Goal: Task Accomplishment & Management: Complete application form

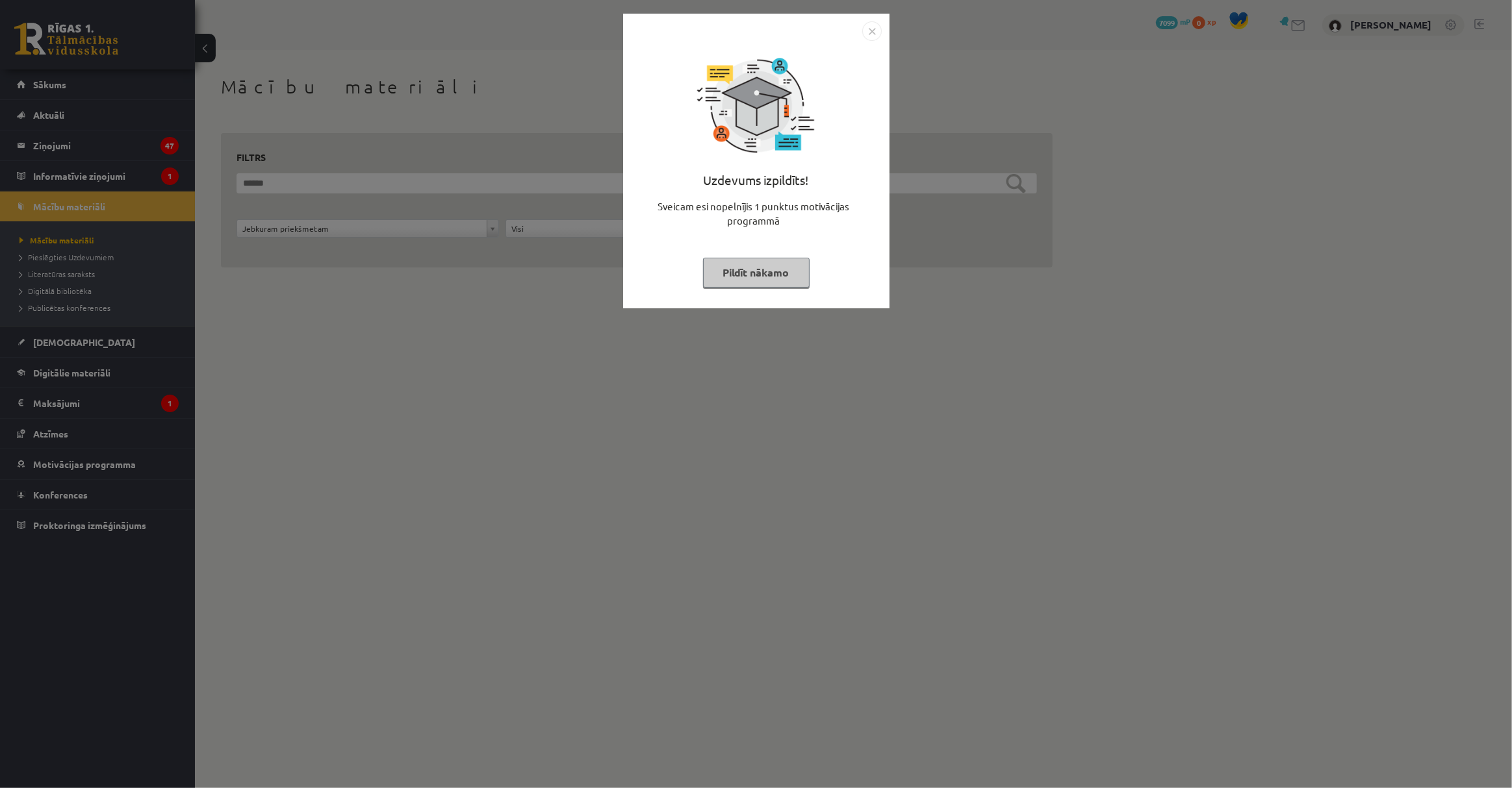
click at [746, 270] on button "Pildīt nākamo" at bounding box center [756, 272] width 107 height 30
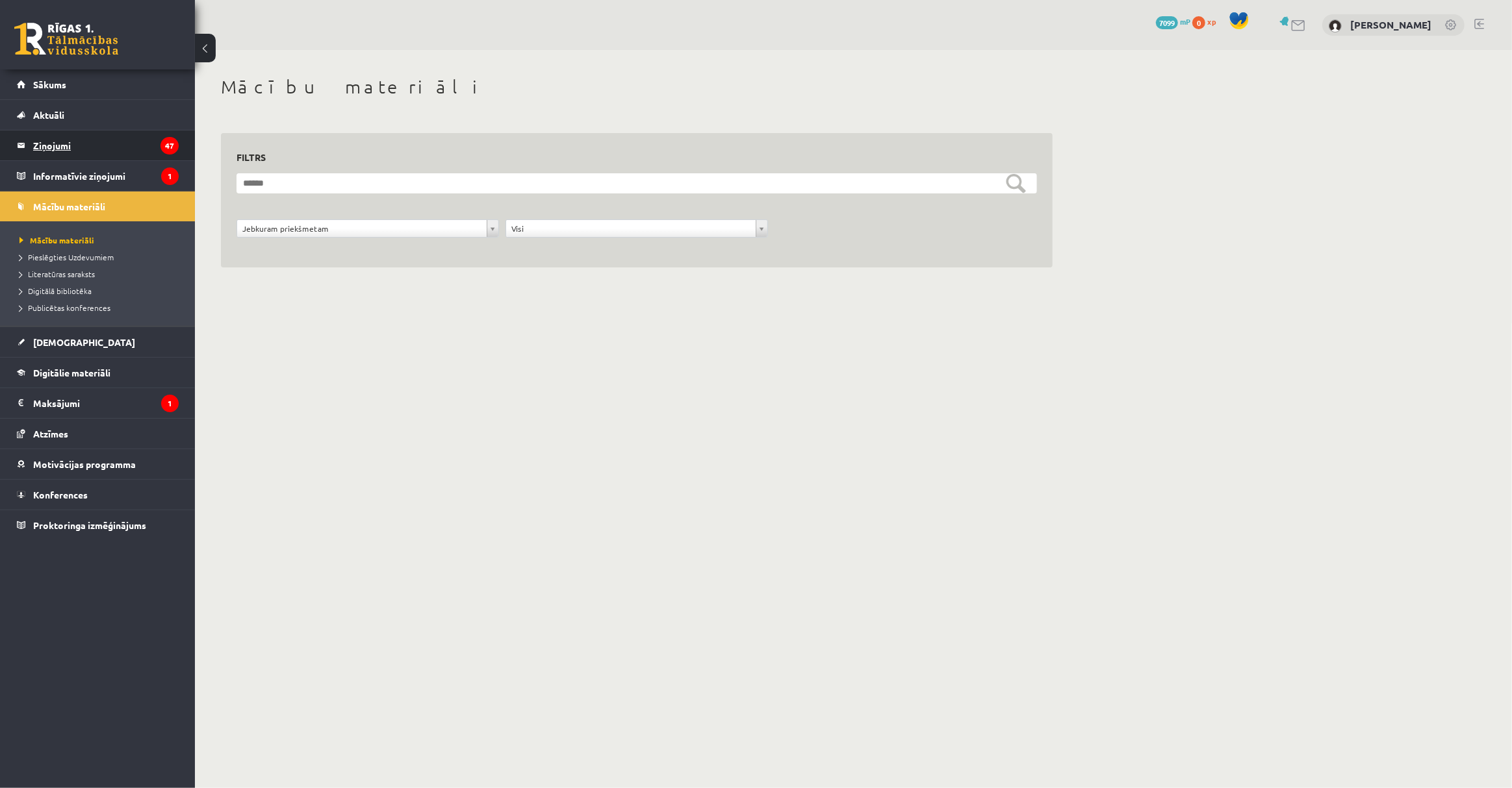
click at [130, 155] on legend "Ziņojumi 47" at bounding box center [106, 145] width 146 height 30
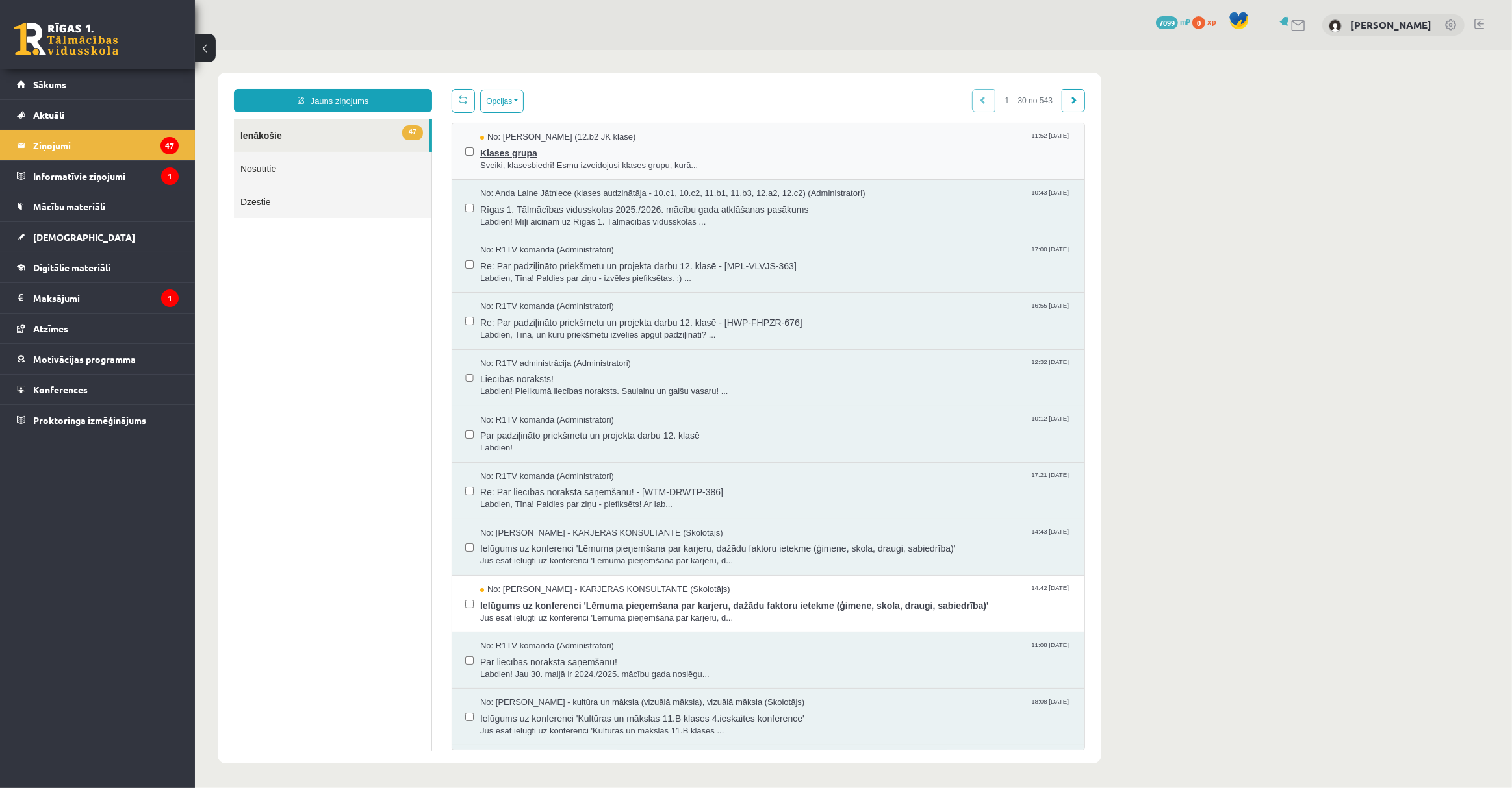
click at [704, 146] on span "Klases grupa" at bounding box center [775, 151] width 591 height 16
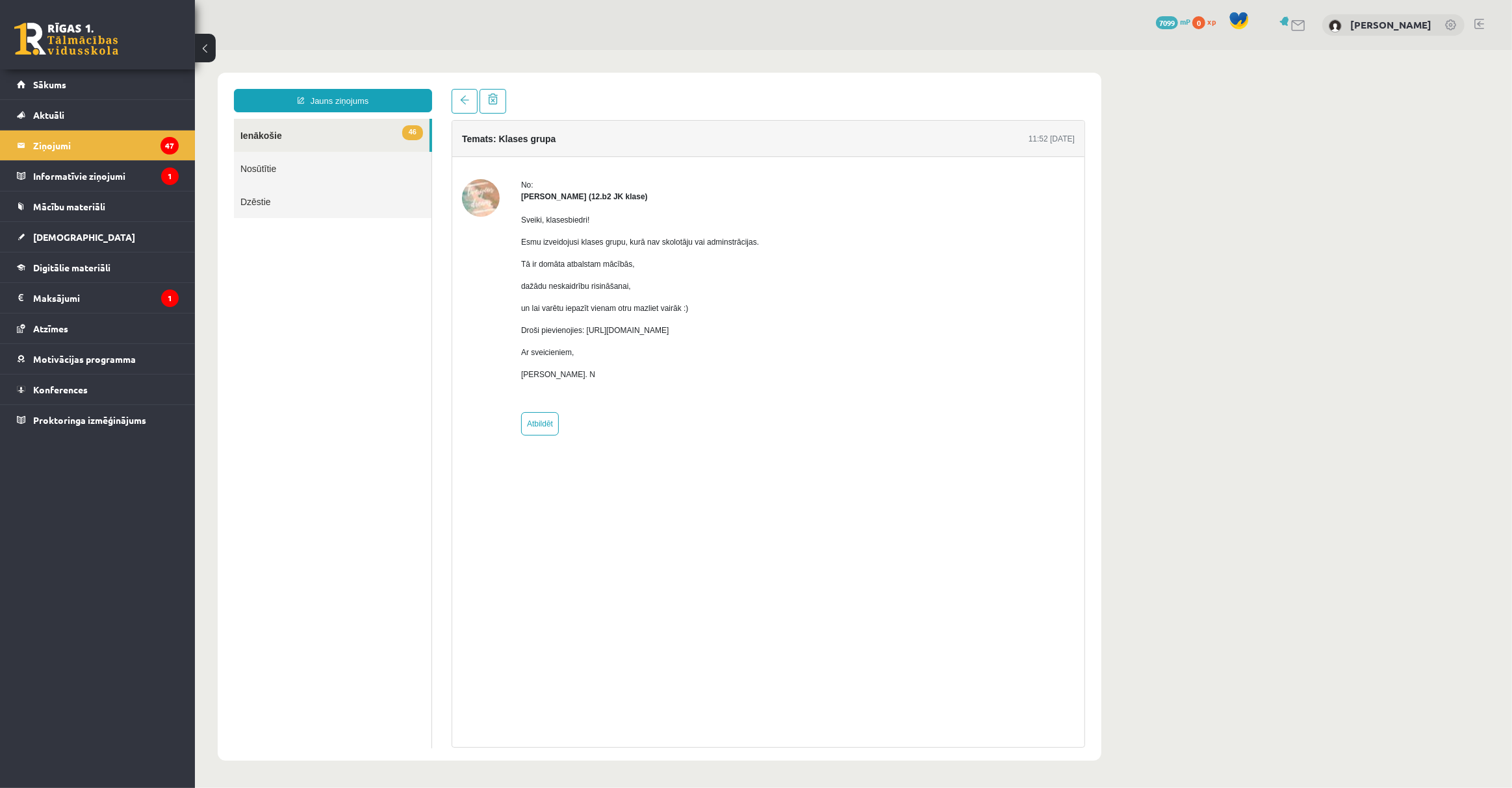
drag, startPoint x: 584, startPoint y: 328, endPoint x: 974, endPoint y: 327, distance: 390.0
click at [971, 327] on div "No: Marta Laura Neļķe (12.b2 JK klase) Sveiki, klasesbiedri! Esmu izveidojusi k…" at bounding box center [768, 306] width 613 height 256
copy p "https://chat.whatsapp.com/HkebWIL1WZ7H6GQitIshfE?mode=ems_copy_c"
click at [130, 239] on link "[DEMOGRAPHIC_DATA]" at bounding box center [98, 237] width 162 height 30
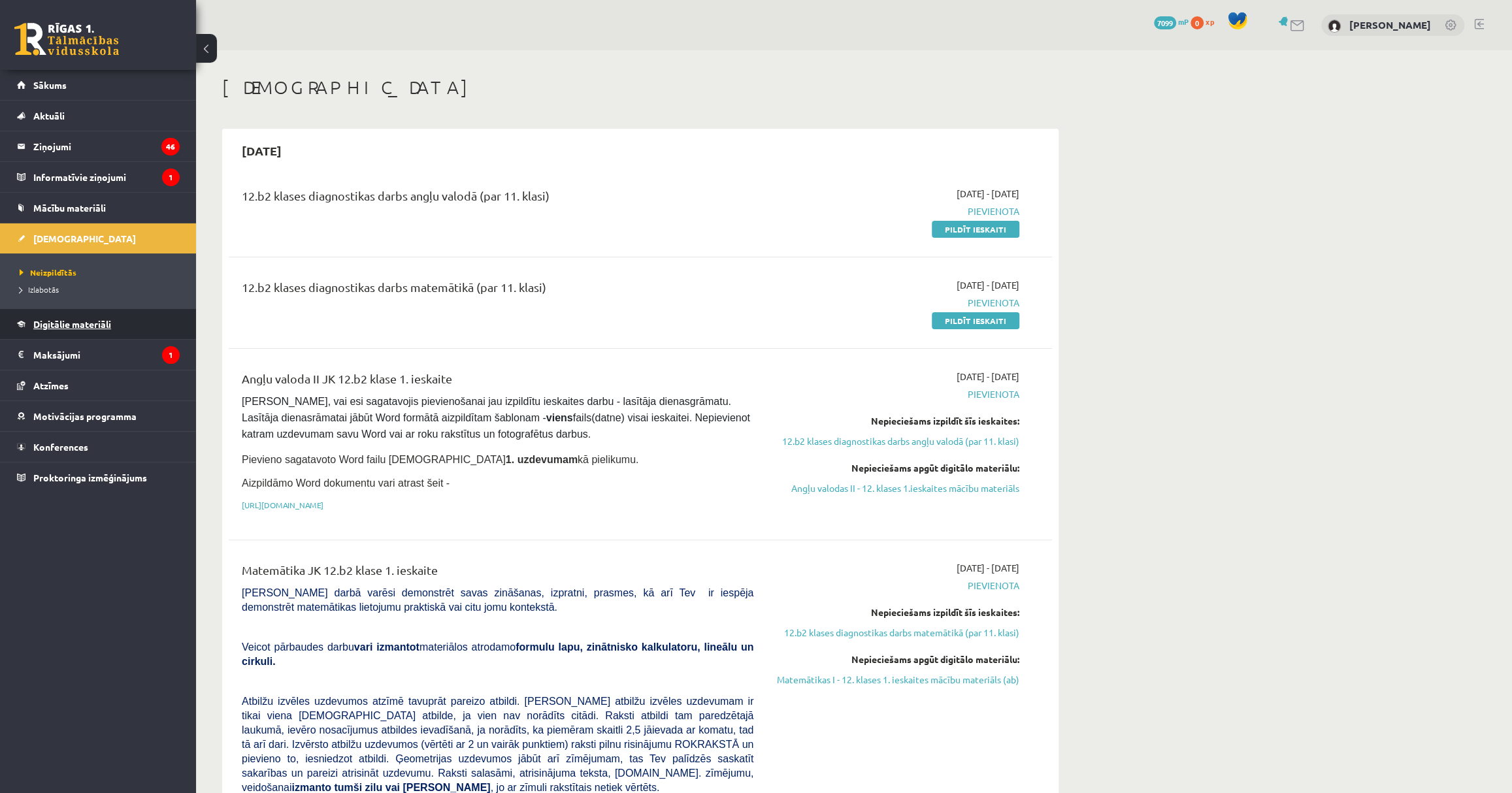
click at [119, 319] on link "Digitālie materiāli" at bounding box center [99, 324] width 163 height 30
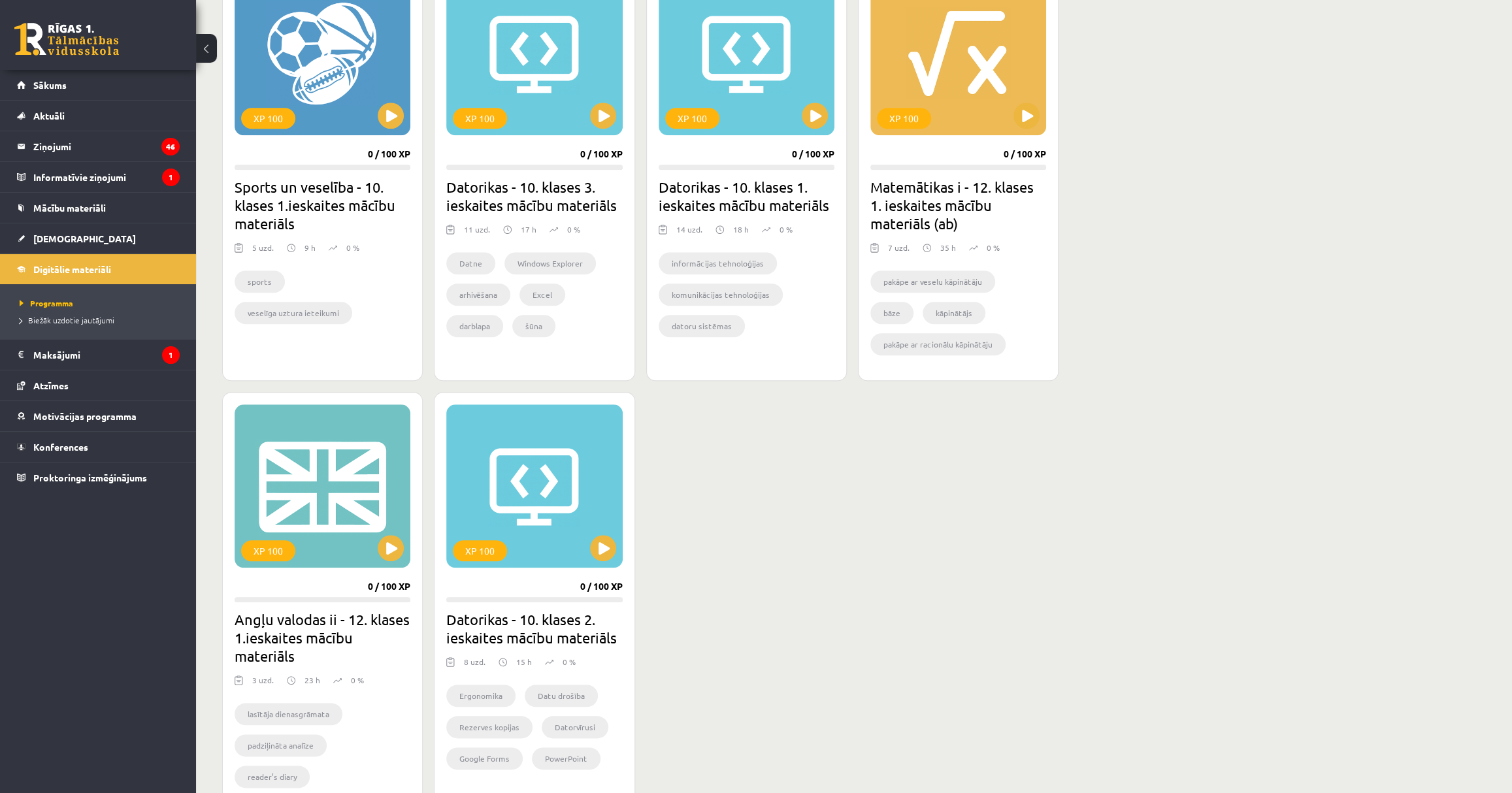
scroll to position [832, 0]
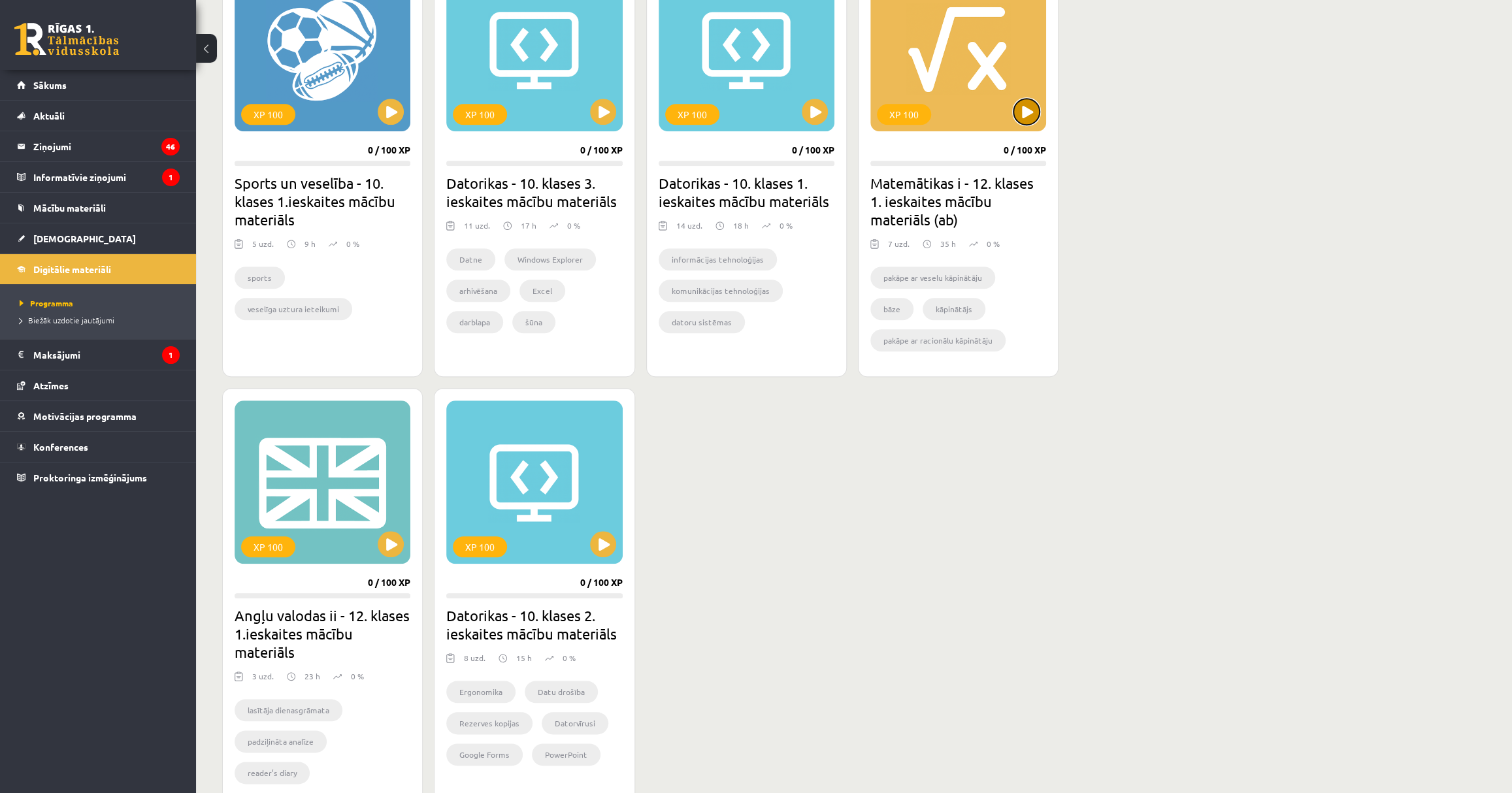
click at [1021, 118] on button at bounding box center [1027, 111] width 26 height 26
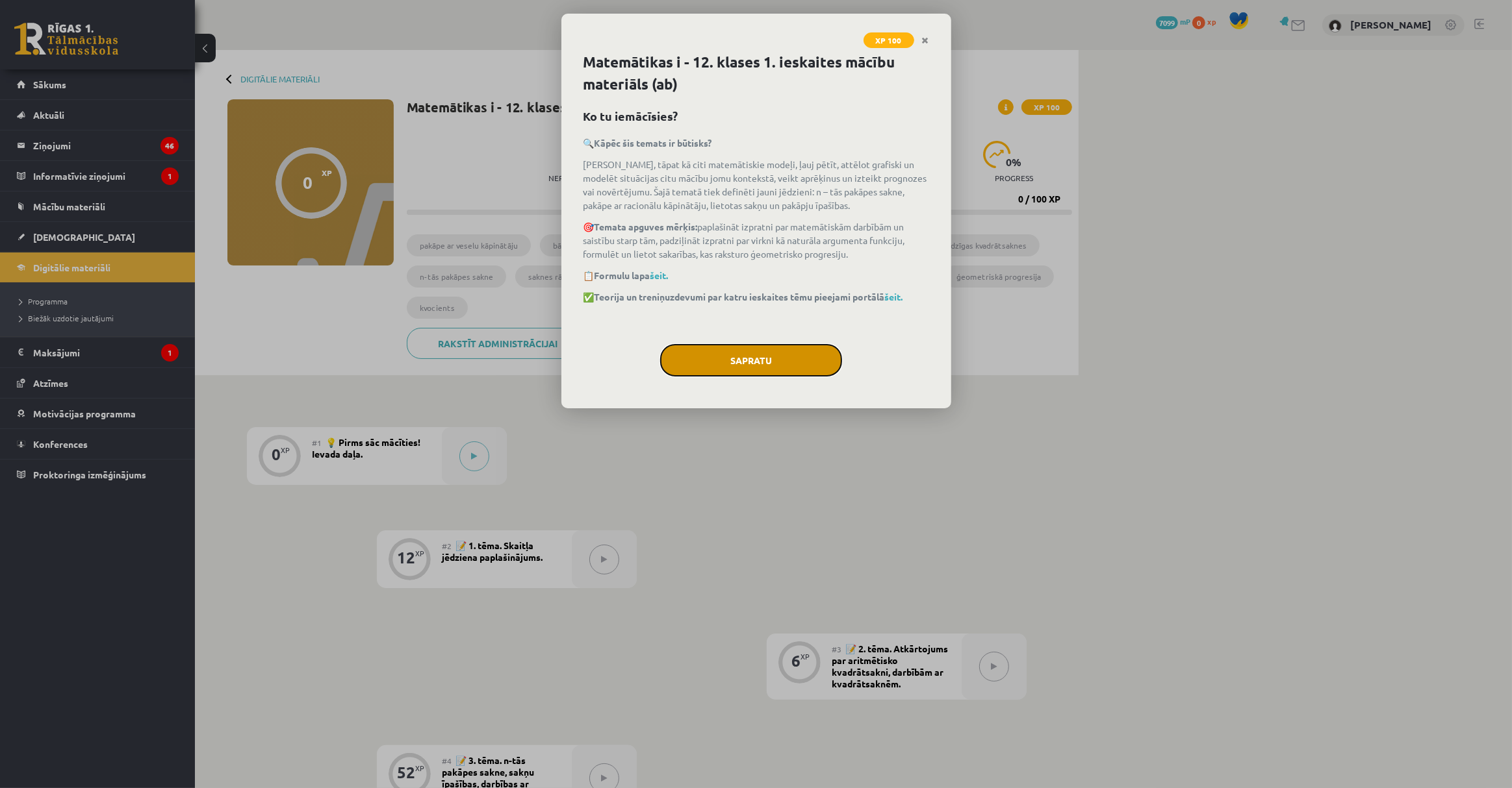
click at [788, 351] on button "Sapratu" at bounding box center [751, 360] width 182 height 32
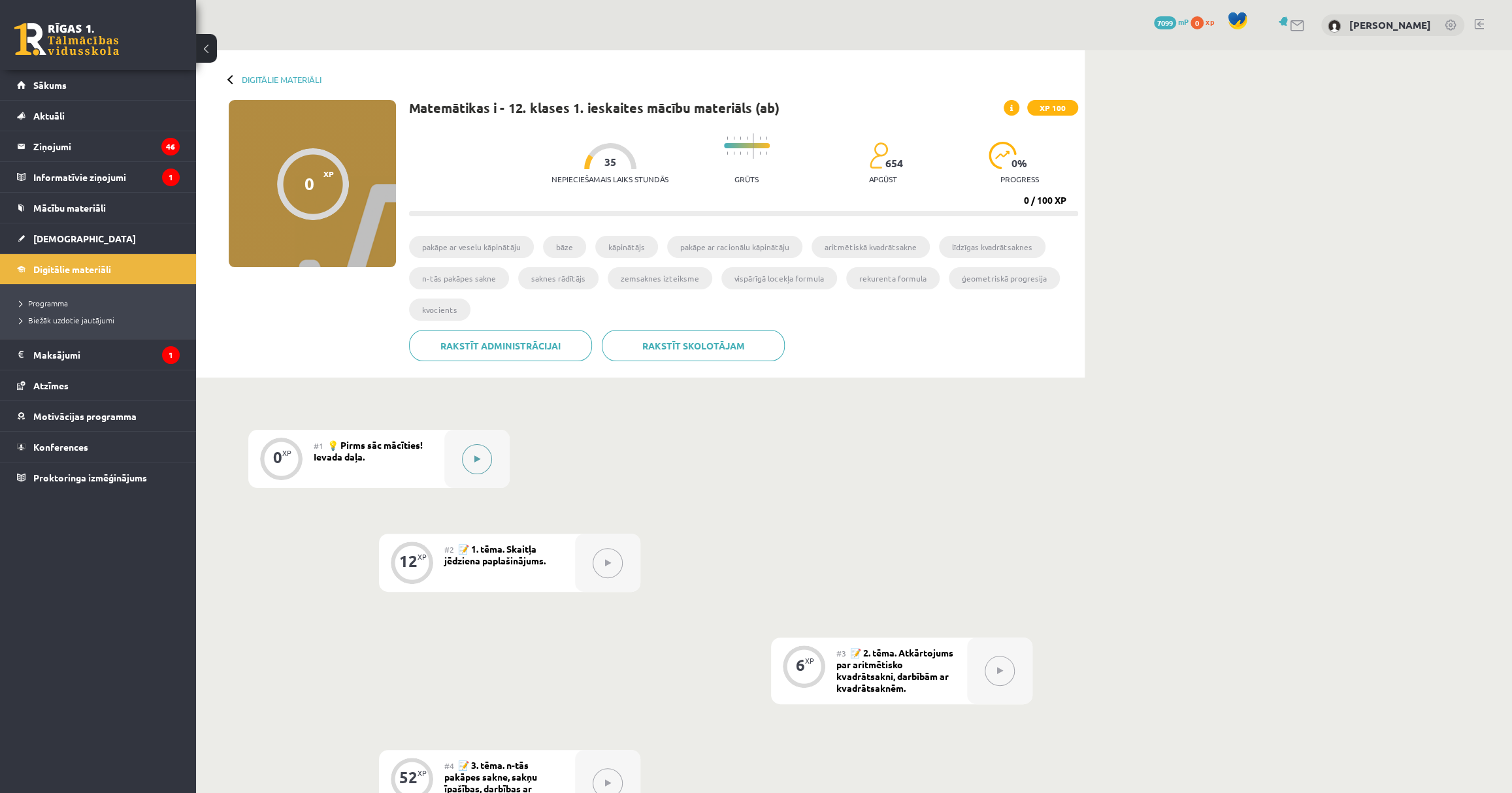
click at [467, 452] on button at bounding box center [477, 459] width 30 height 30
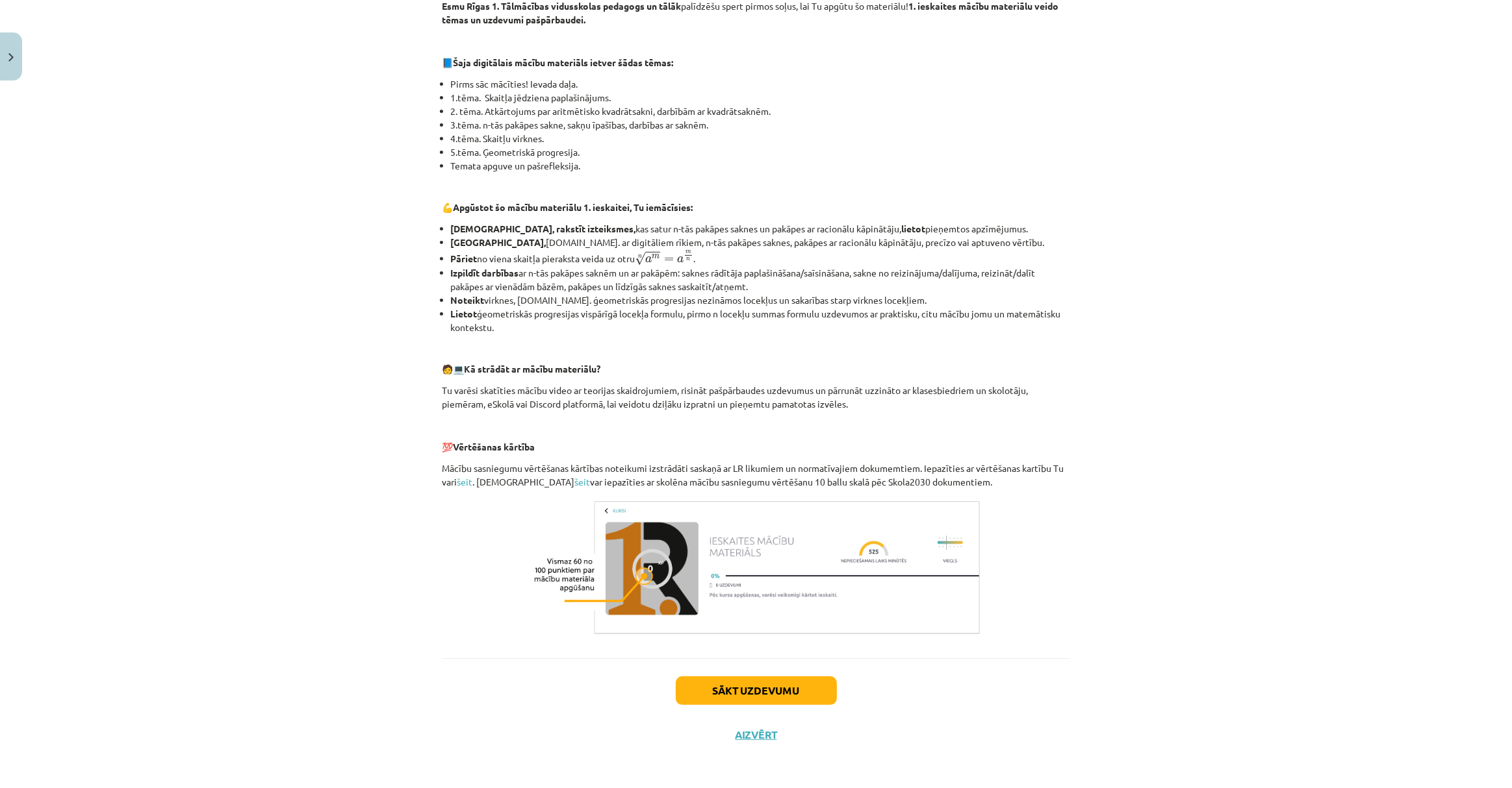
scroll to position [256, 0]
click at [804, 684] on button "Sākt uzdevumu" at bounding box center [756, 689] width 161 height 29
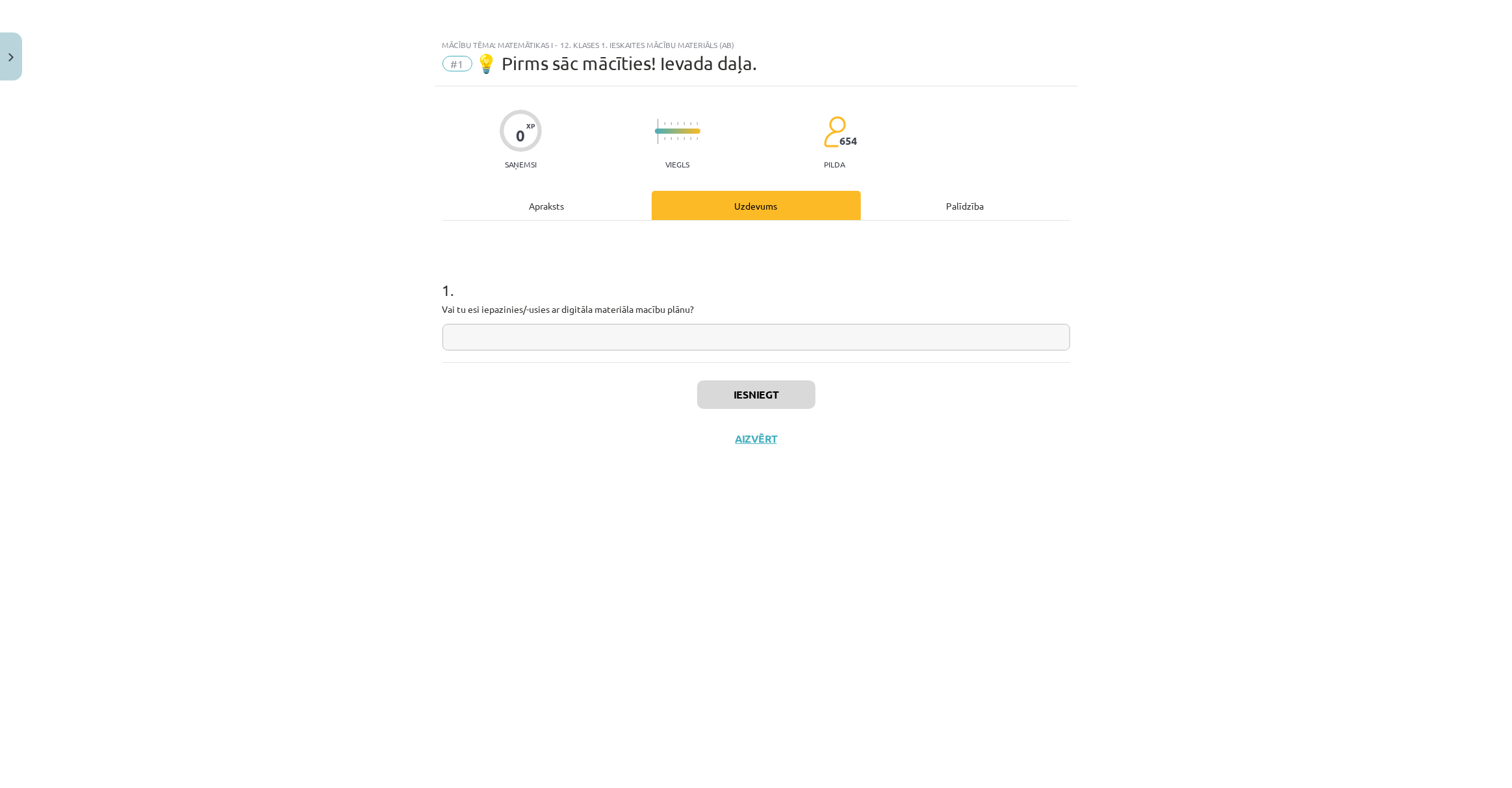
click at [738, 351] on div "1 . Vai tu esi iepazinies/-usies ar digitāla materiāla macību plānu?" at bounding box center [756, 292] width 628 height 141
click at [734, 340] on input "text" at bounding box center [756, 337] width 628 height 27
type input "**"
click at [732, 403] on button "Iesniegt" at bounding box center [756, 395] width 118 height 29
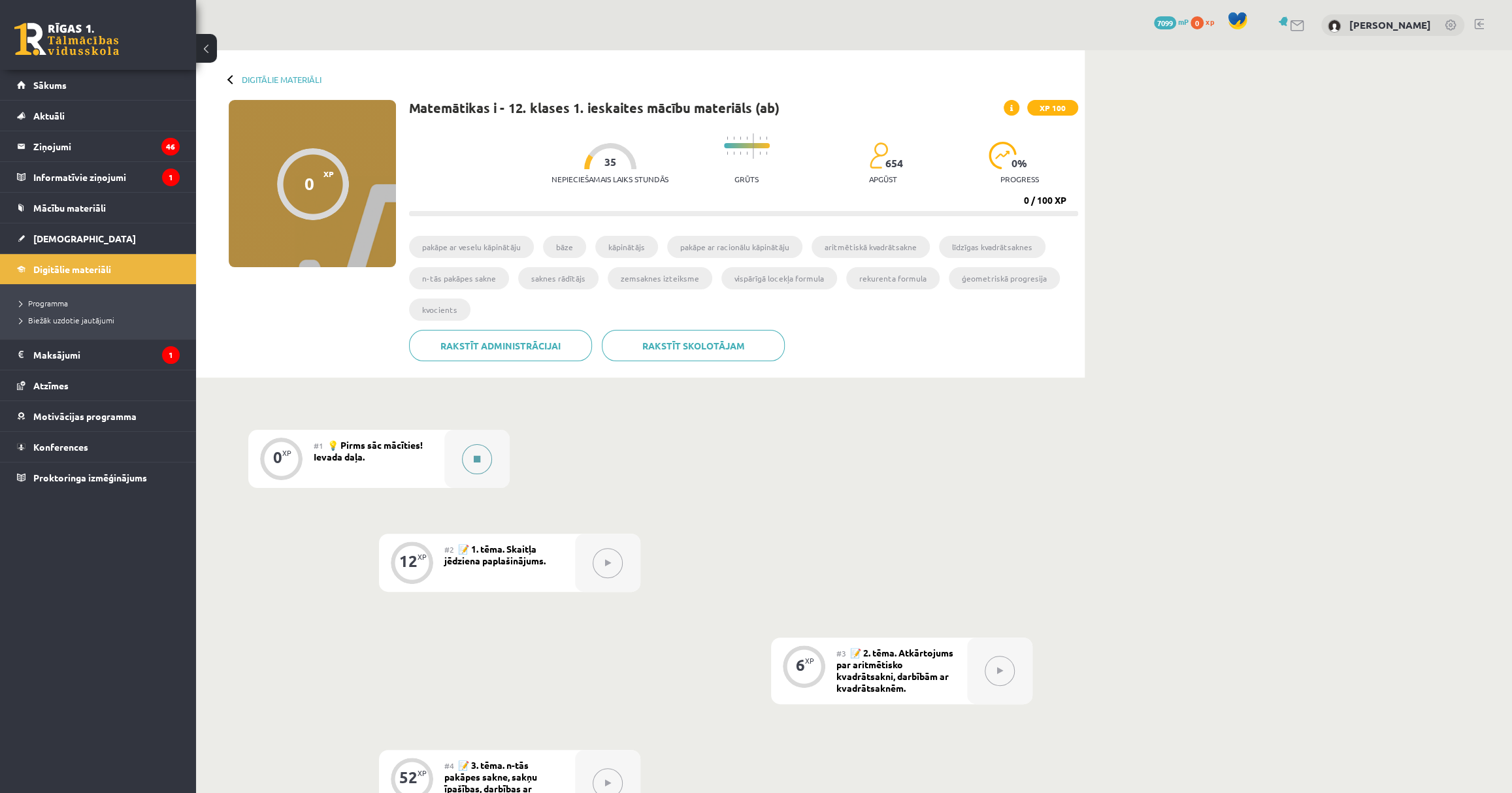
click at [451, 442] on div at bounding box center [477, 459] width 65 height 58
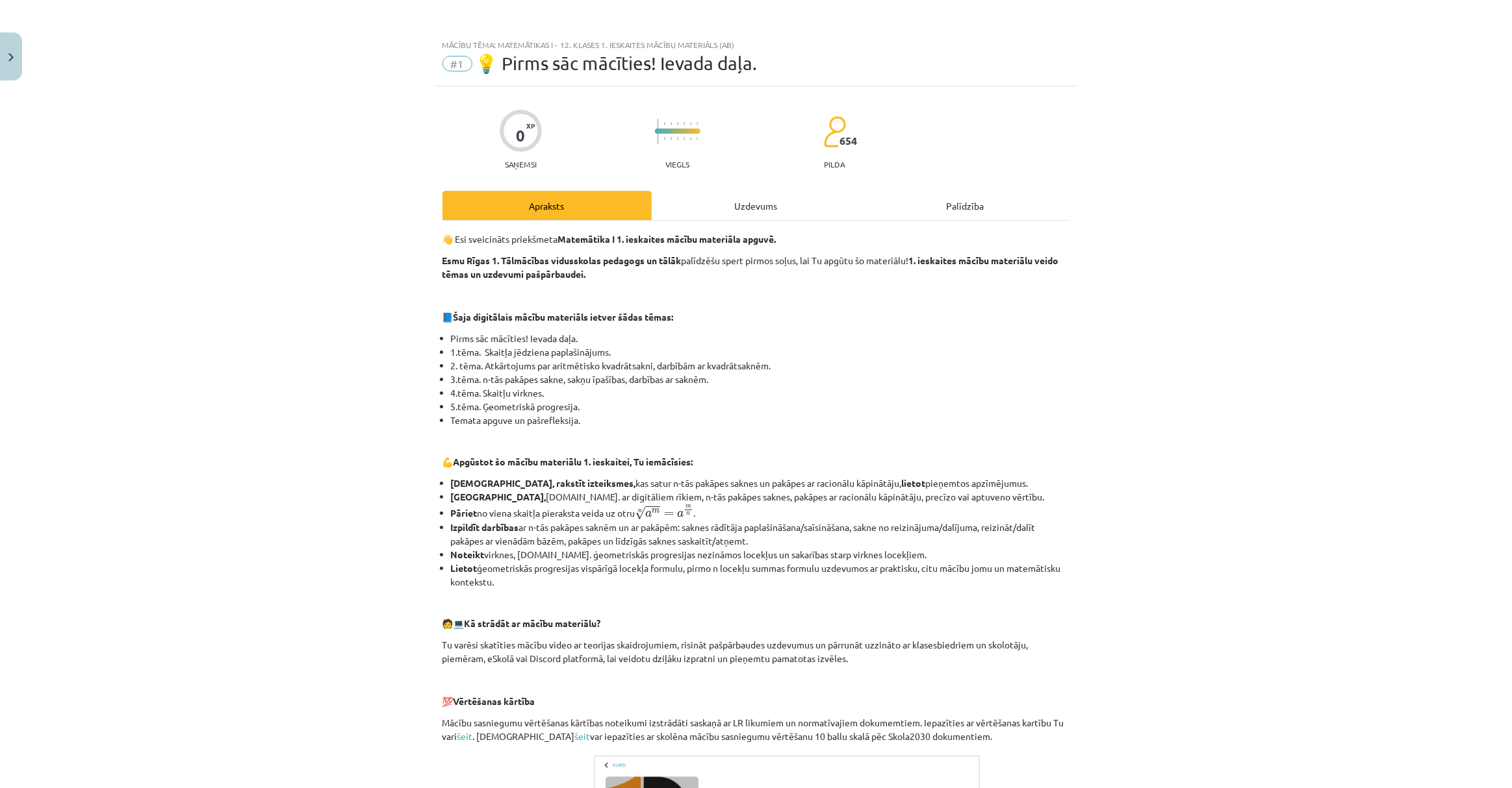
click at [705, 201] on div "Uzdevums" at bounding box center [756, 205] width 209 height 29
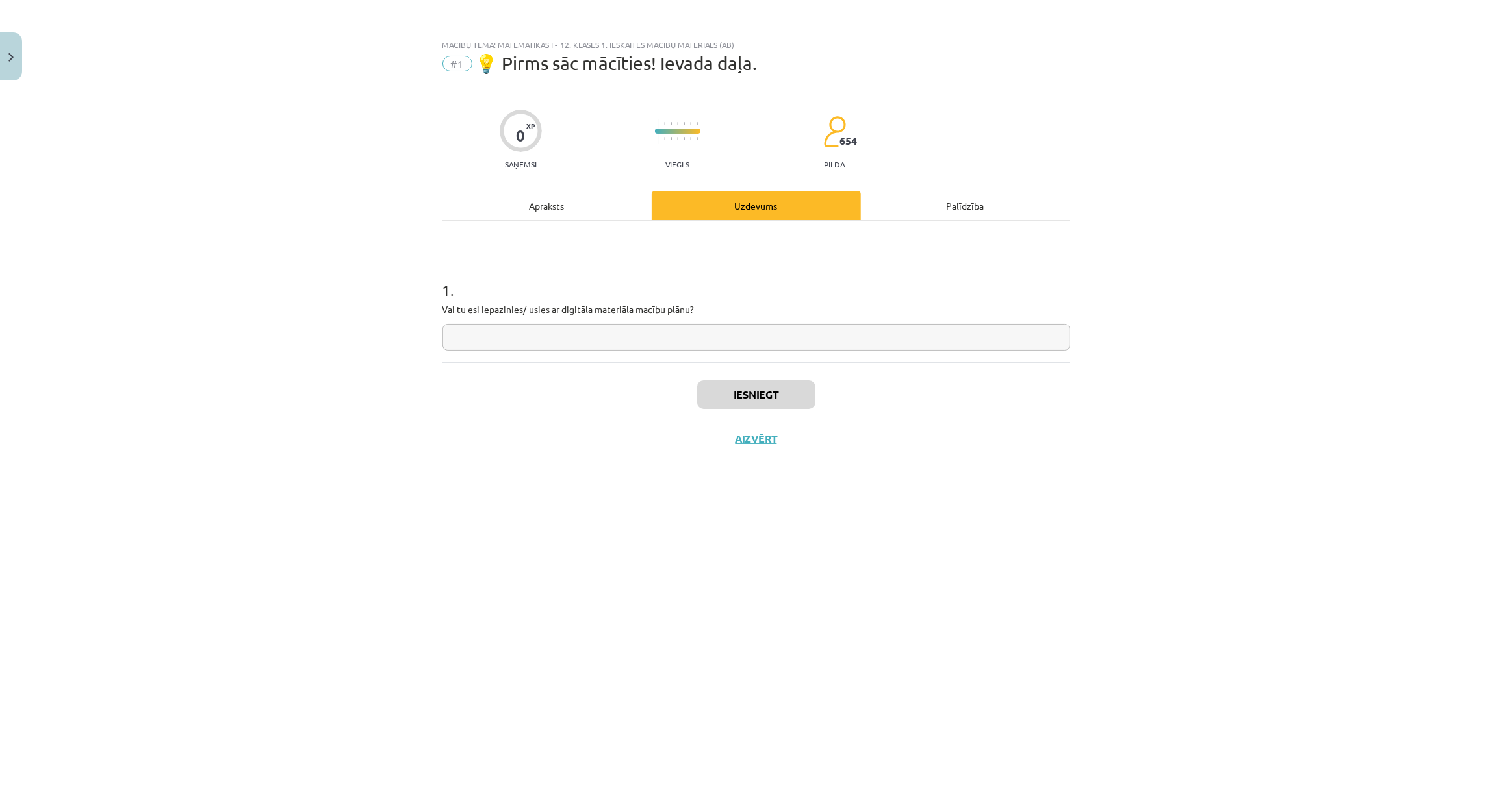
click at [675, 333] on input "text" at bounding box center [756, 337] width 628 height 27
type input "**"
click at [772, 390] on button "Iesniegt" at bounding box center [756, 395] width 118 height 29
click at [771, 435] on button "Nākamā nodarbība" at bounding box center [756, 447] width 127 height 30
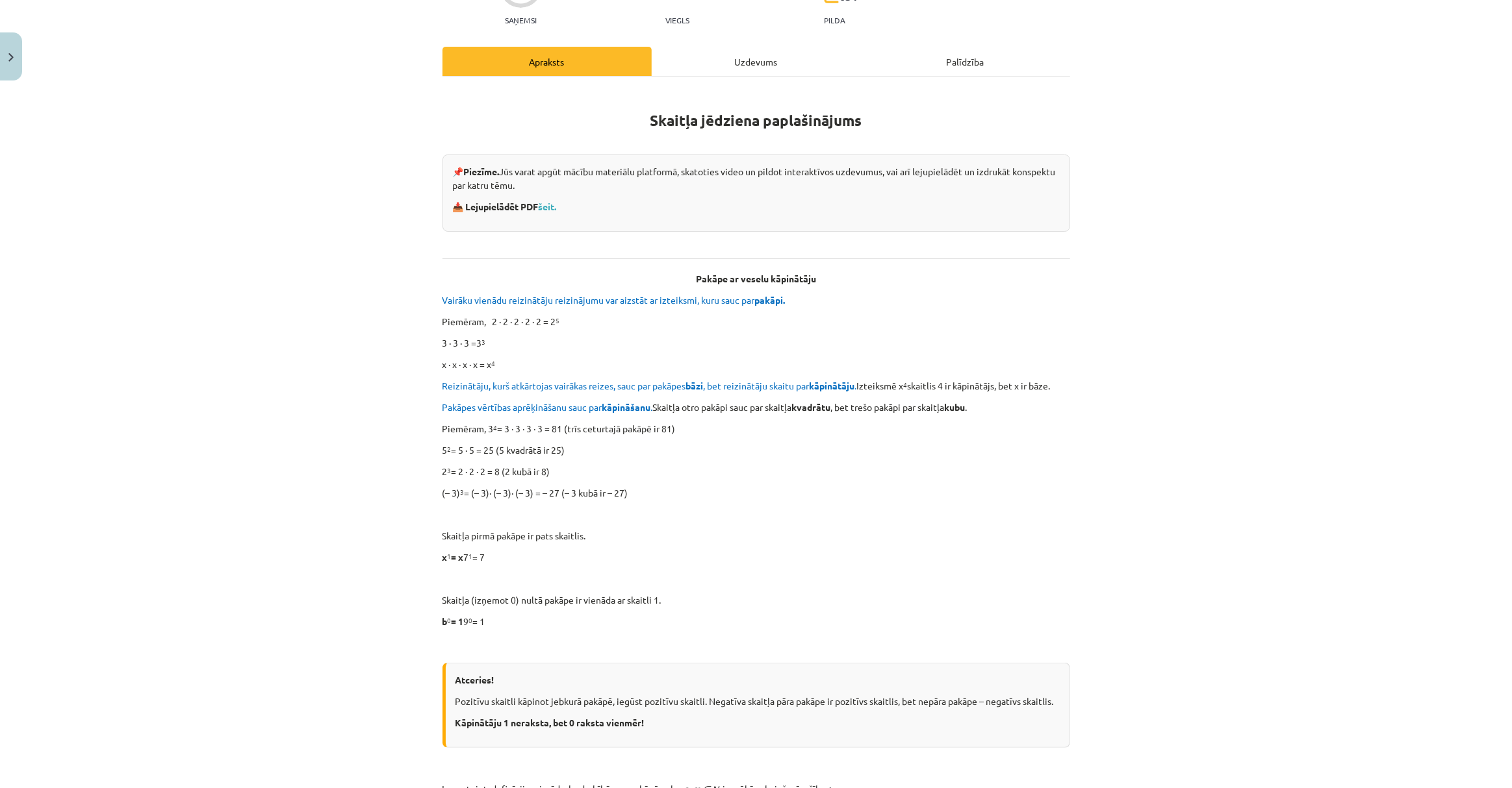
scroll to position [177, 0]
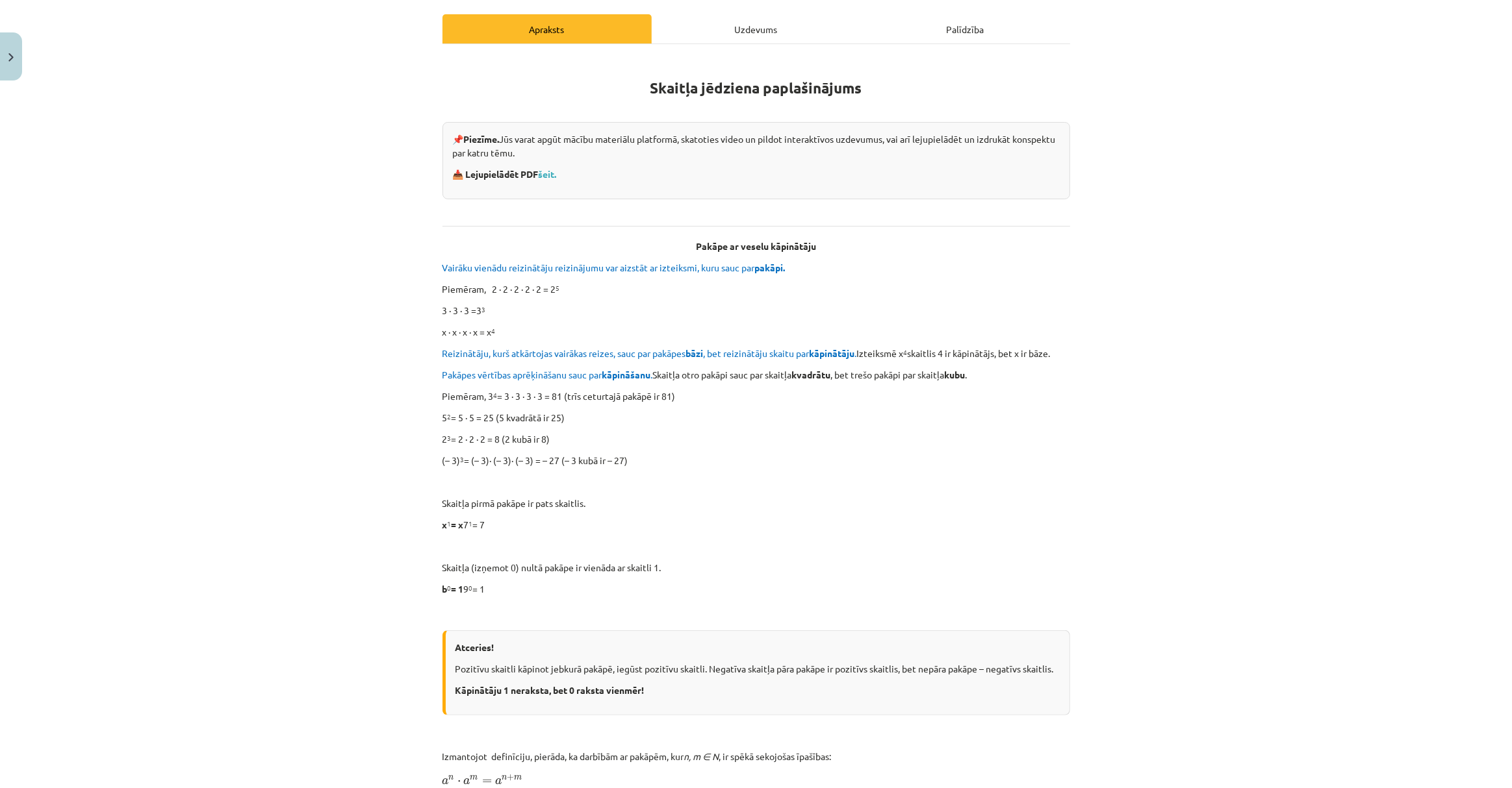
click at [729, 30] on div "Uzdevums" at bounding box center [756, 29] width 209 height 29
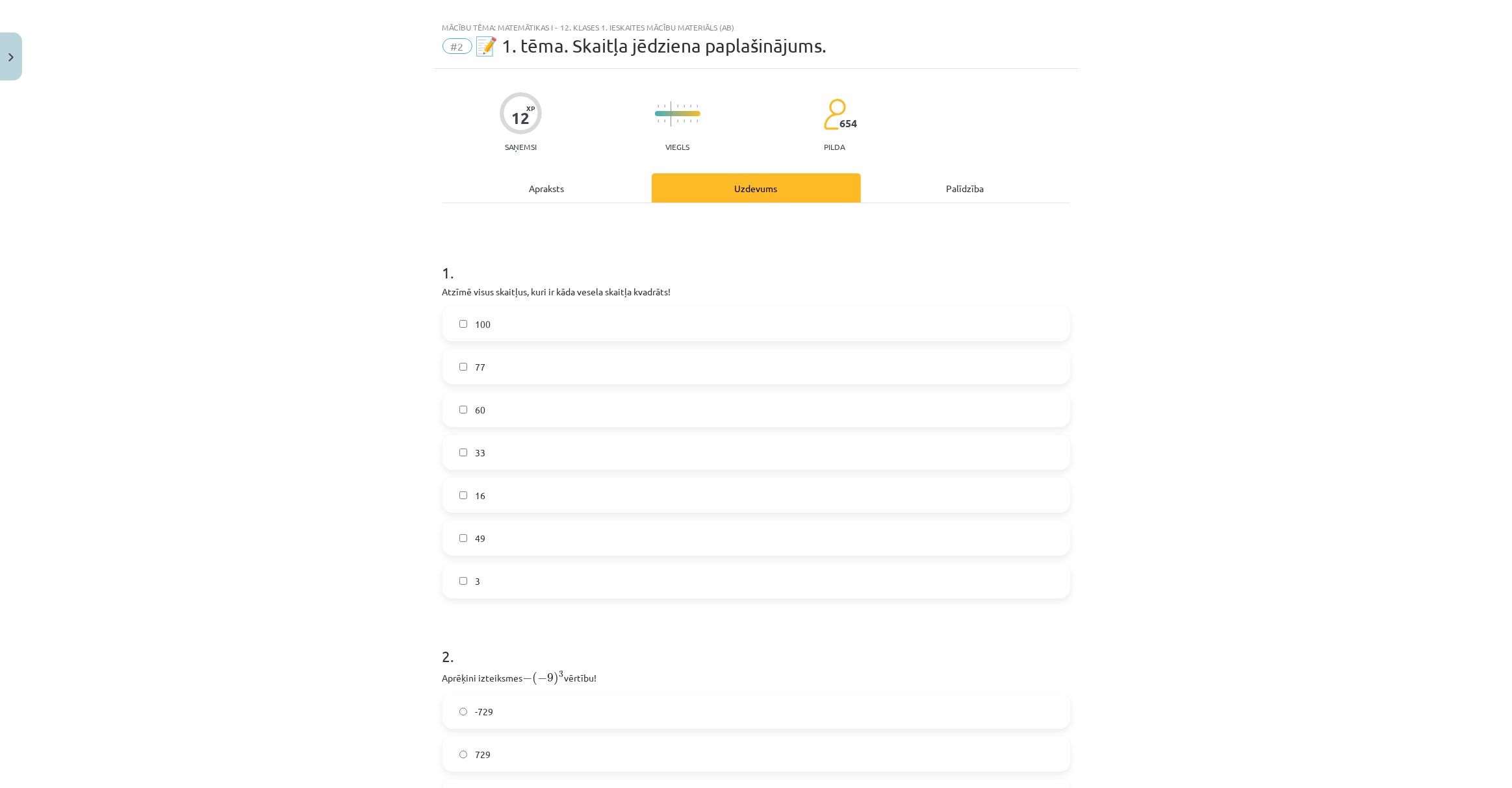
scroll to position [0, 0]
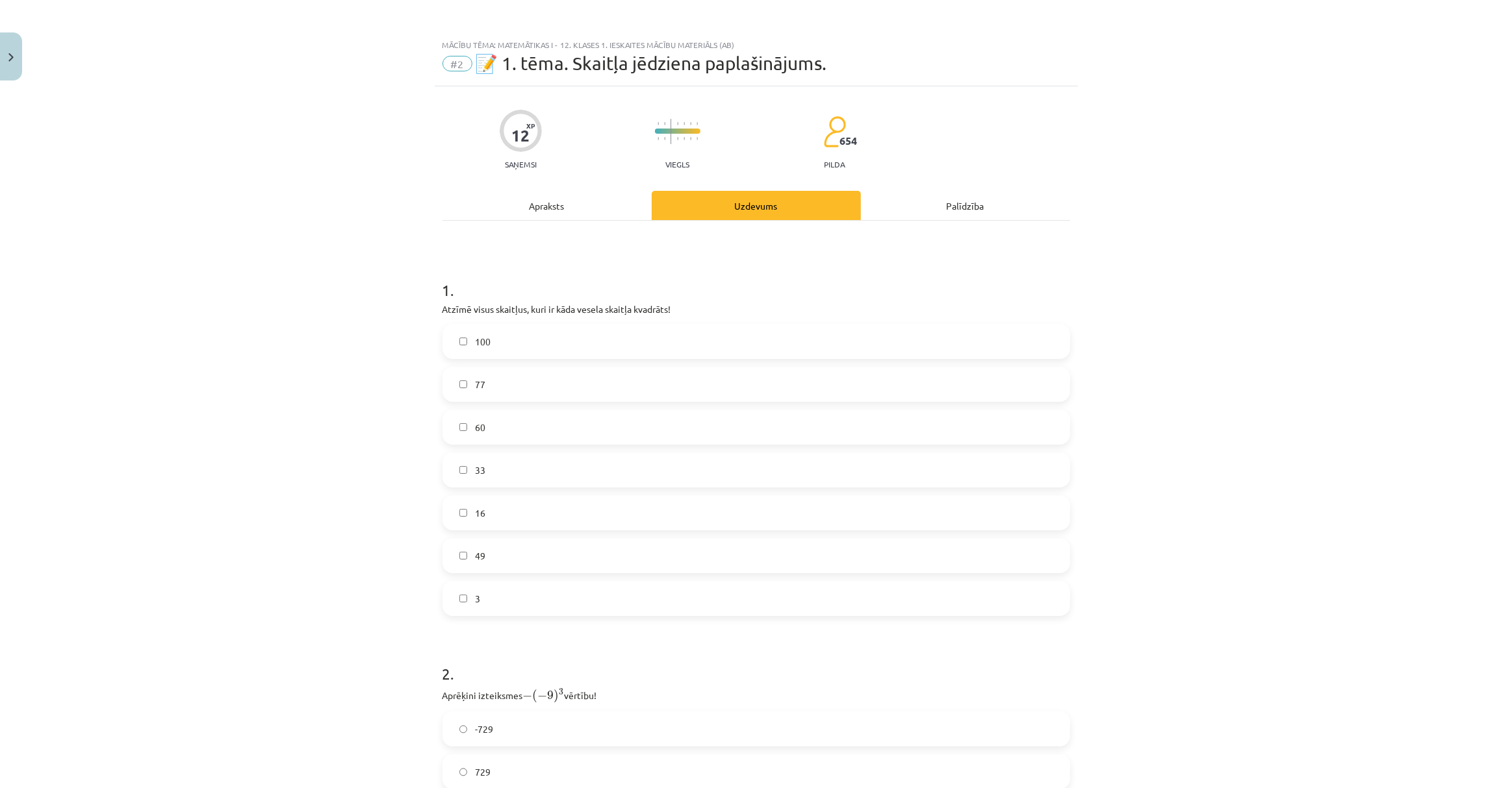
click at [542, 203] on div "Apraksts" at bounding box center [547, 205] width 209 height 29
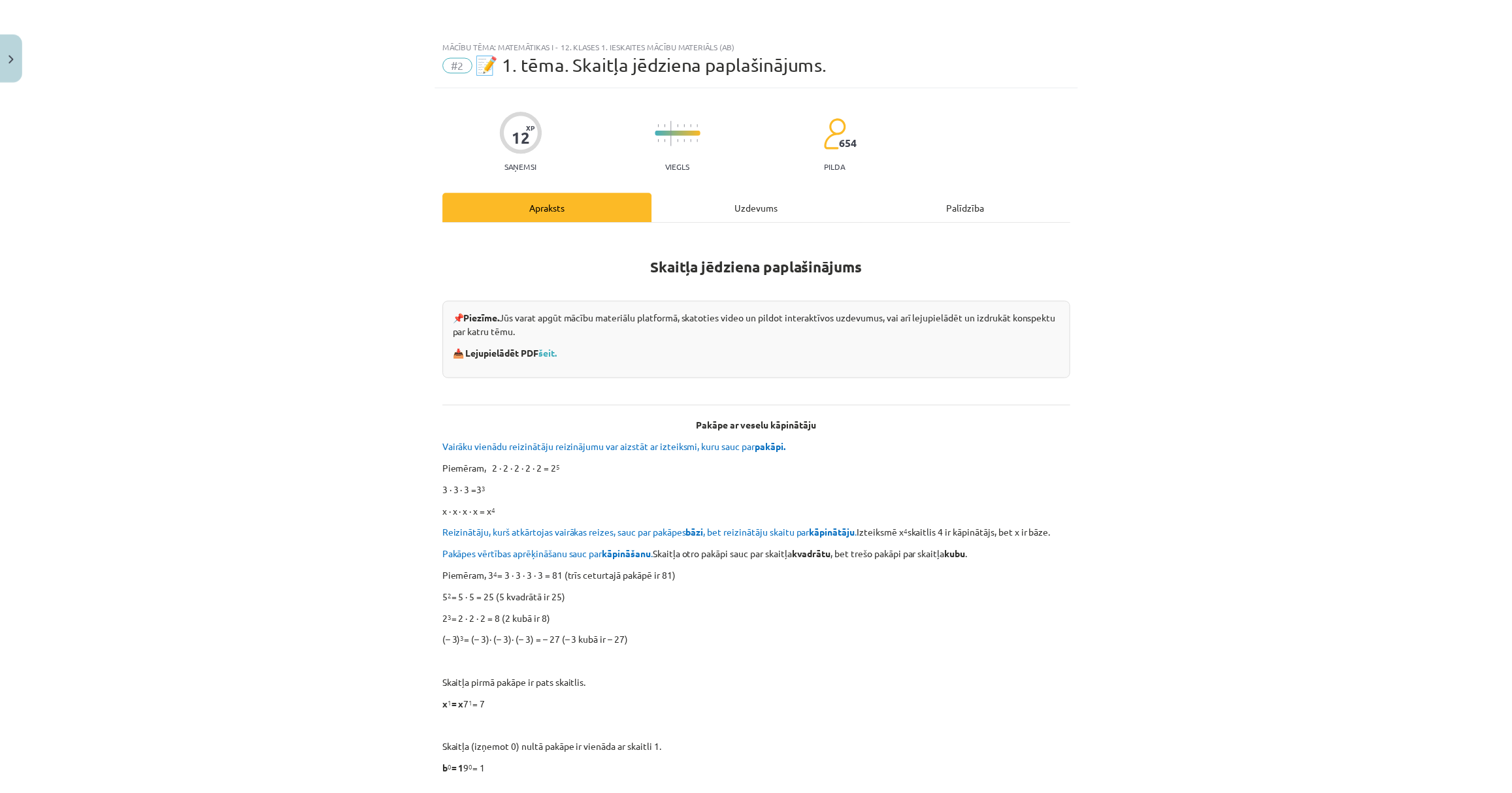
scroll to position [33, 0]
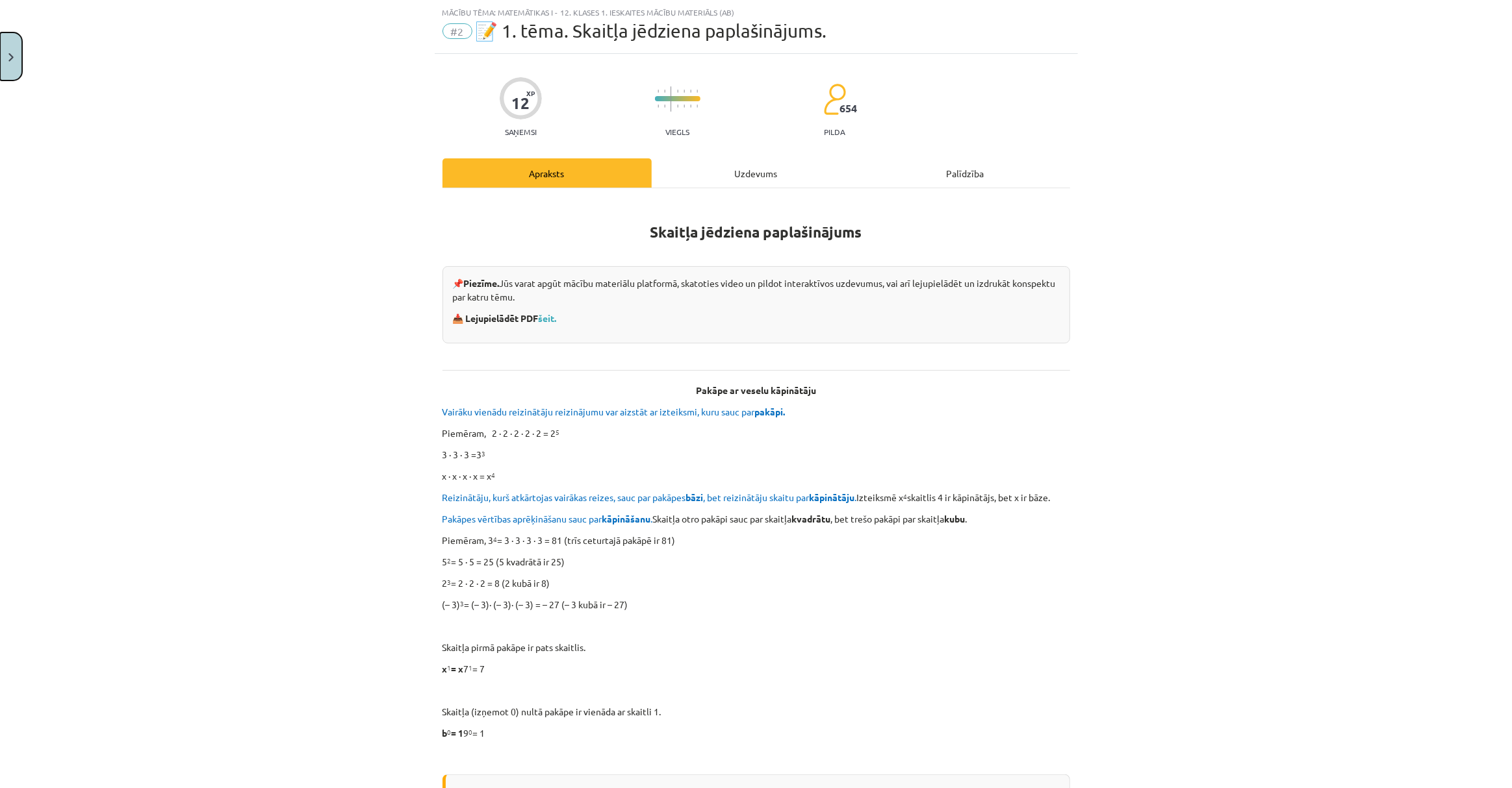
click at [16, 46] on button "Close" at bounding box center [11, 56] width 22 height 48
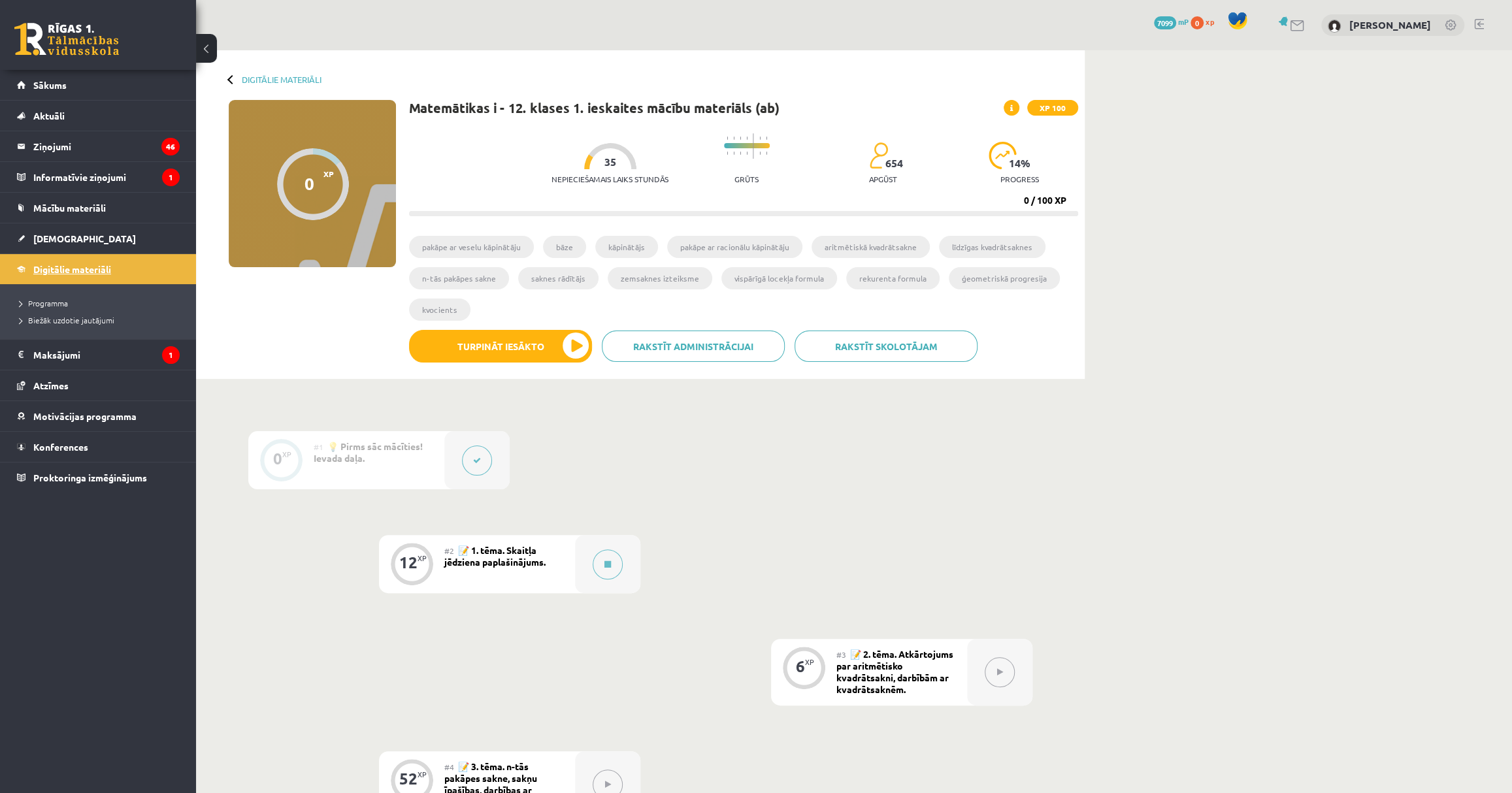
click at [105, 269] on span "Digitālie materiāli" at bounding box center [72, 269] width 78 height 12
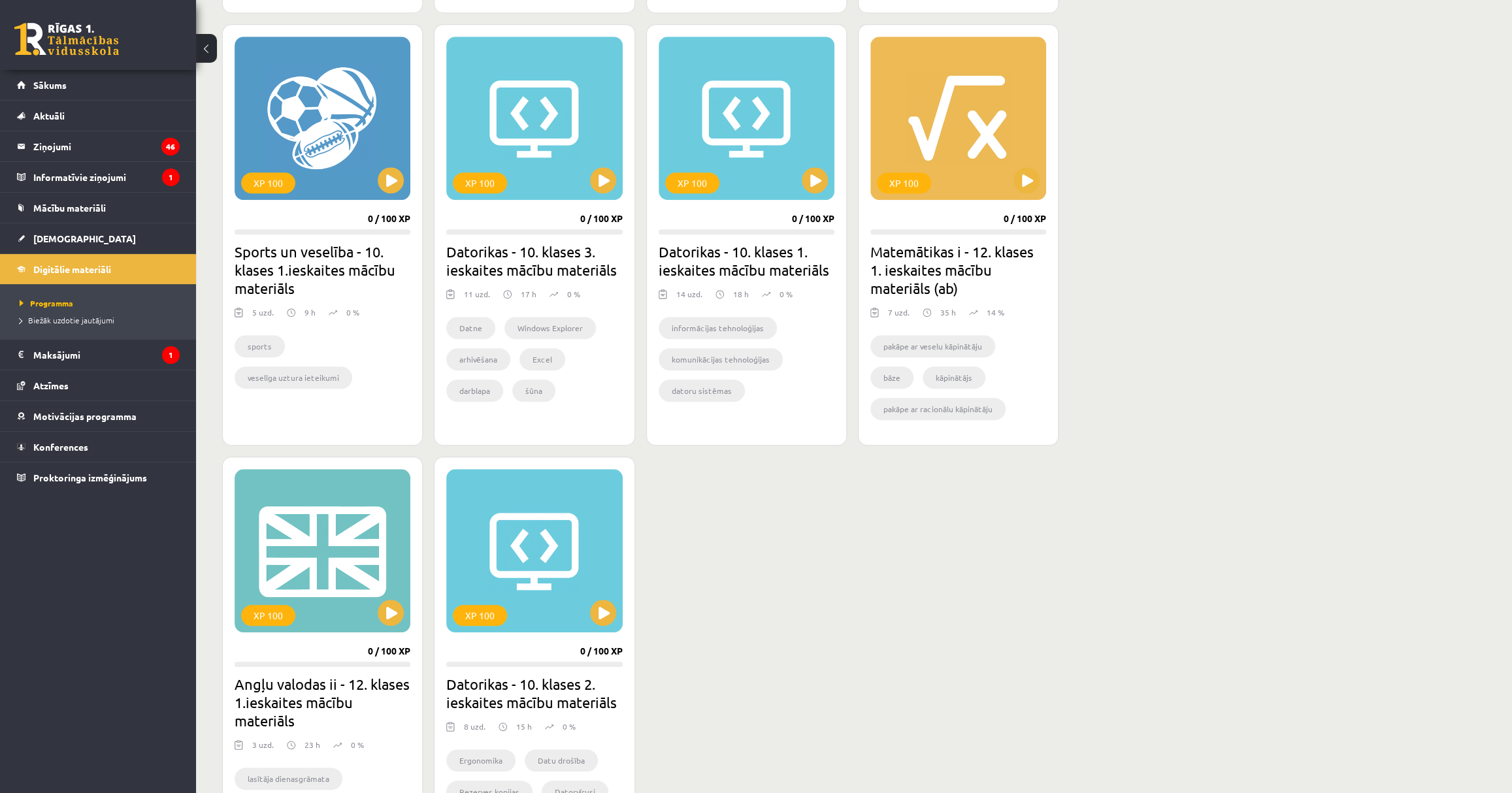
scroll to position [772, 0]
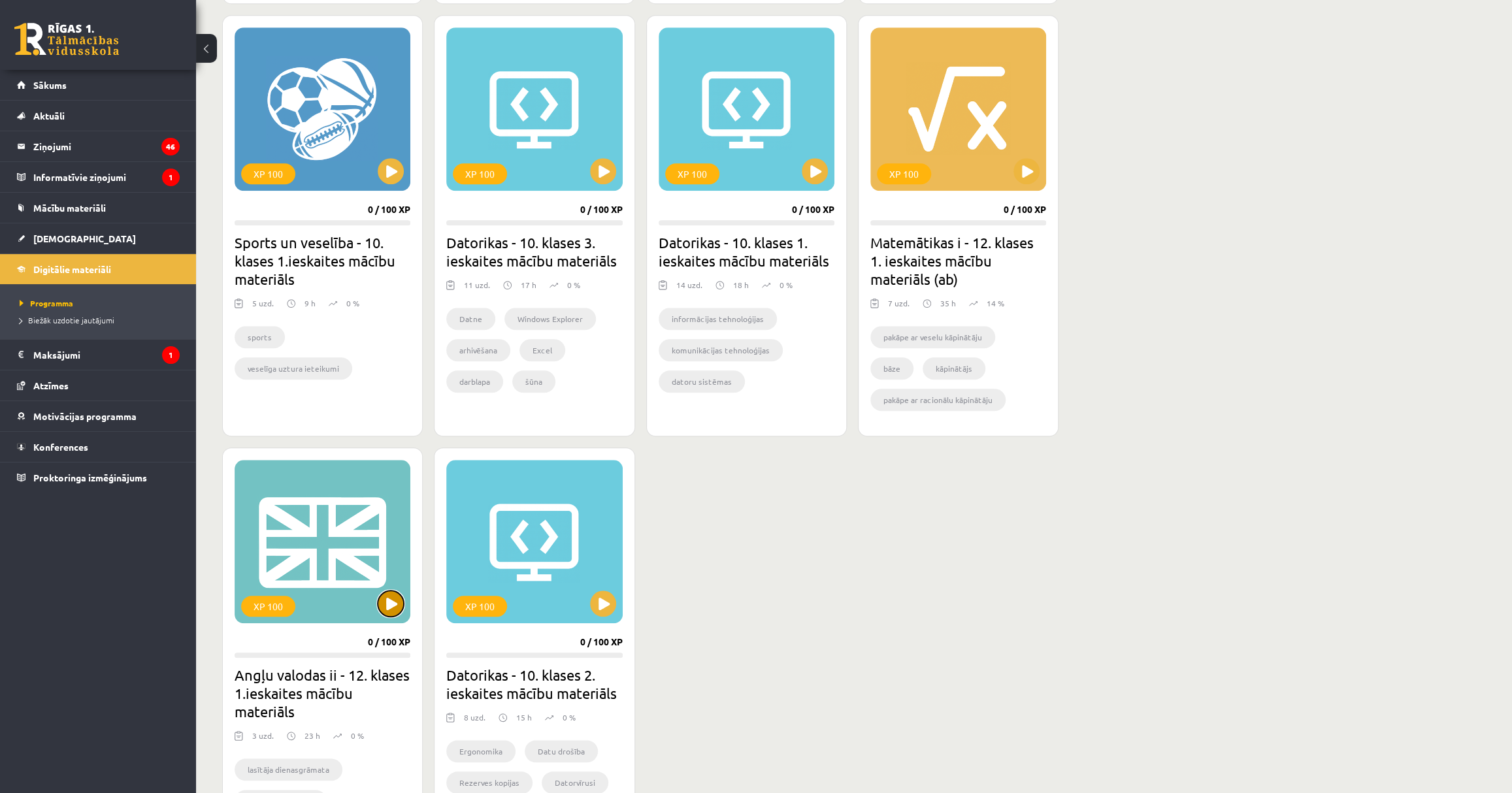
drag, startPoint x: 383, startPoint y: 603, endPoint x: 387, endPoint y: 611, distance: 8.9
click at [388, 611] on button at bounding box center [391, 603] width 26 height 26
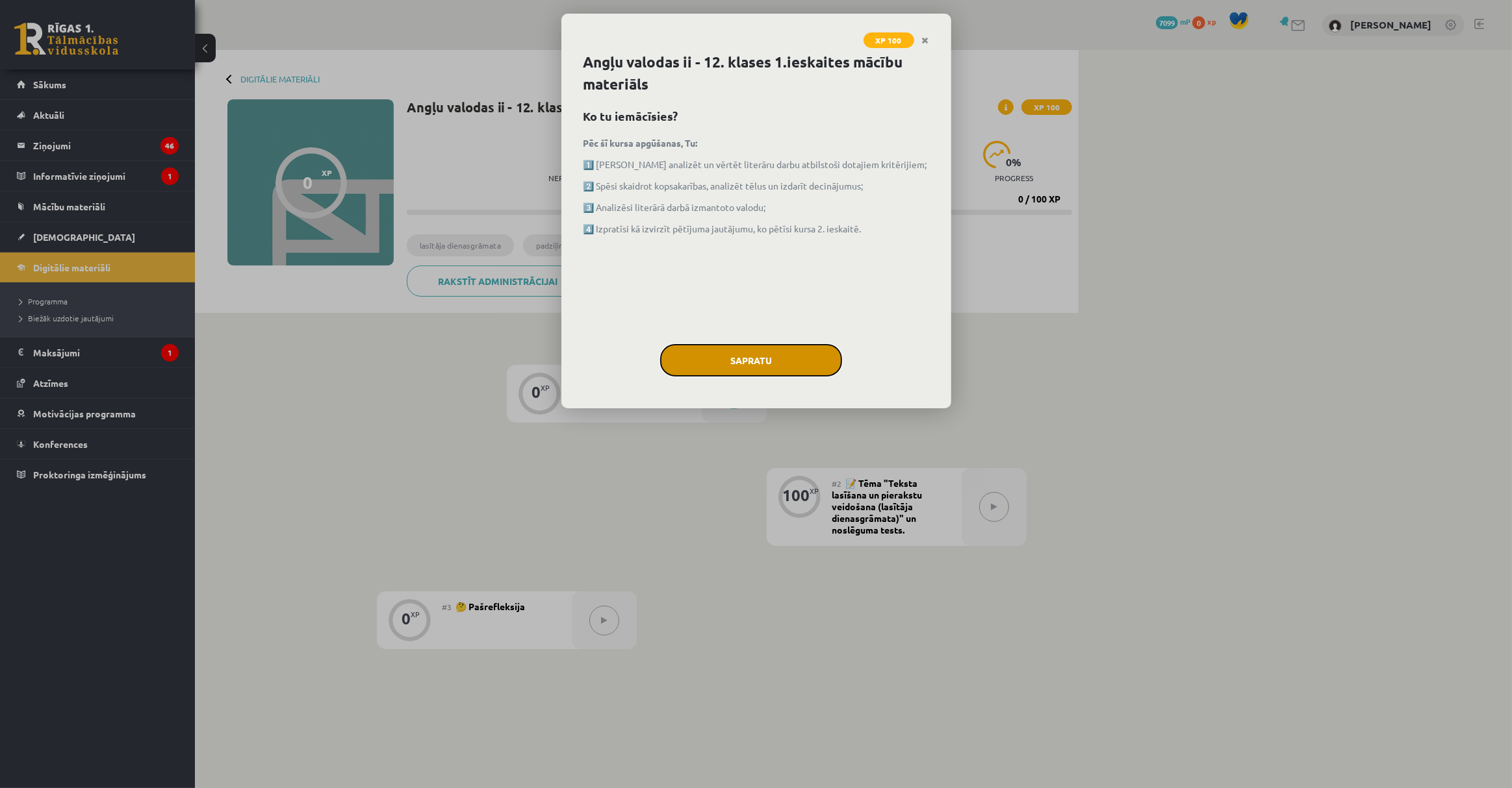
click at [787, 356] on button "Sapratu" at bounding box center [751, 360] width 182 height 32
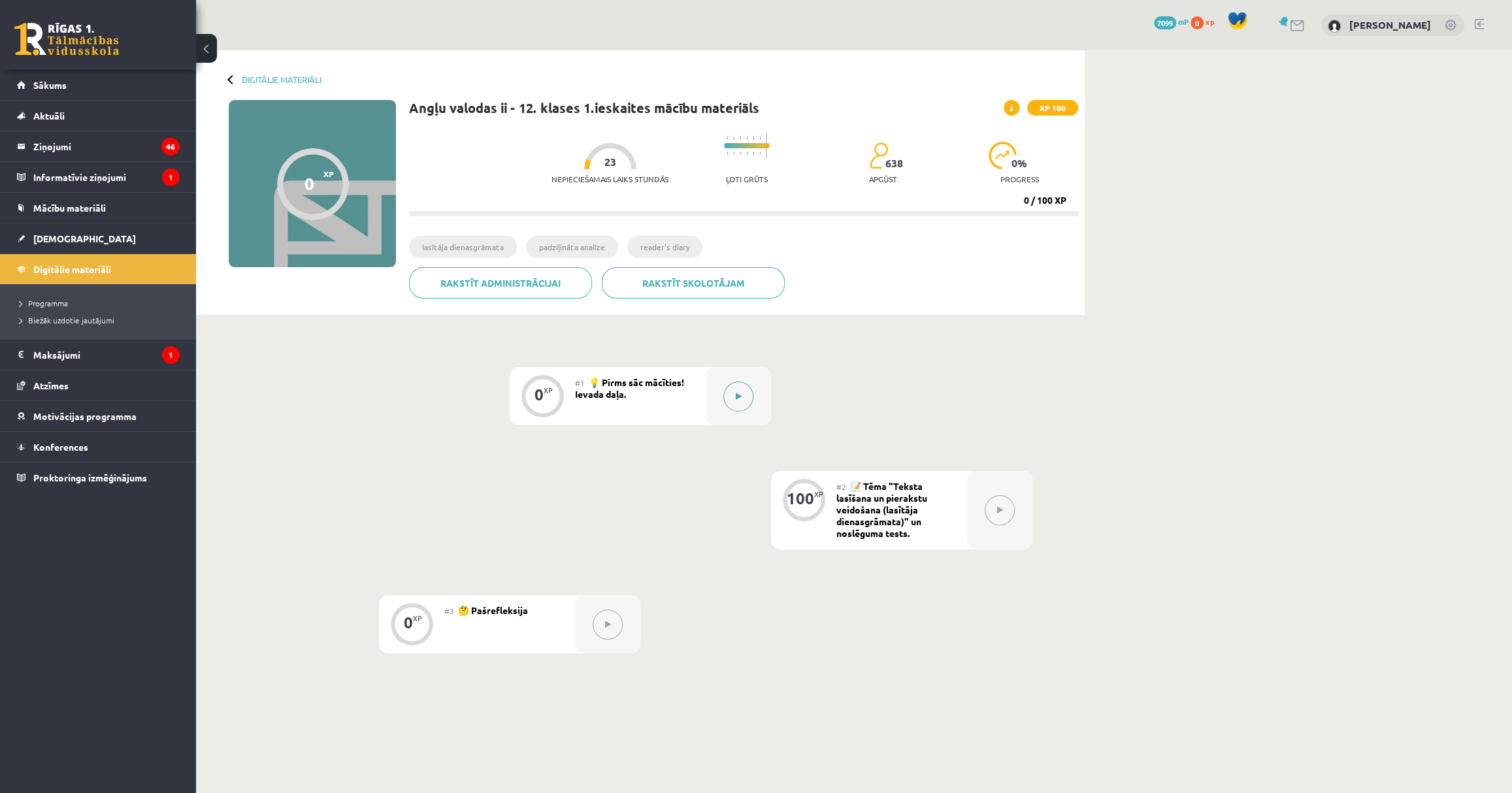
click at [752, 401] on button at bounding box center [738, 396] width 30 height 30
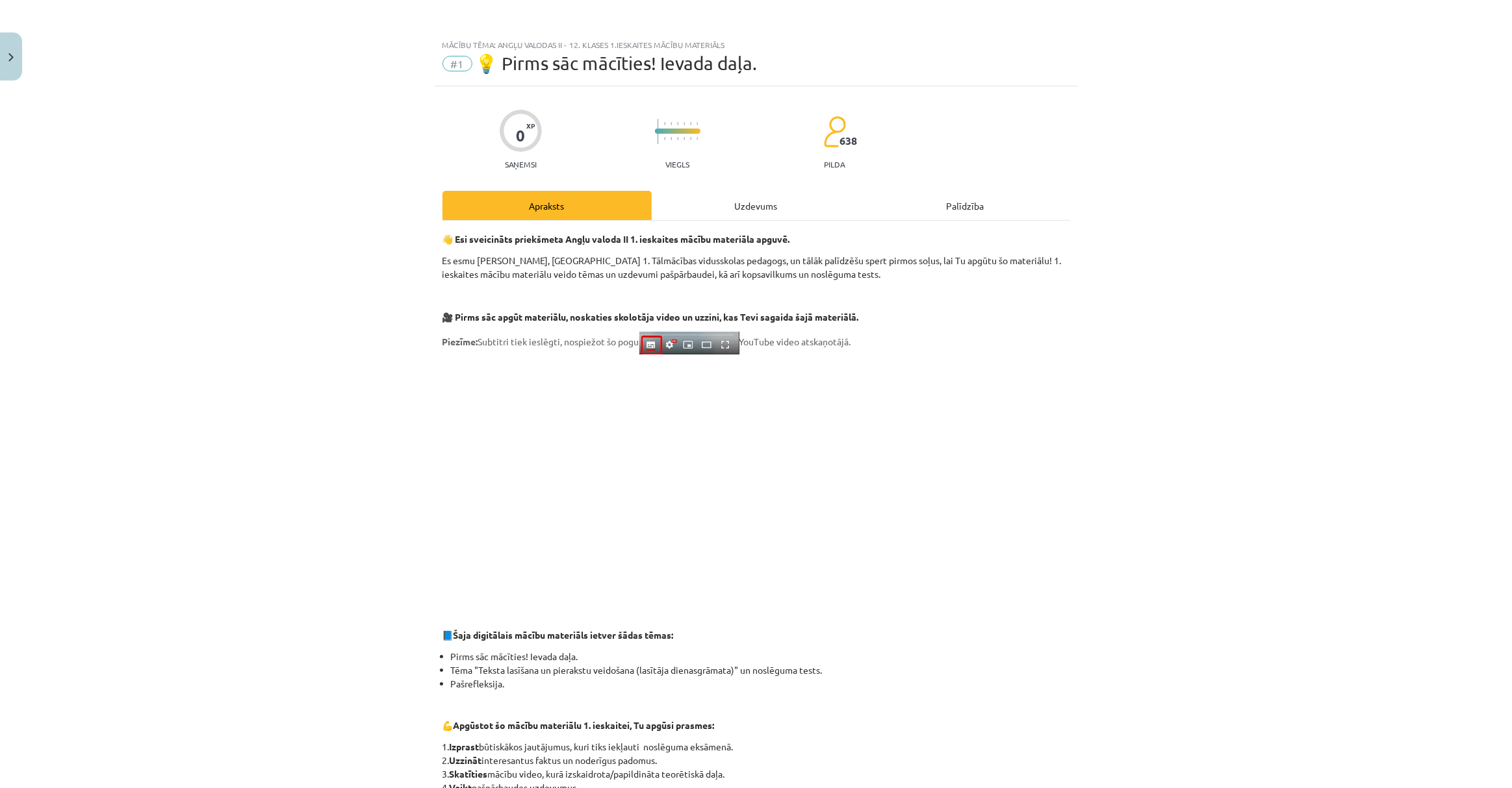
click at [726, 200] on div "Uzdevums" at bounding box center [756, 205] width 209 height 29
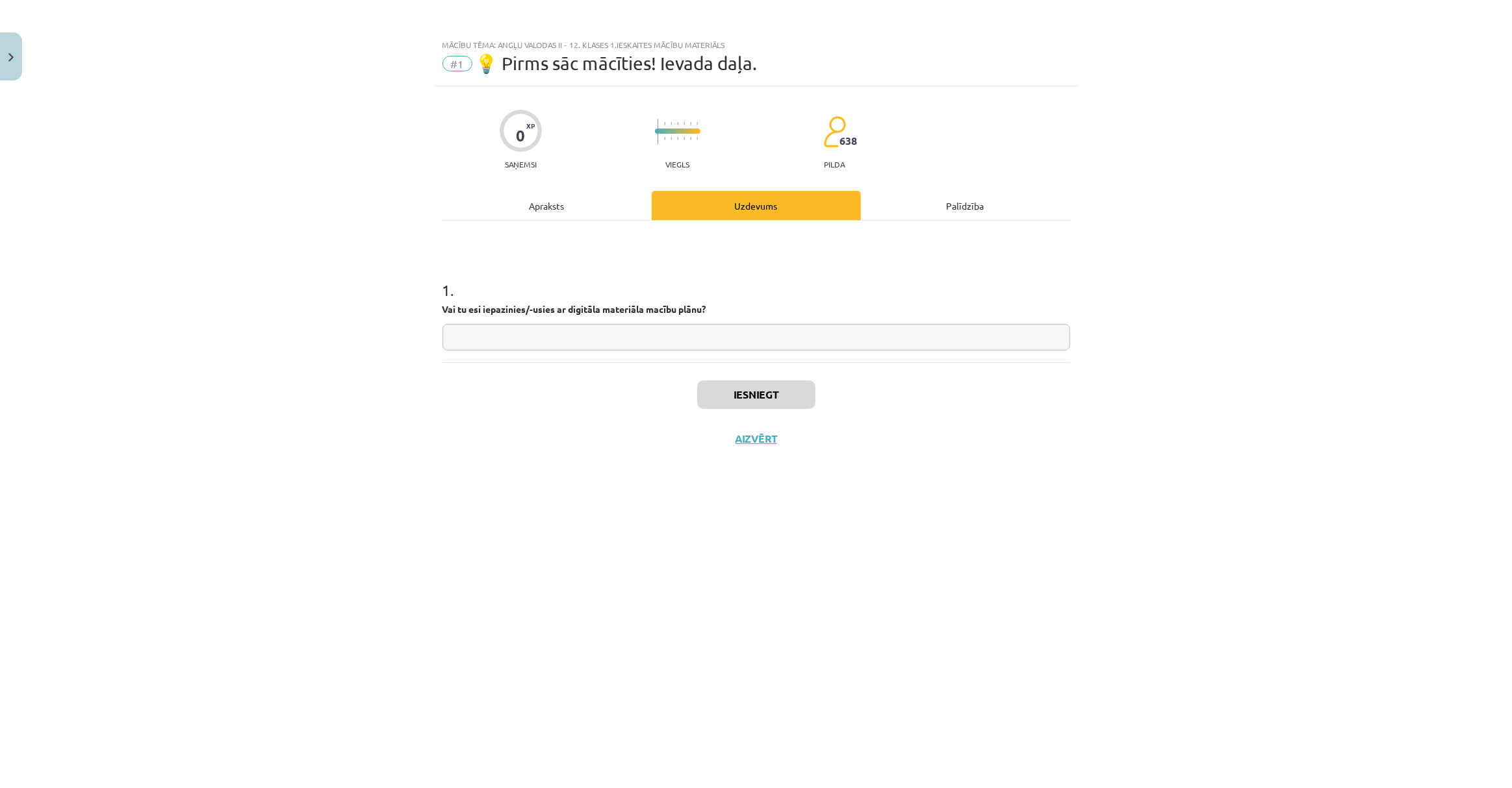
click at [680, 329] on input "text" at bounding box center [756, 337] width 628 height 27
type input "**"
click at [731, 404] on button "Iesniegt" at bounding box center [756, 395] width 118 height 29
click at [761, 448] on button "Nākamā nodarbība" at bounding box center [756, 447] width 127 height 30
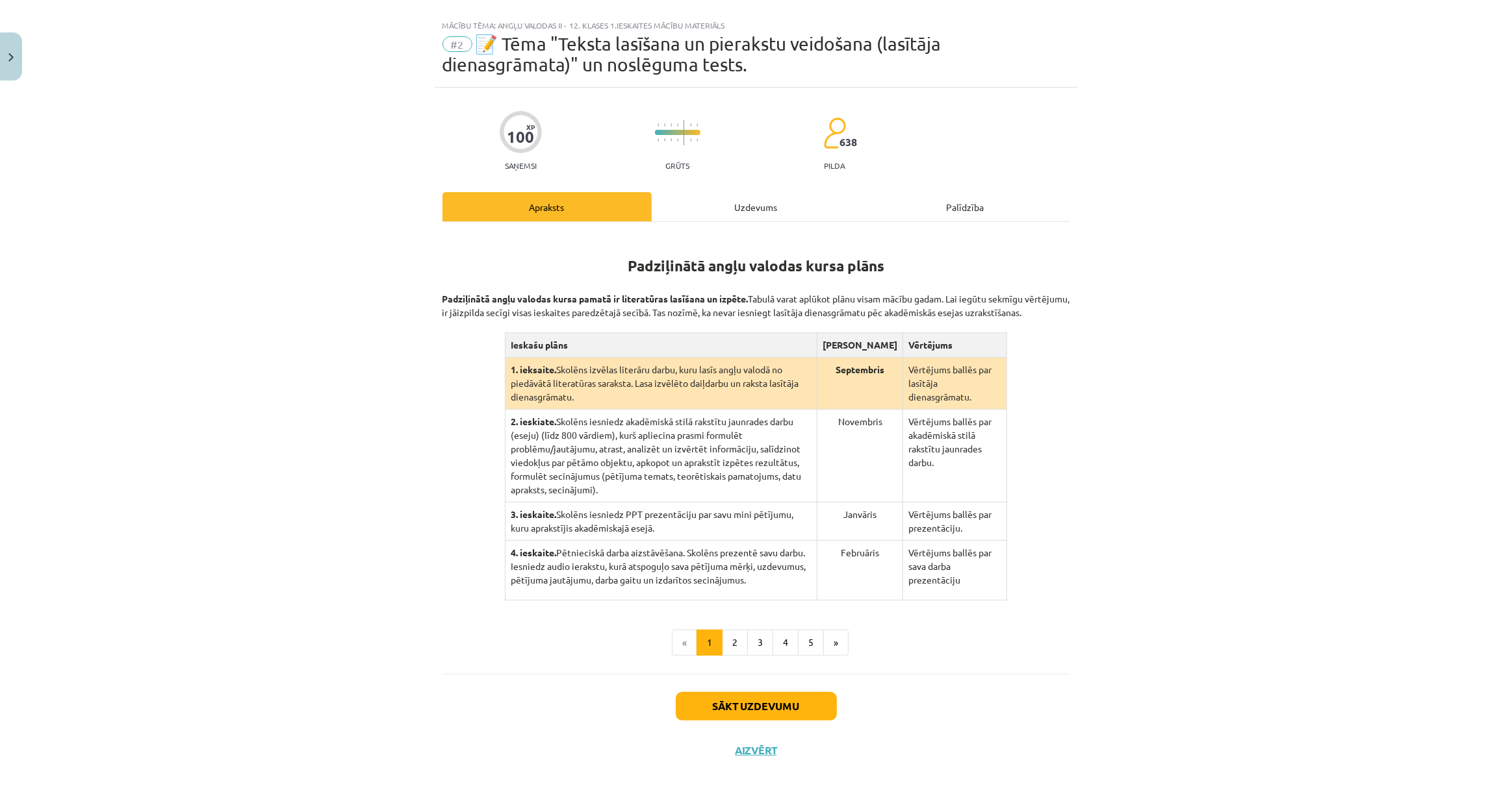
scroll to position [21, 0]
click at [730, 629] on button "2" at bounding box center [735, 641] width 26 height 26
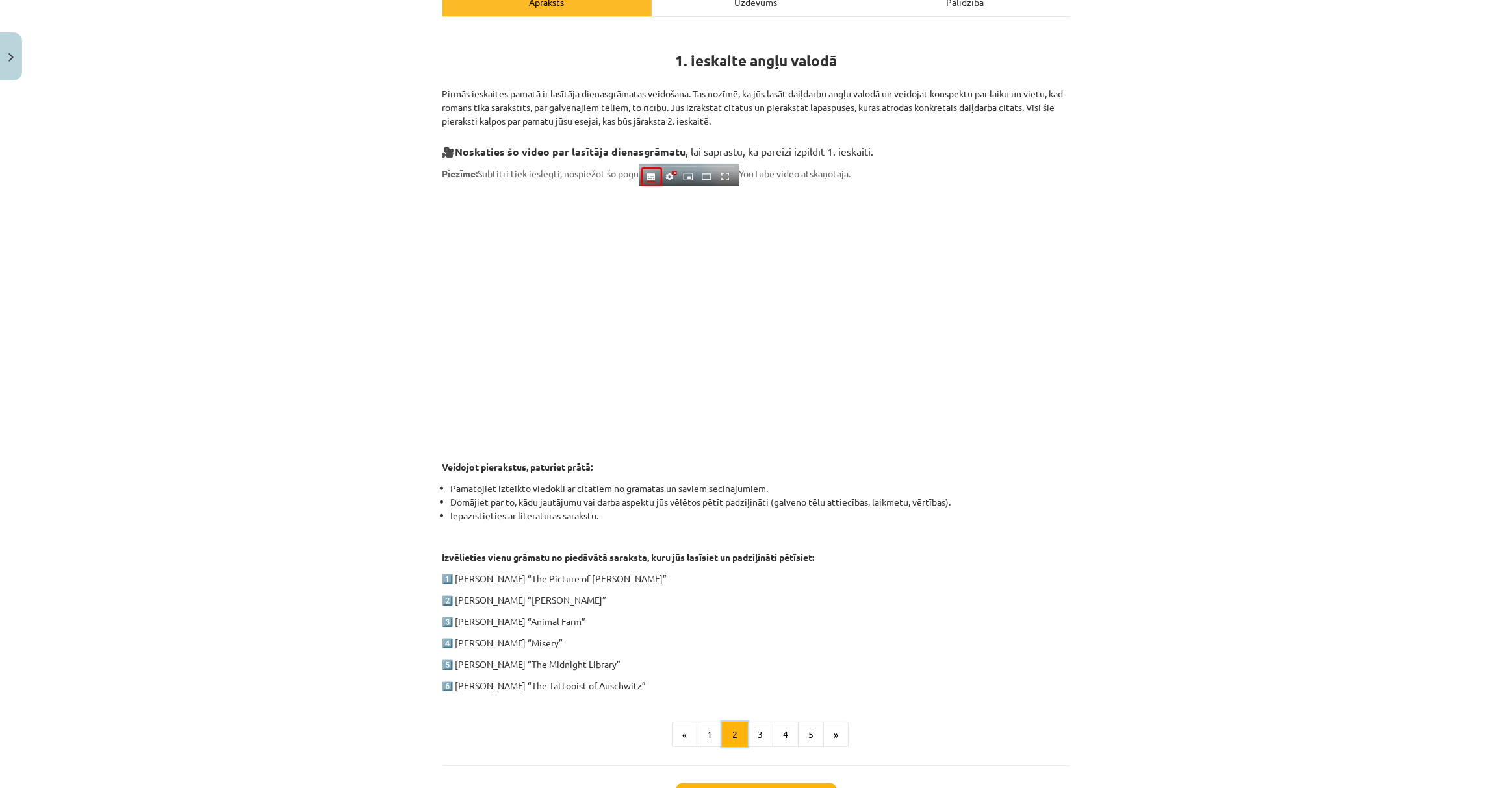
scroll to position [198, 0]
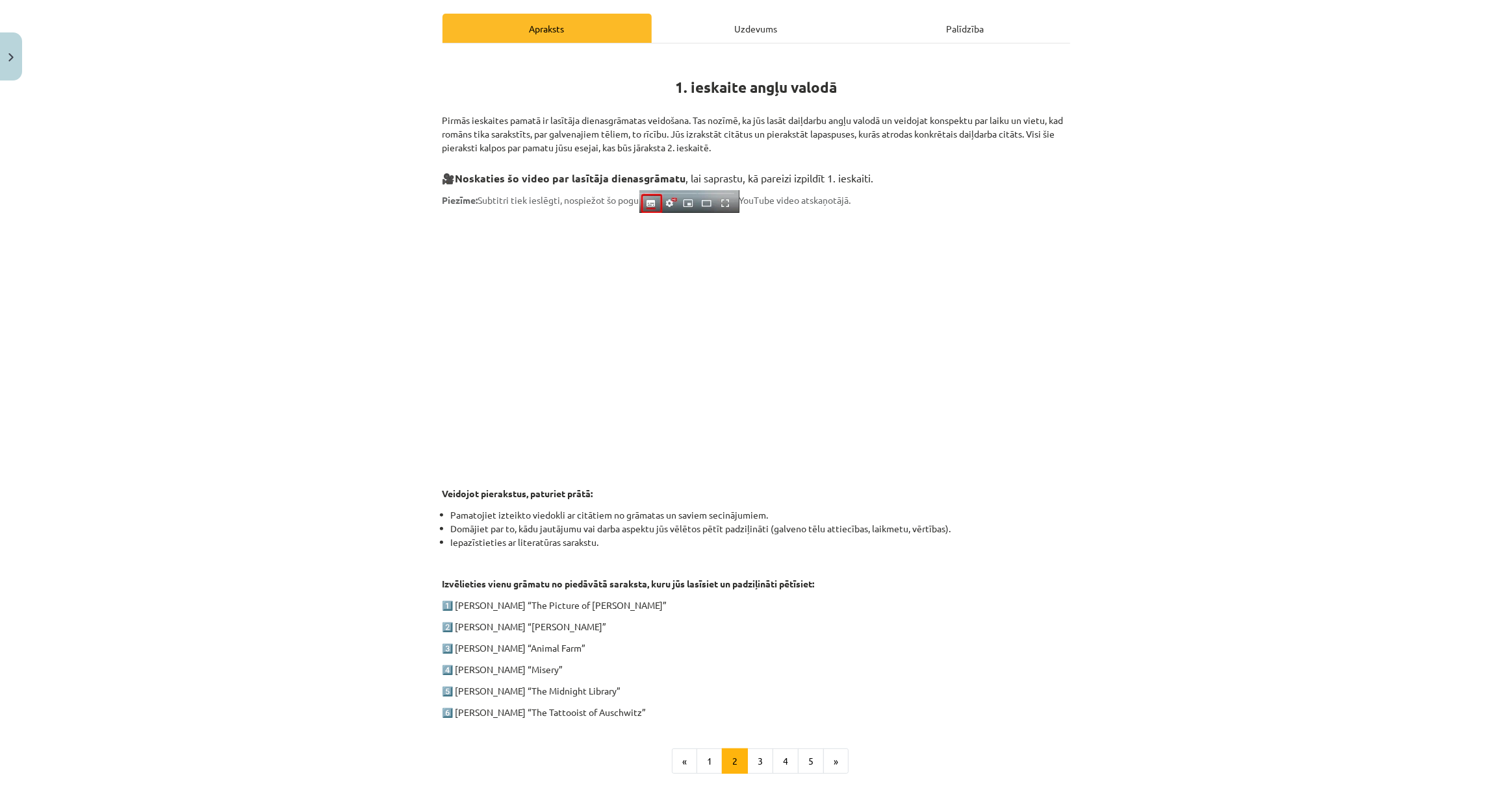
click at [1341, 541] on div "Mācību tēma: Angļu valodas ii - 12. klases 1.ieskaites mācību materiāls #2 📝 Tē…" at bounding box center [756, 394] width 1512 height 788
click at [755, 756] on button "3" at bounding box center [760, 761] width 26 height 26
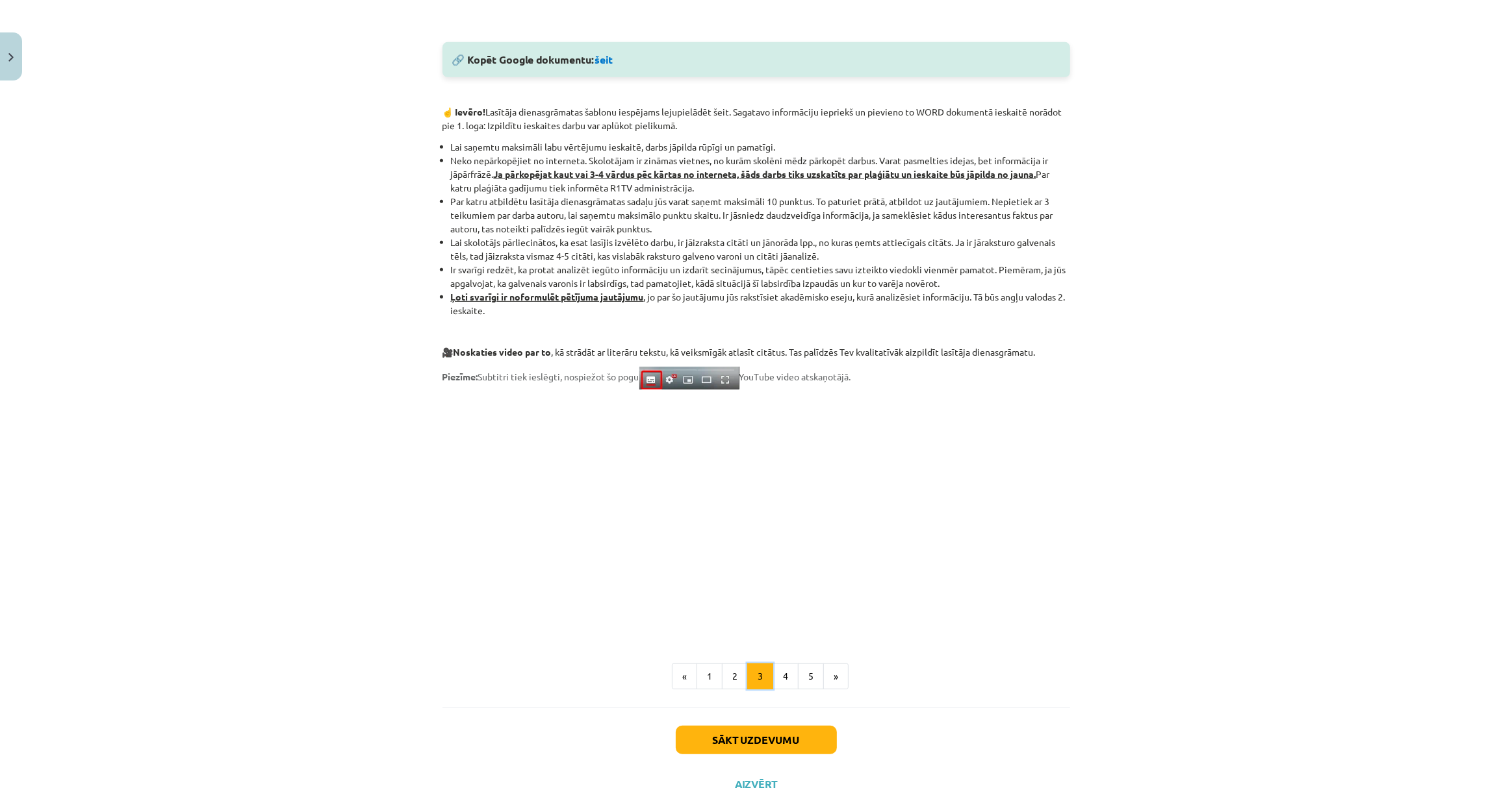
scroll to position [725, 0]
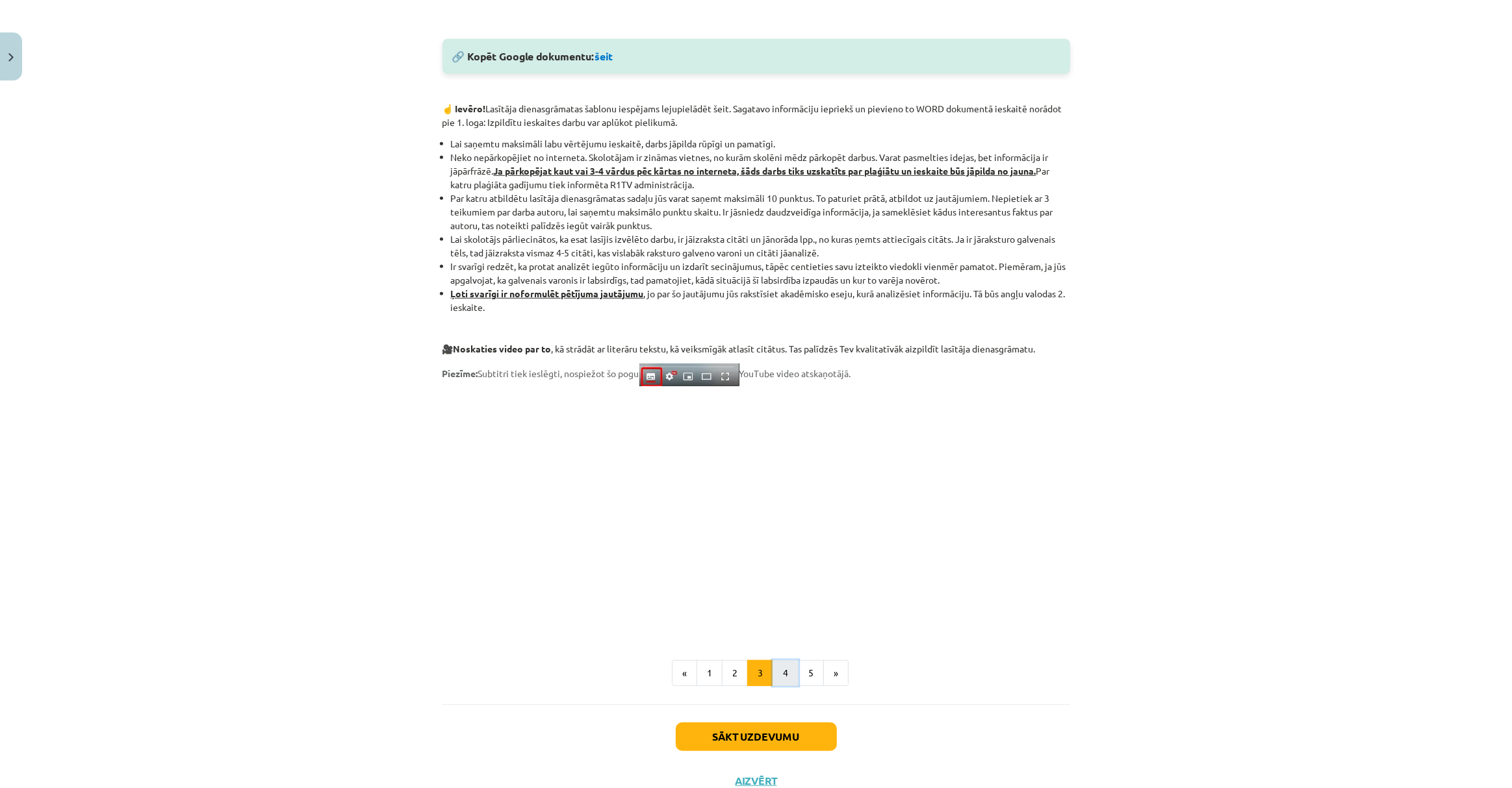
click at [785, 672] on button "4" at bounding box center [785, 673] width 26 height 26
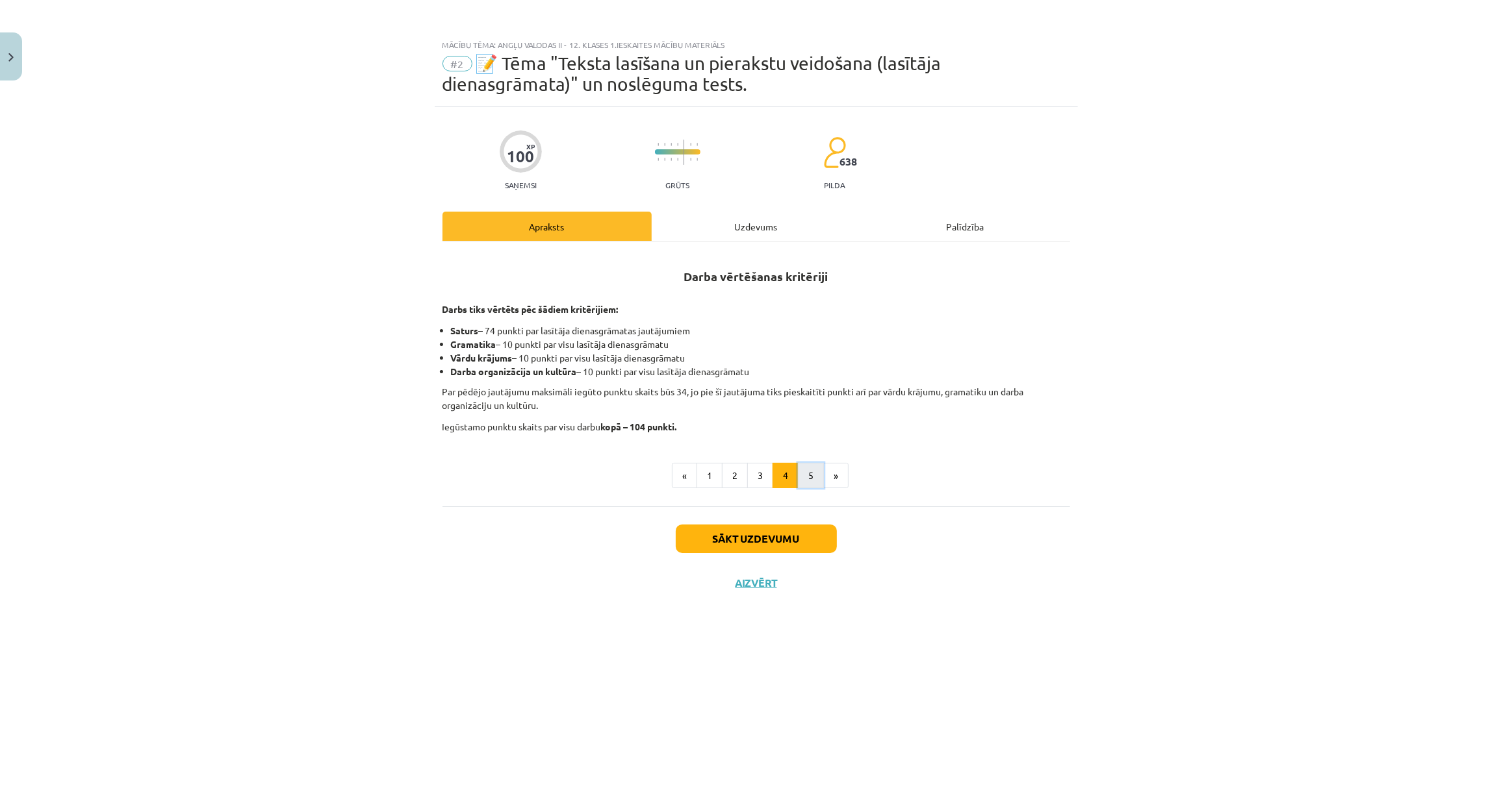
click at [812, 485] on button "5" at bounding box center [811, 476] width 26 height 26
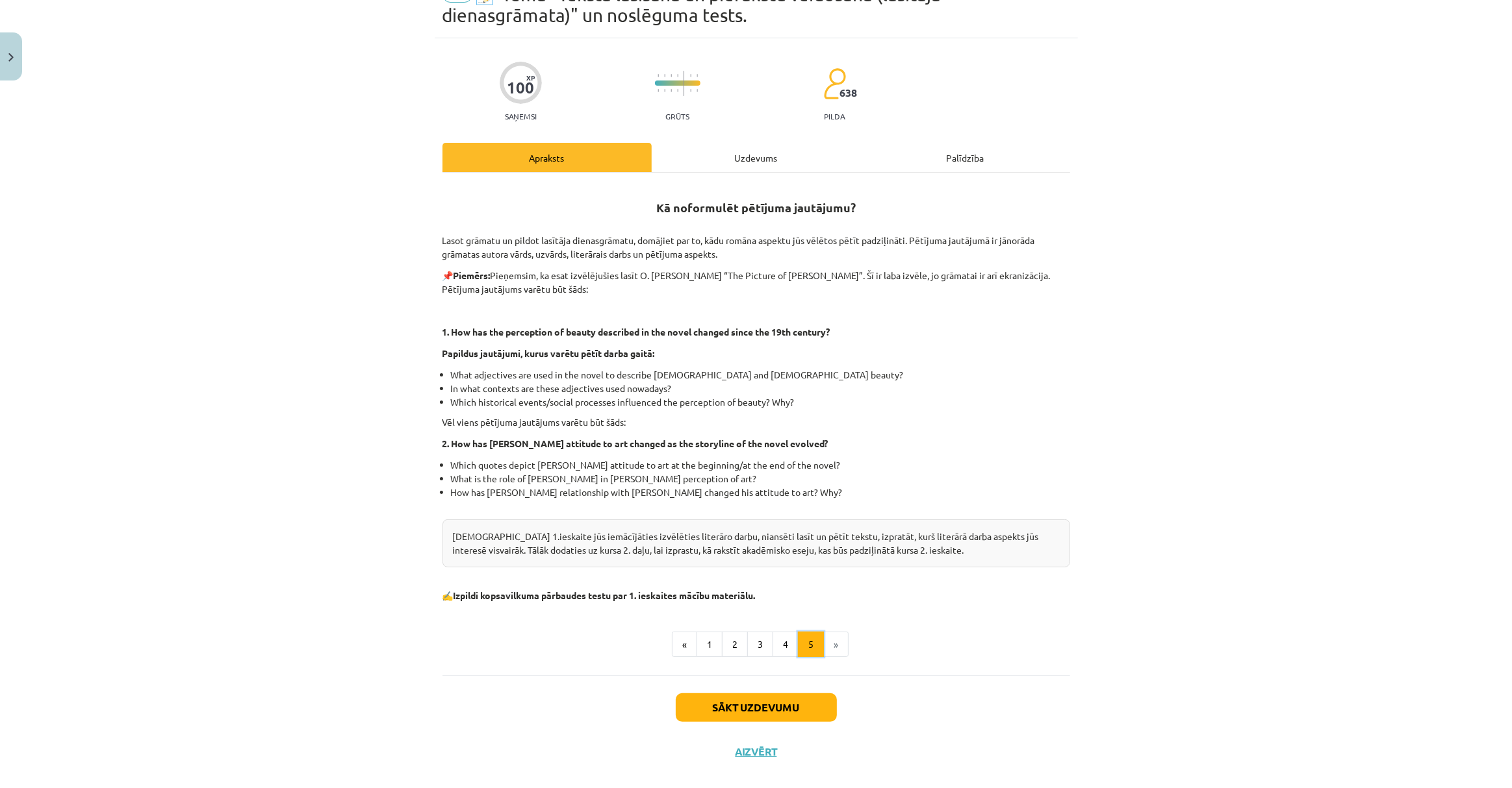
scroll to position [86, 0]
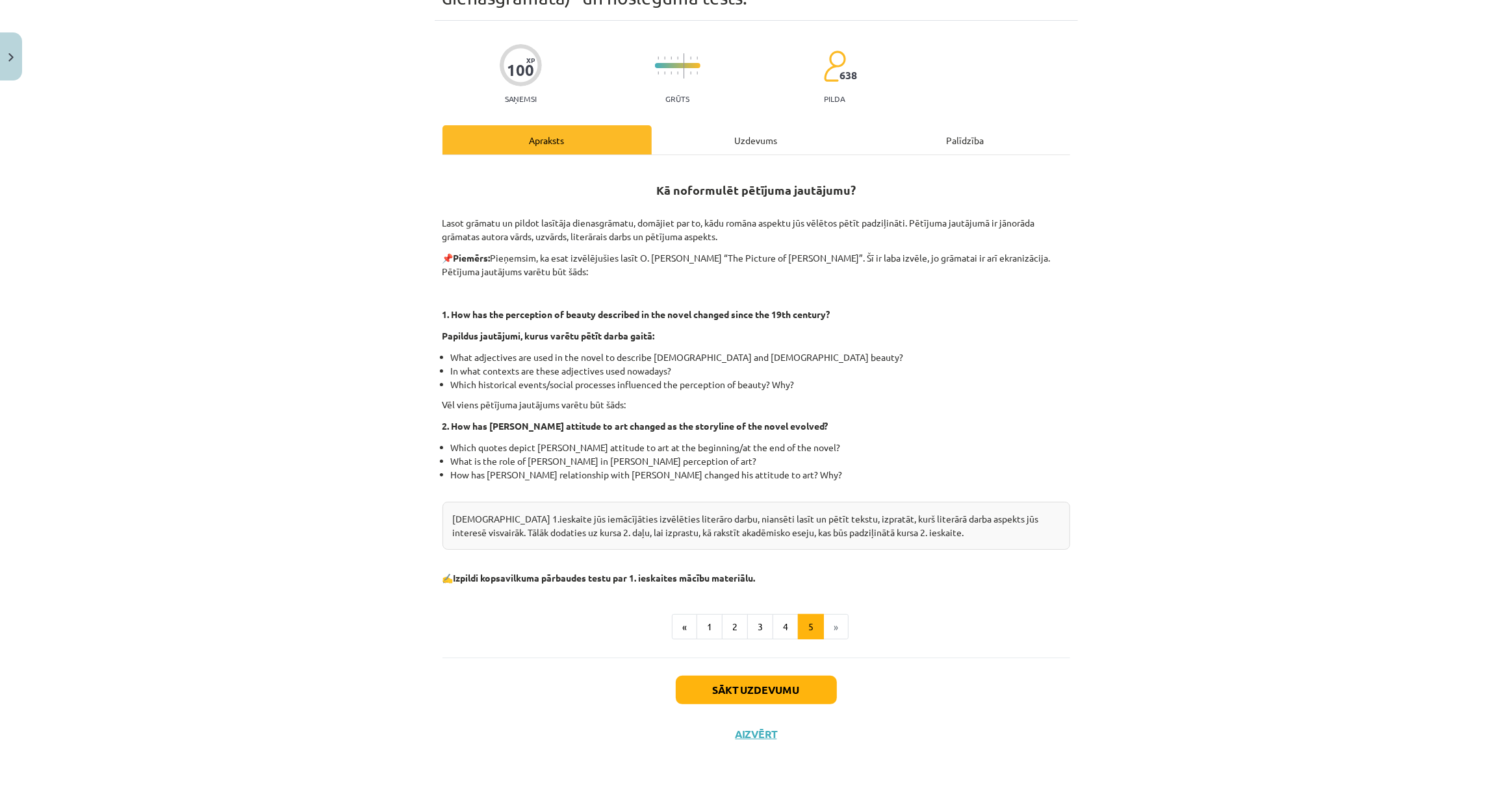
click at [828, 628] on li "»" at bounding box center [836, 627] width 25 height 26
click at [804, 673] on div "Sākt uzdevumu Aizvērt" at bounding box center [756, 703] width 628 height 91
click at [796, 682] on button "Sākt uzdevumu" at bounding box center [756, 690] width 161 height 29
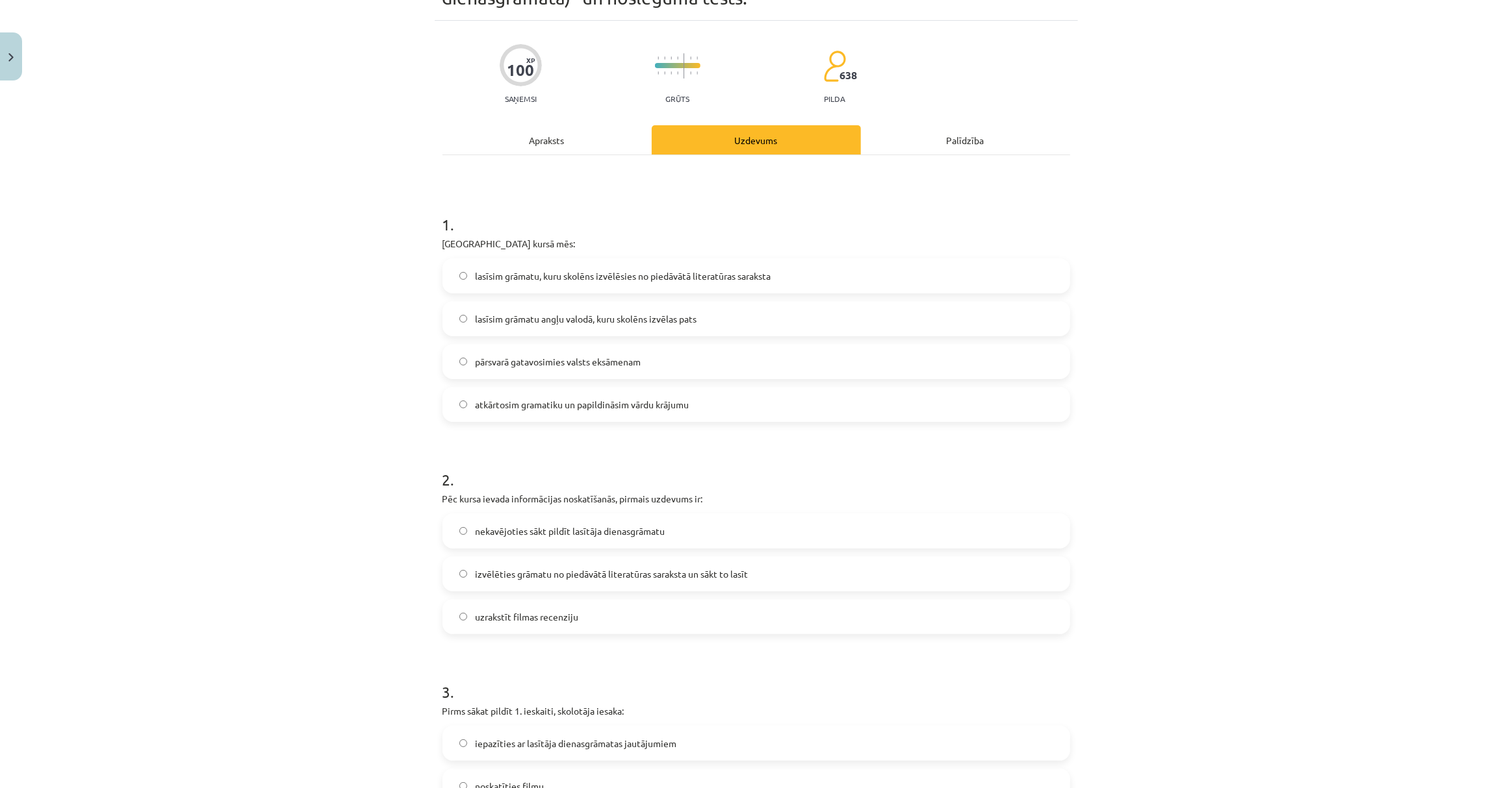
scroll to position [32, 0]
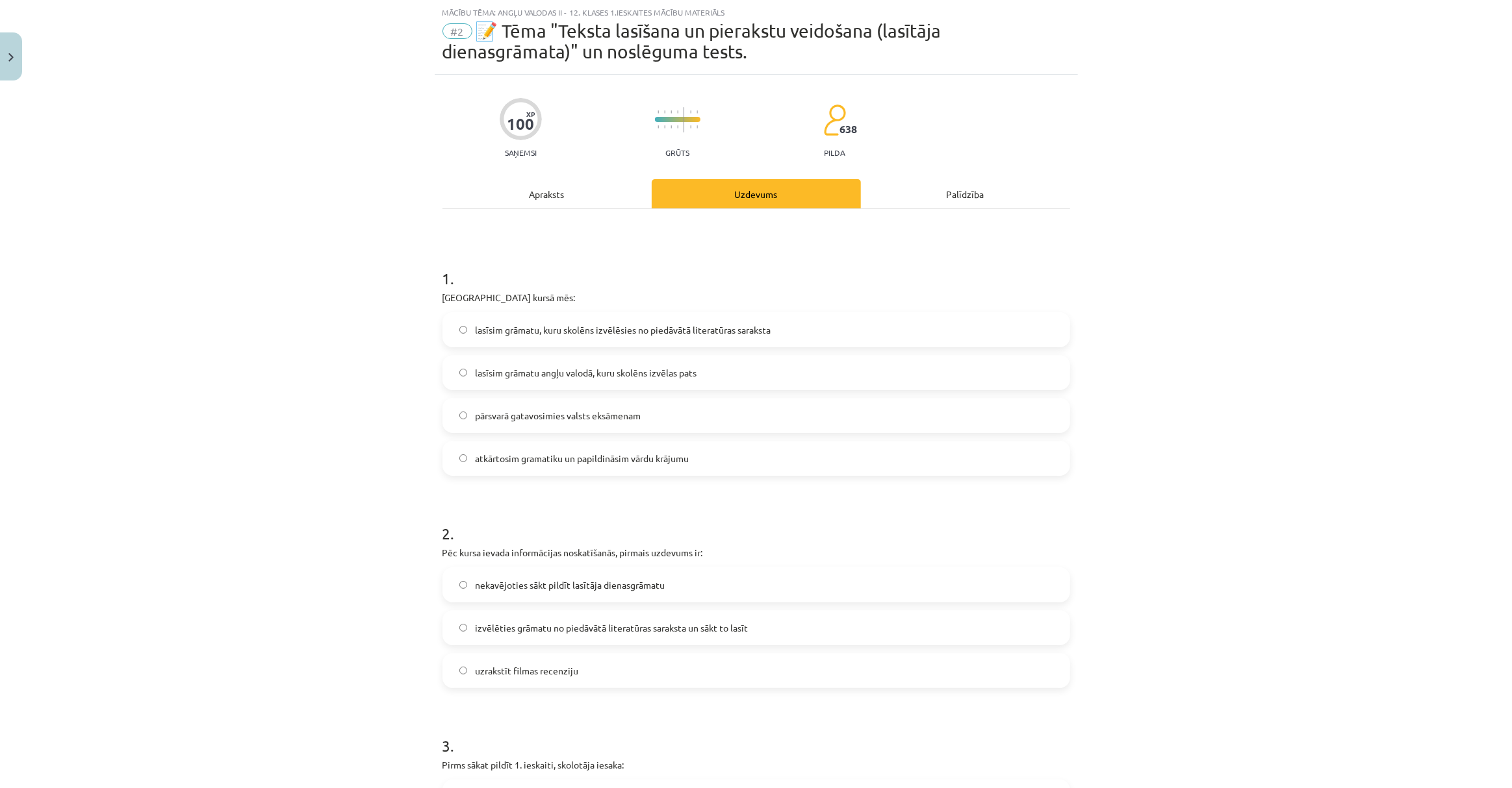
click at [540, 320] on label "lasīsim grāmatu, kuru skolēns izvēlēsies no piedāvātā literatūras saraksta" at bounding box center [756, 330] width 625 height 32
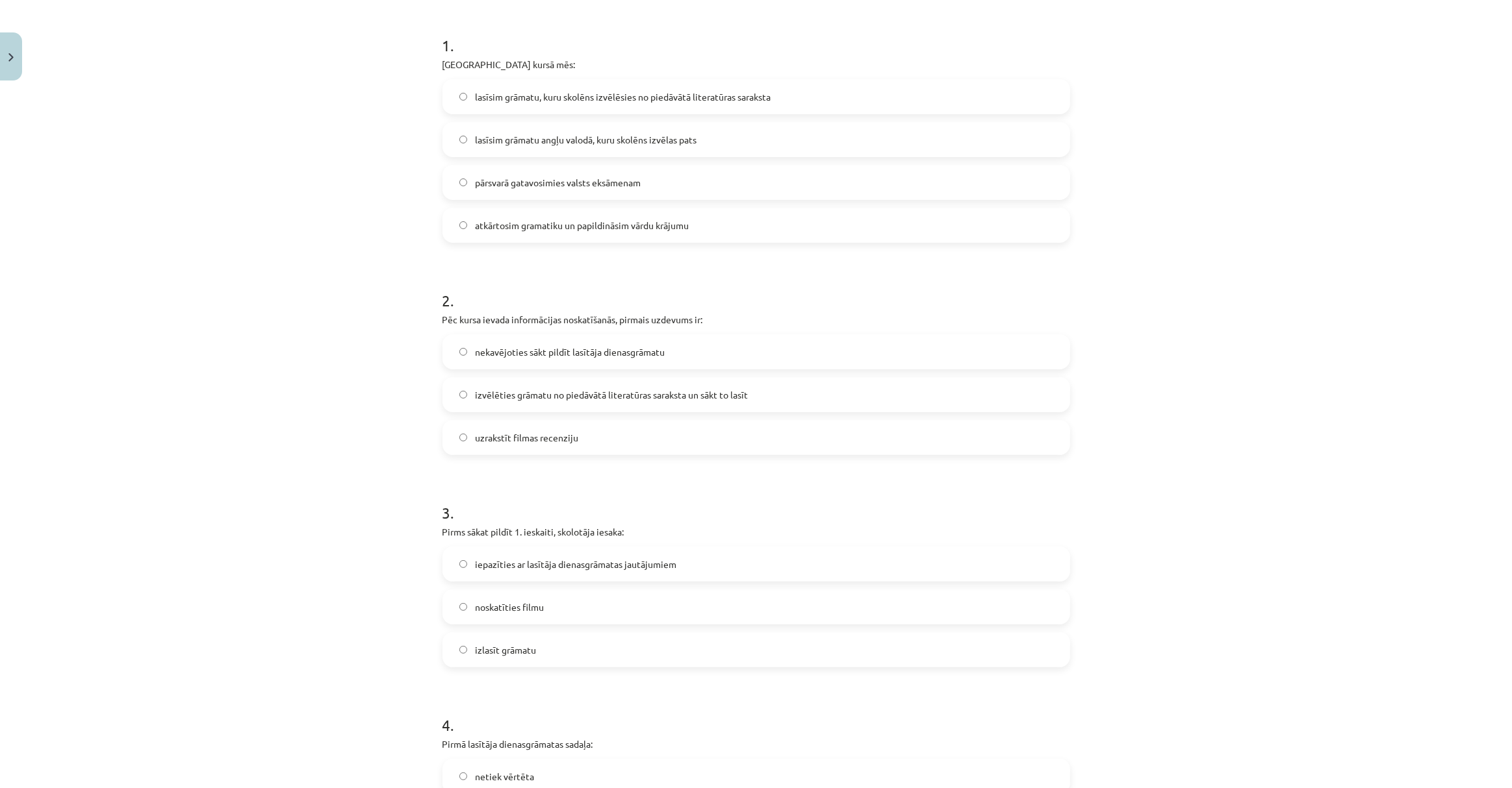
scroll to position [268, 0]
click at [501, 386] on span "izvēlēties grāmatu no piedāvātā literatūras saraksta un sākt to lasīt" at bounding box center [612, 393] width 273 height 14
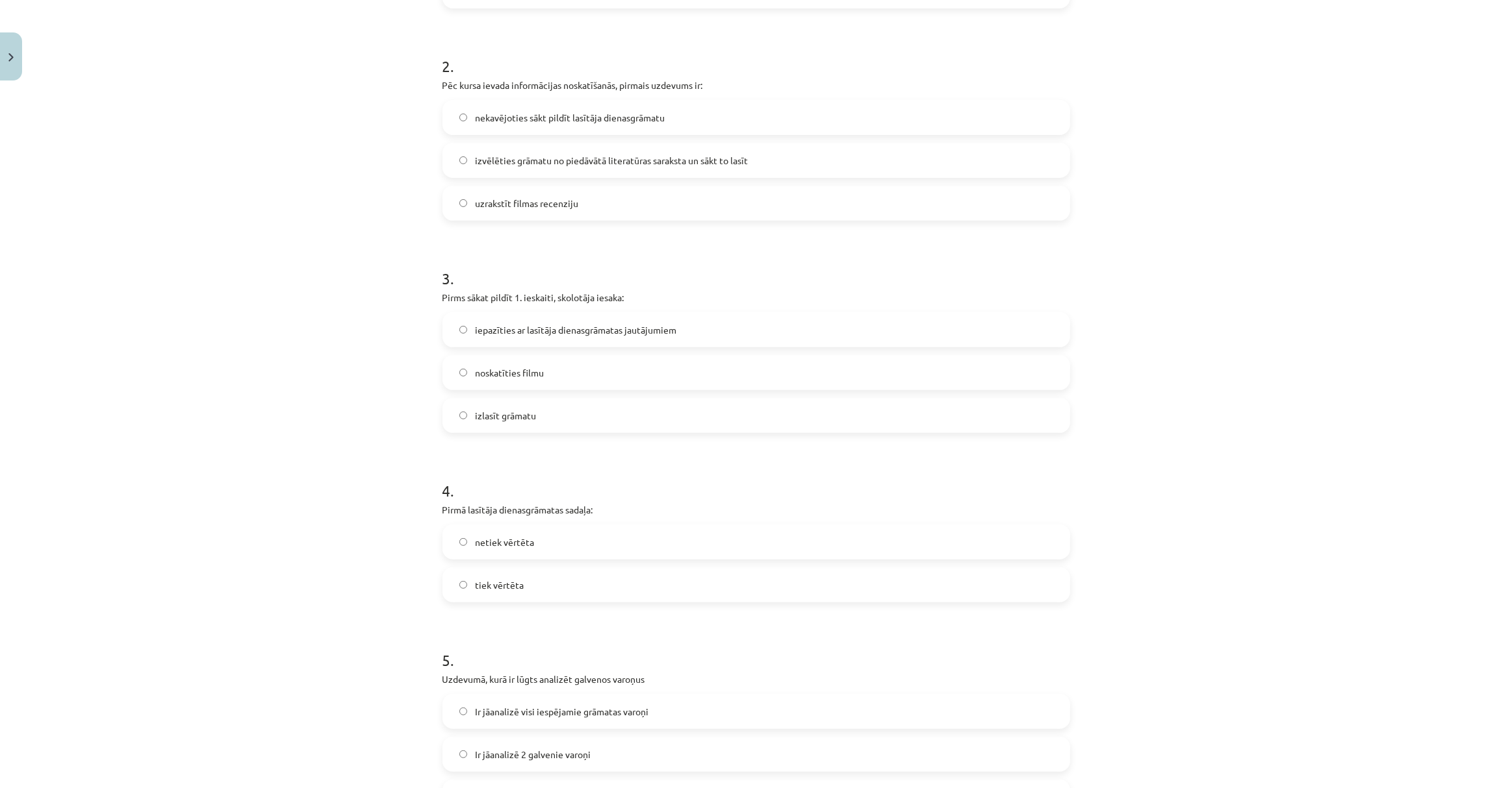
scroll to position [504, 0]
click at [494, 326] on span "iepazīties ar lasītāja dienasgrāmatas jautājumiem" at bounding box center [575, 326] width 201 height 14
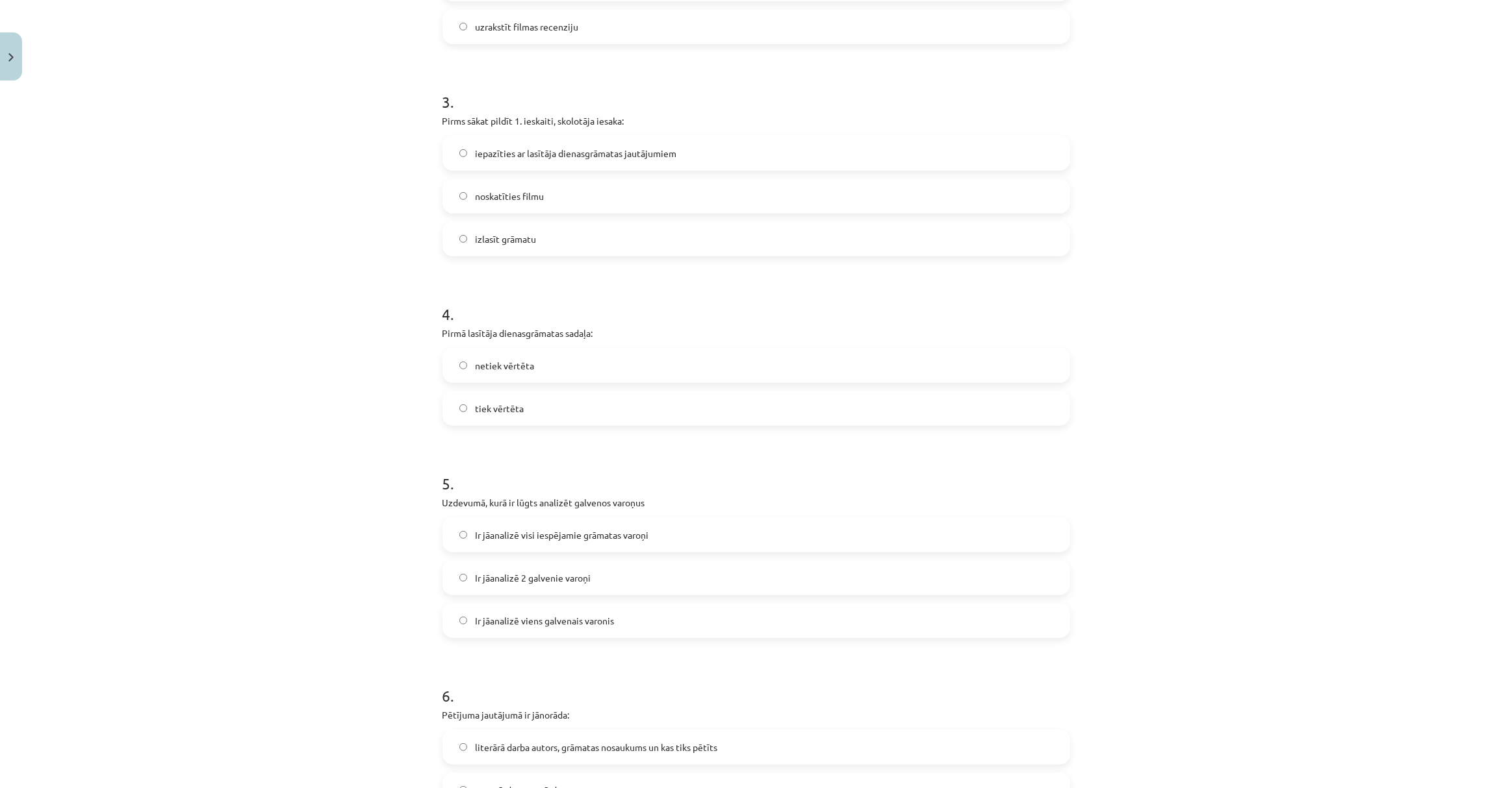
scroll to position [682, 0]
click at [475, 397] on span "tiek vērtēta" at bounding box center [500, 404] width 49 height 14
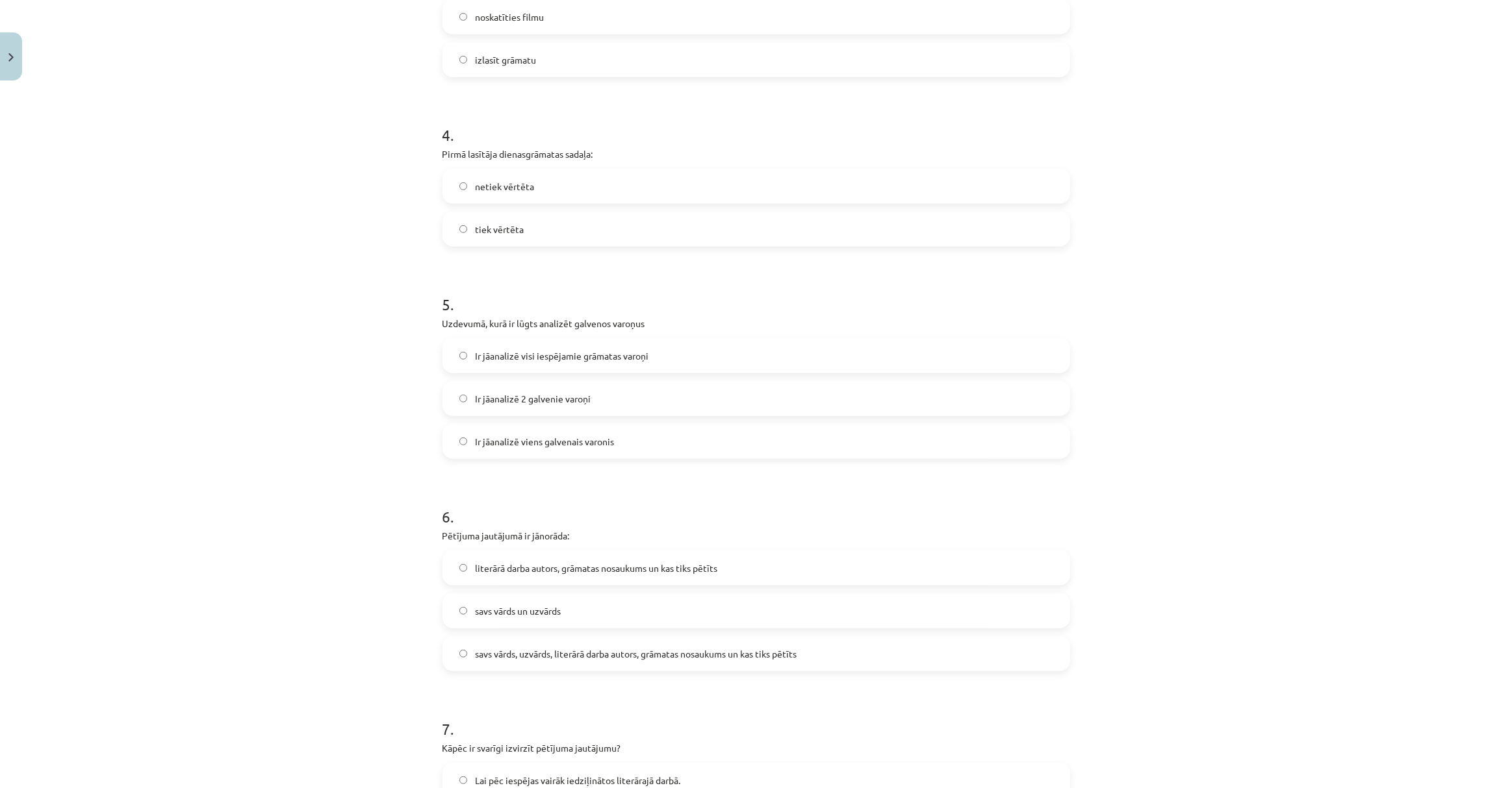
scroll to position [859, 0]
click at [475, 436] on span "Ir jāanalizē viens galvenais varonis" at bounding box center [545, 439] width 139 height 14
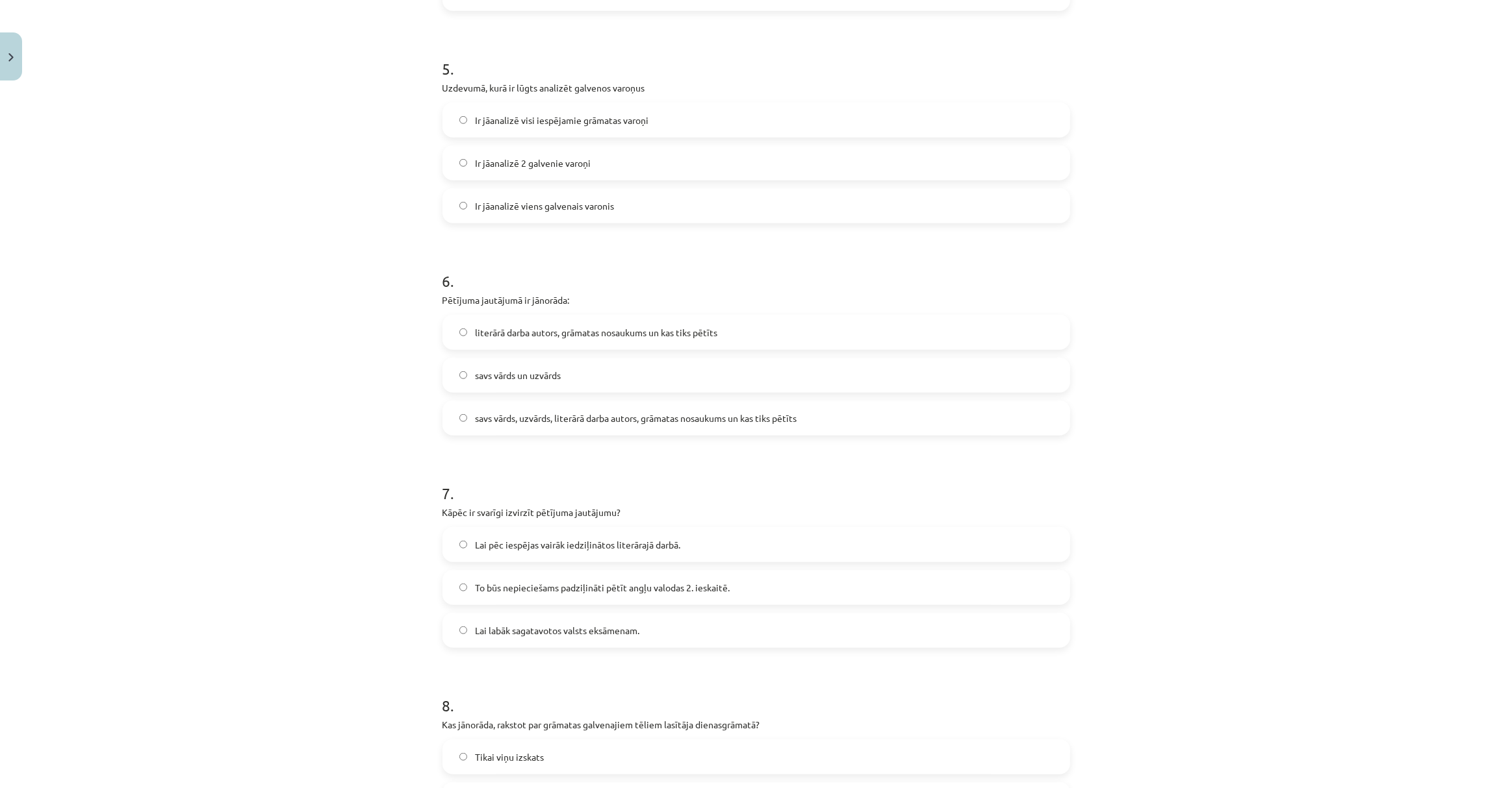
scroll to position [1095, 0]
click at [531, 323] on span "literārā darba autors, grāmatas nosaukums un kas tiks pētīts" at bounding box center [596, 329] width 242 height 14
click at [475, 415] on span "savs vārds, uzvārds, literārā darba autors, grāmatas nosaukums un kas tiks pētī…" at bounding box center [636, 415] width 321 height 14
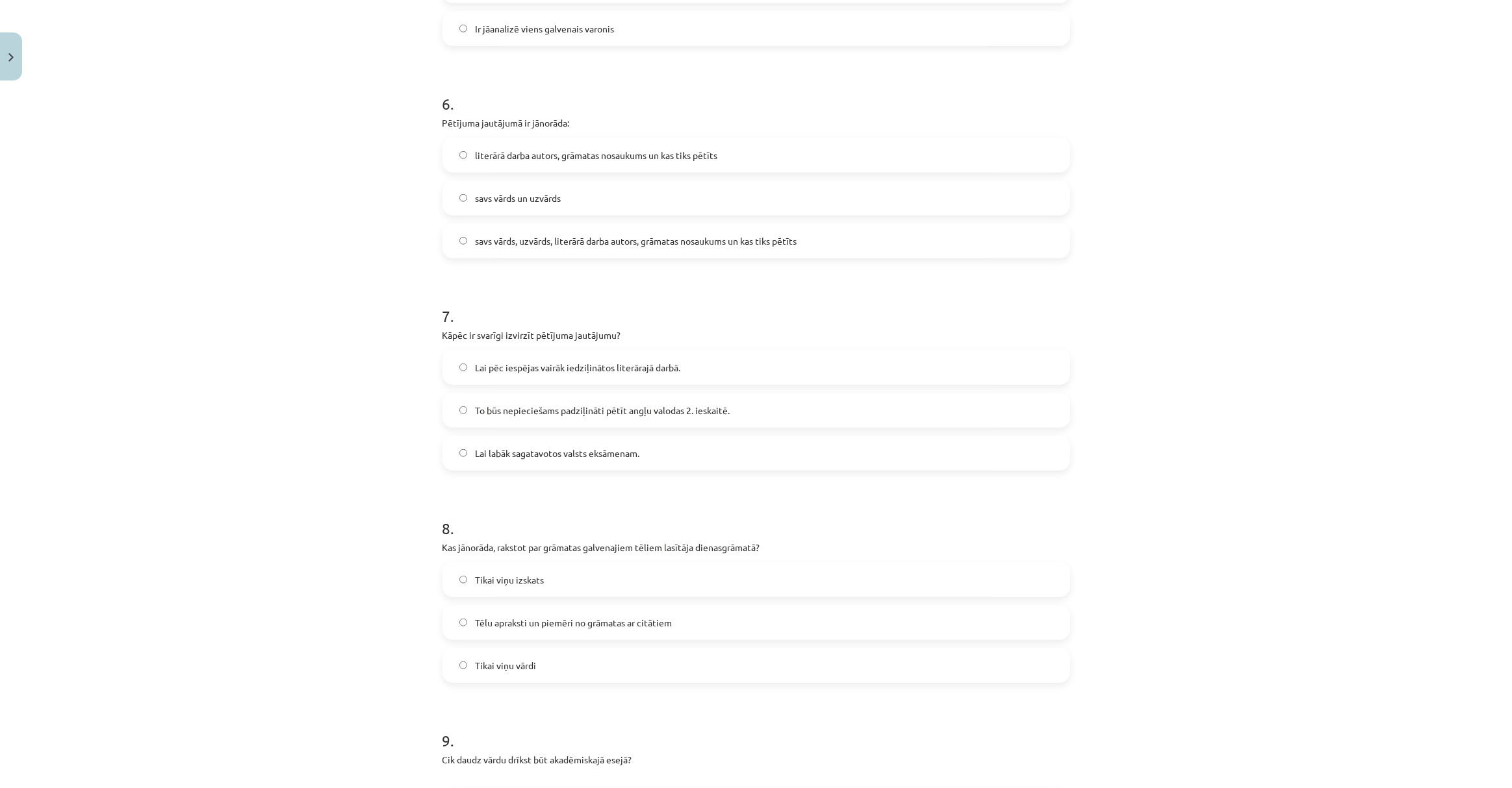
scroll to position [1272, 0]
click at [497, 410] on span "To būs nepieciešams padziļināti pētīt angļu valodas 2. ieskaitē." at bounding box center [603, 407] width 255 height 14
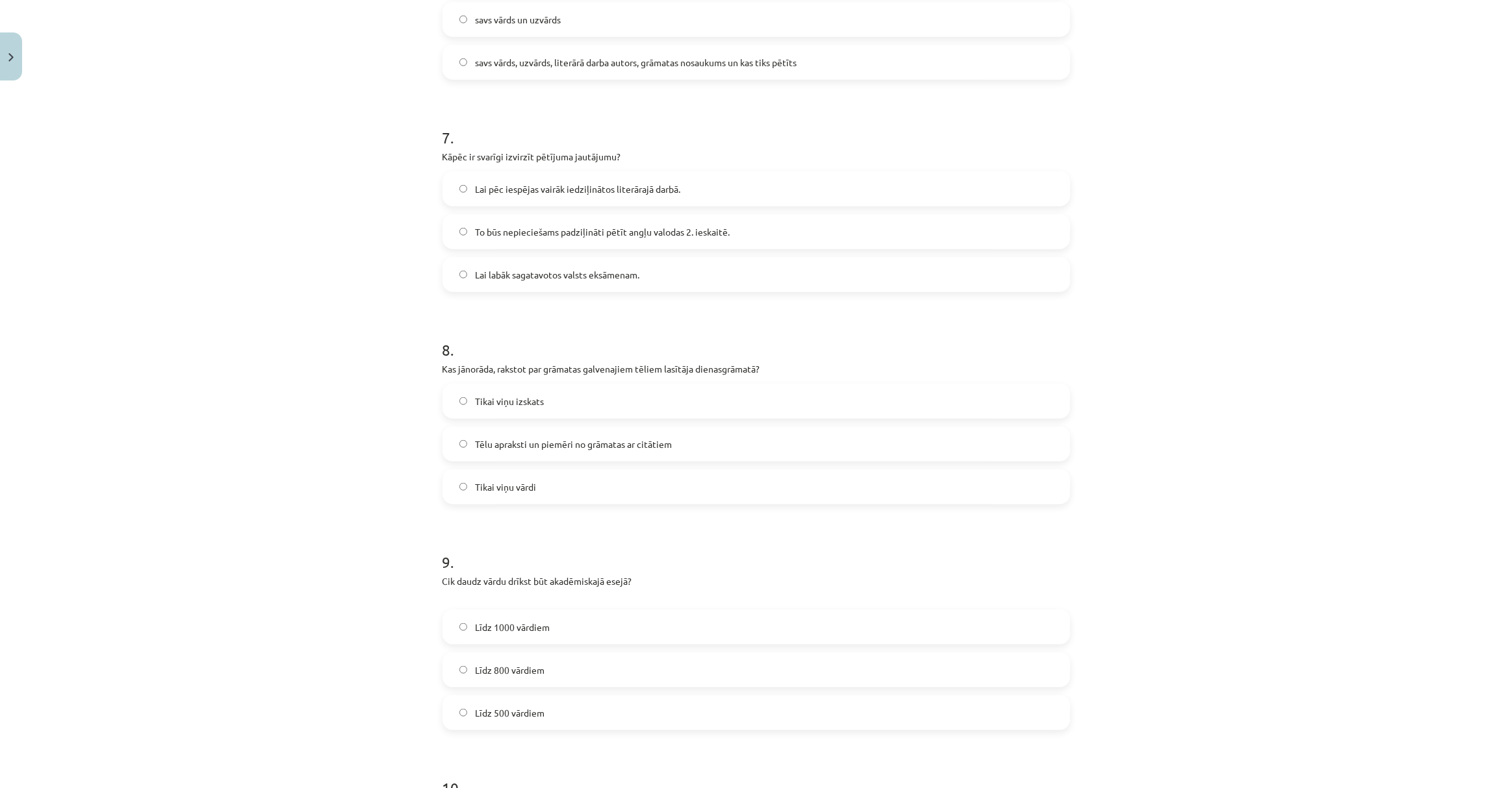
scroll to position [1449, 0]
click at [486, 443] on span "Tēlu apraksti un piemēri no grāmatas ar citātiem" at bounding box center [573, 443] width 197 height 14
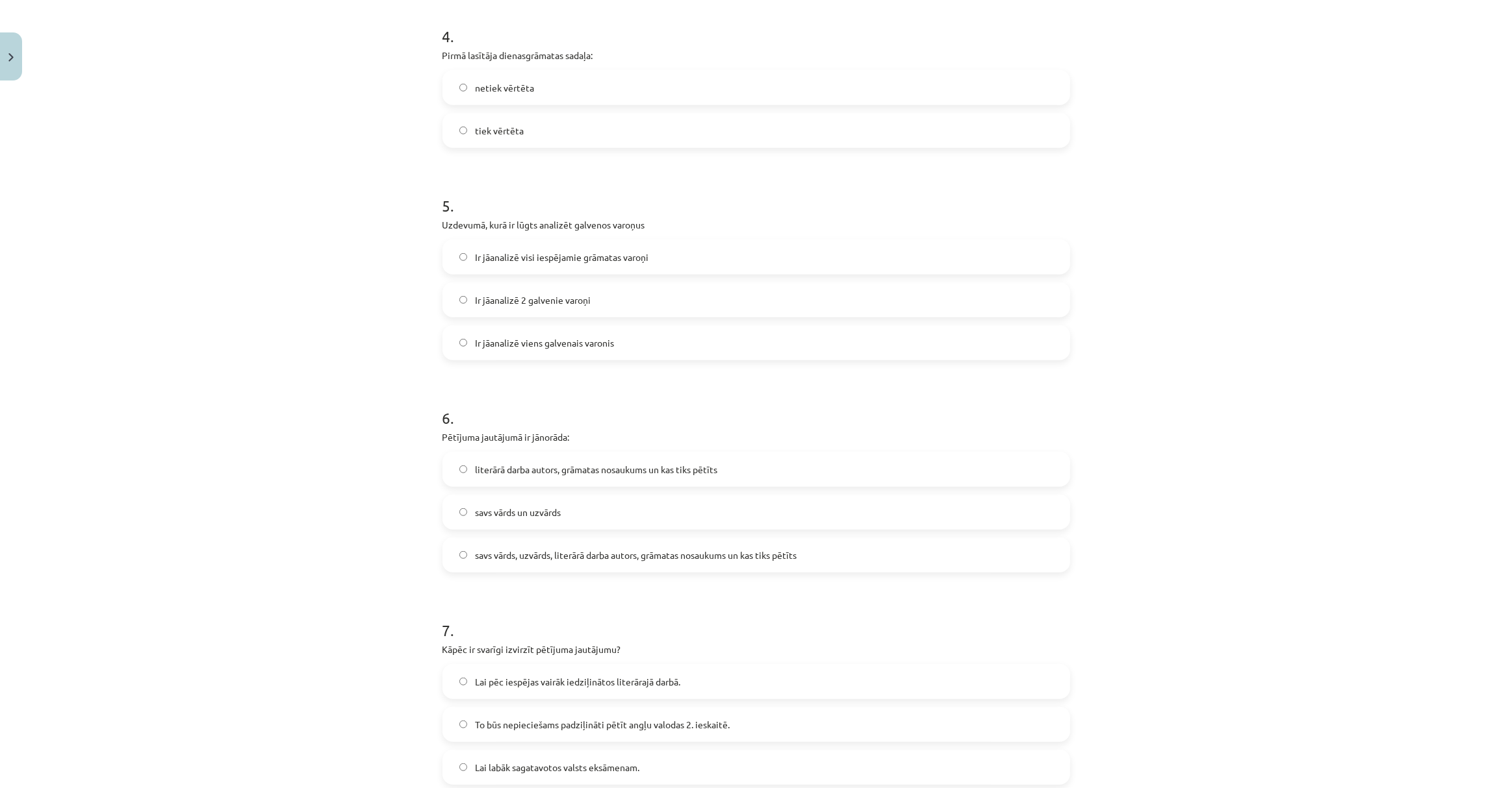
scroll to position [918, 0]
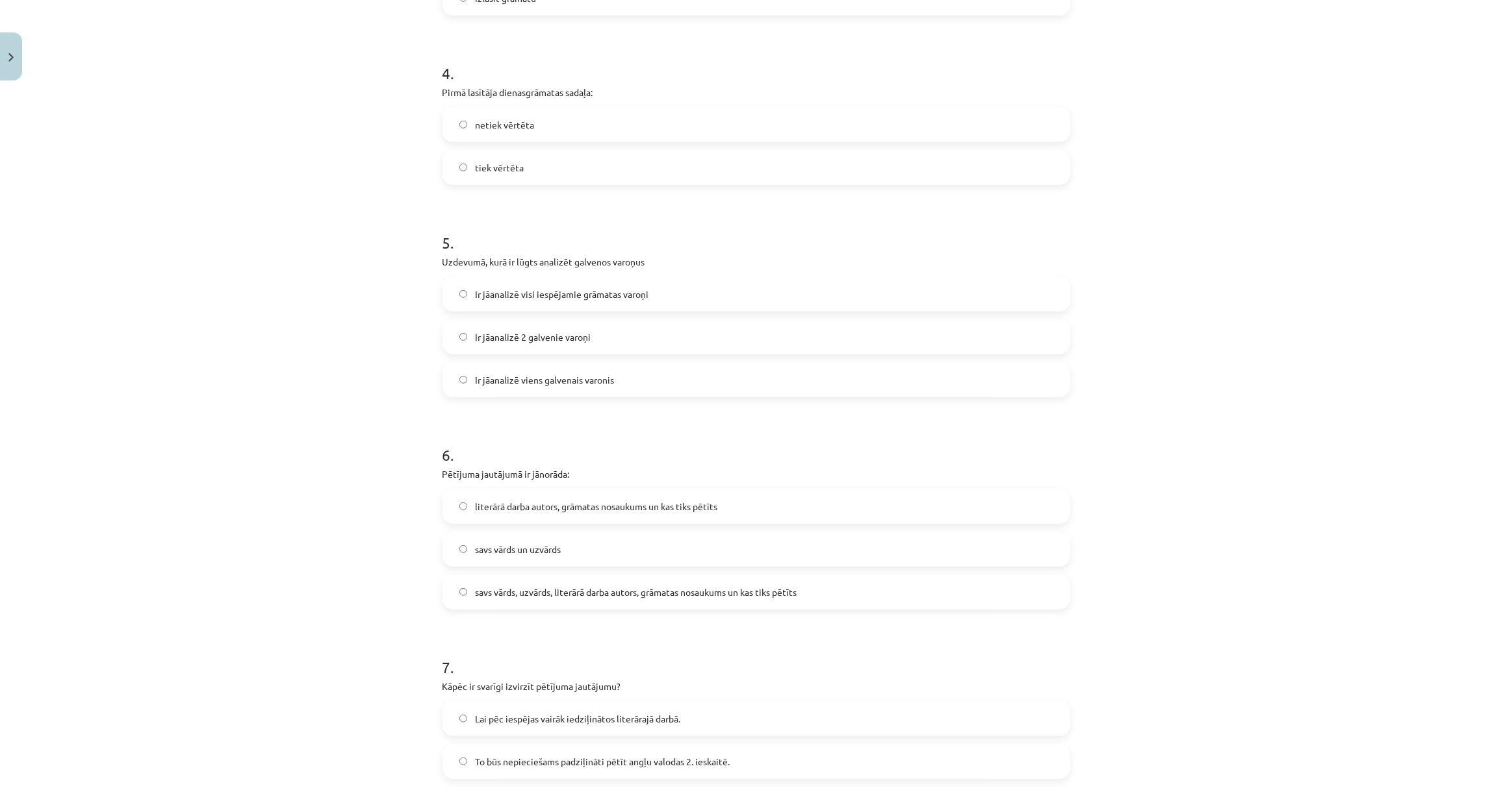
click at [530, 338] on span "Ir jāanalizē 2 galvenie varoņi" at bounding box center [533, 337] width 116 height 14
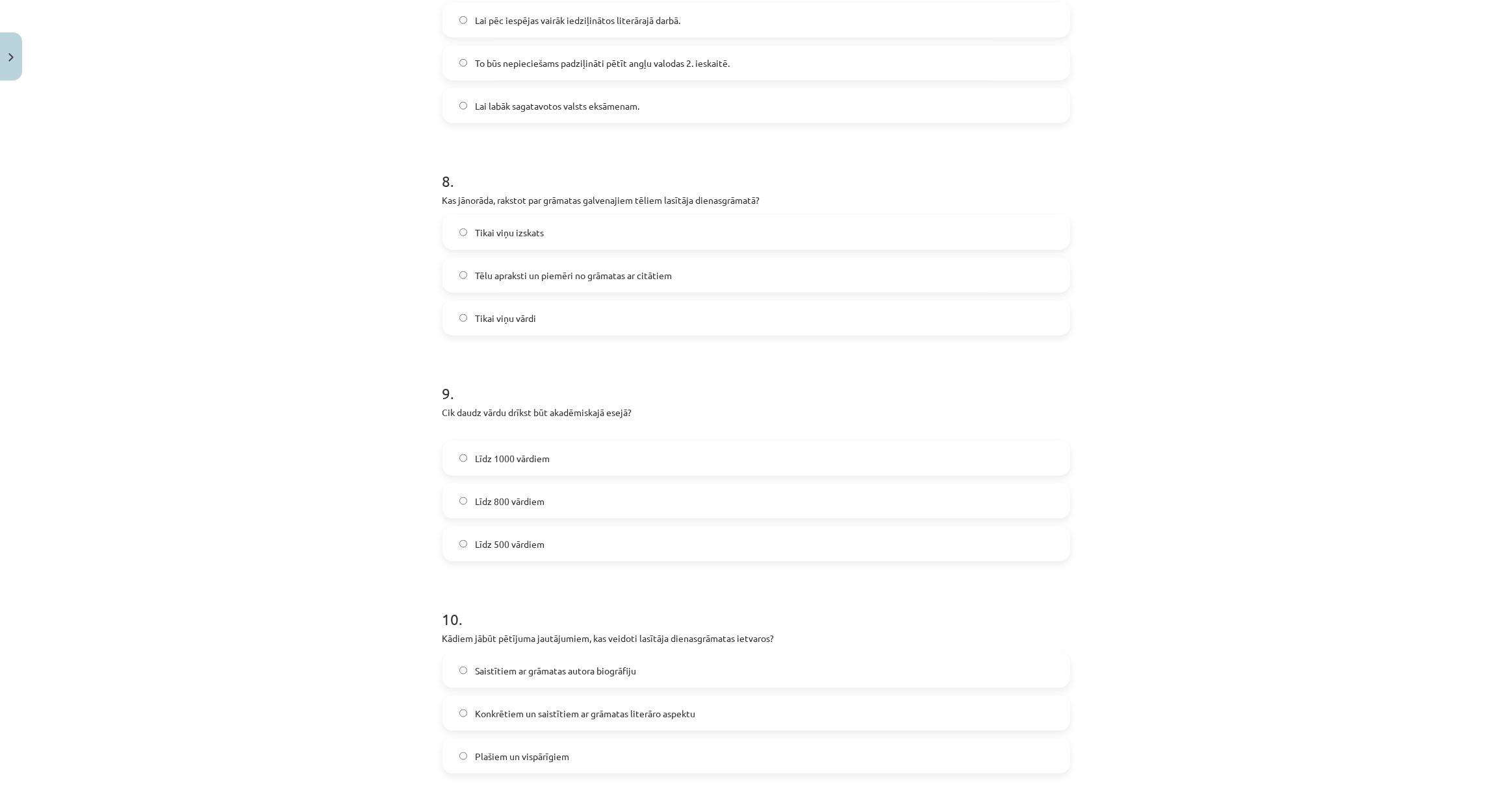
scroll to position [1626, 0]
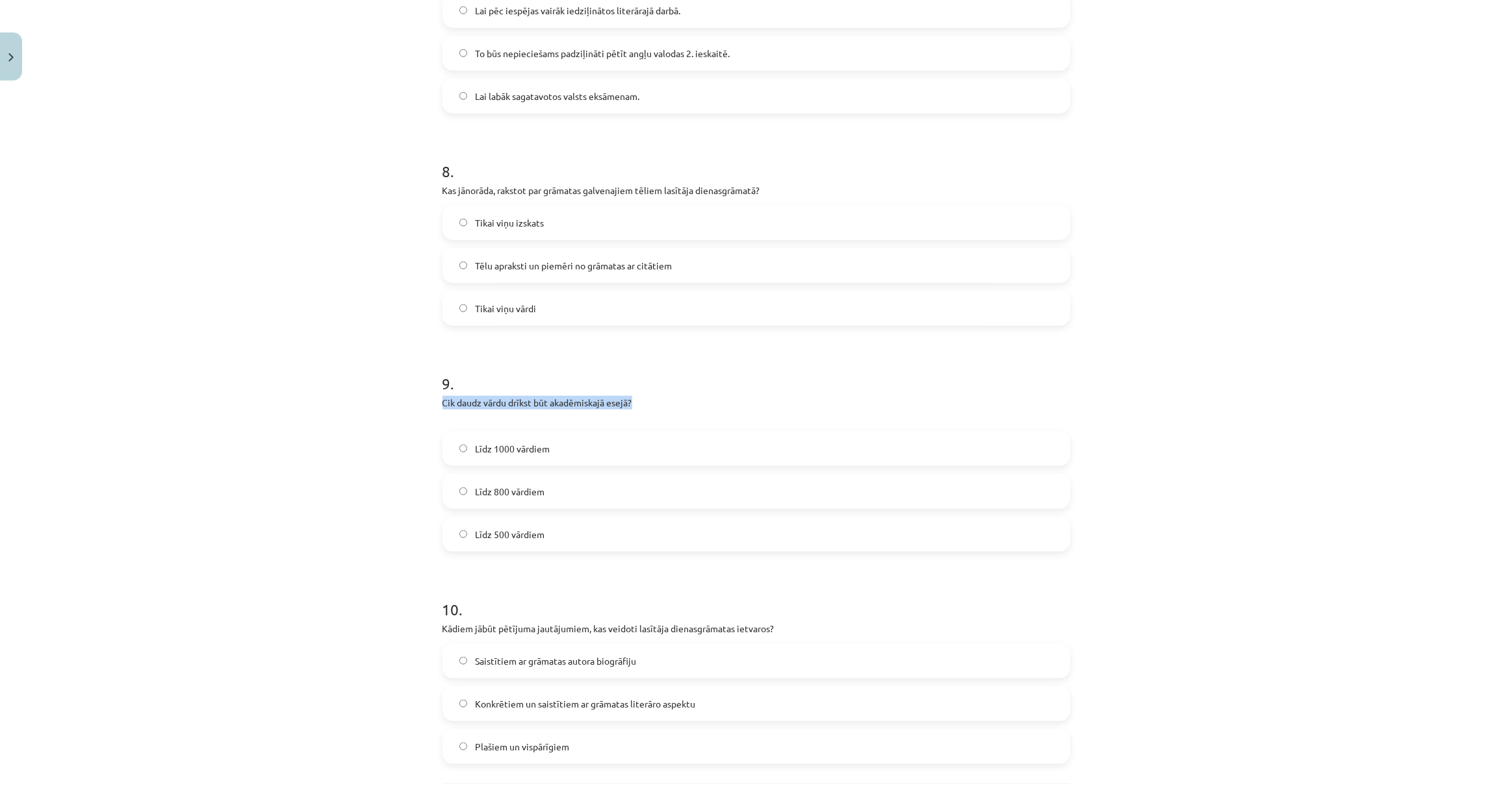
drag, startPoint x: 437, startPoint y: 398, endPoint x: 681, endPoint y: 395, distance: 244.0
copy p "Cik daudz vārdu drīkst būt akadēmiskajā esejā?"
click at [500, 448] on span "Līdz 1000 vārdiem" at bounding box center [512, 448] width 74 height 14
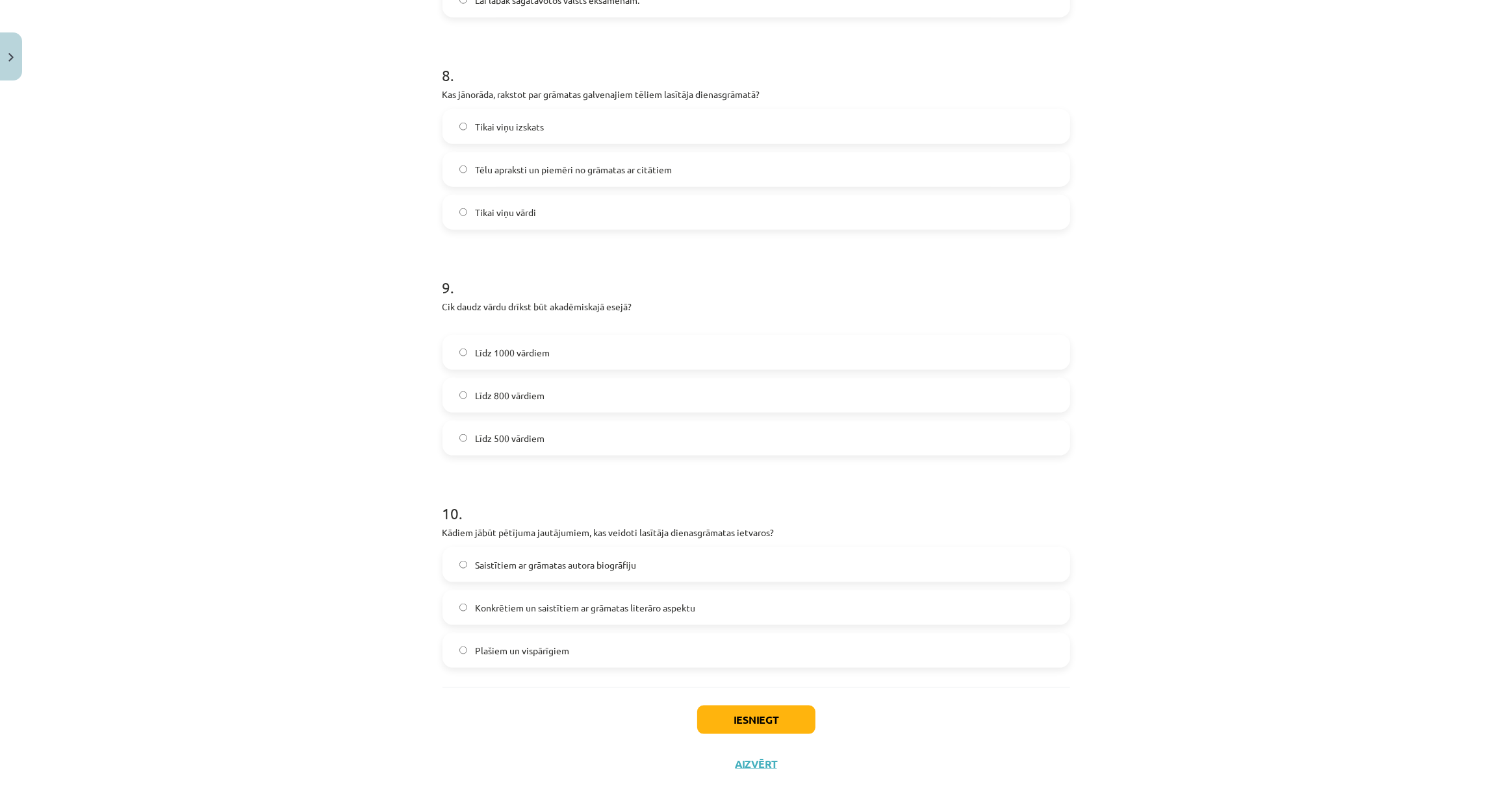
scroll to position [1752, 0]
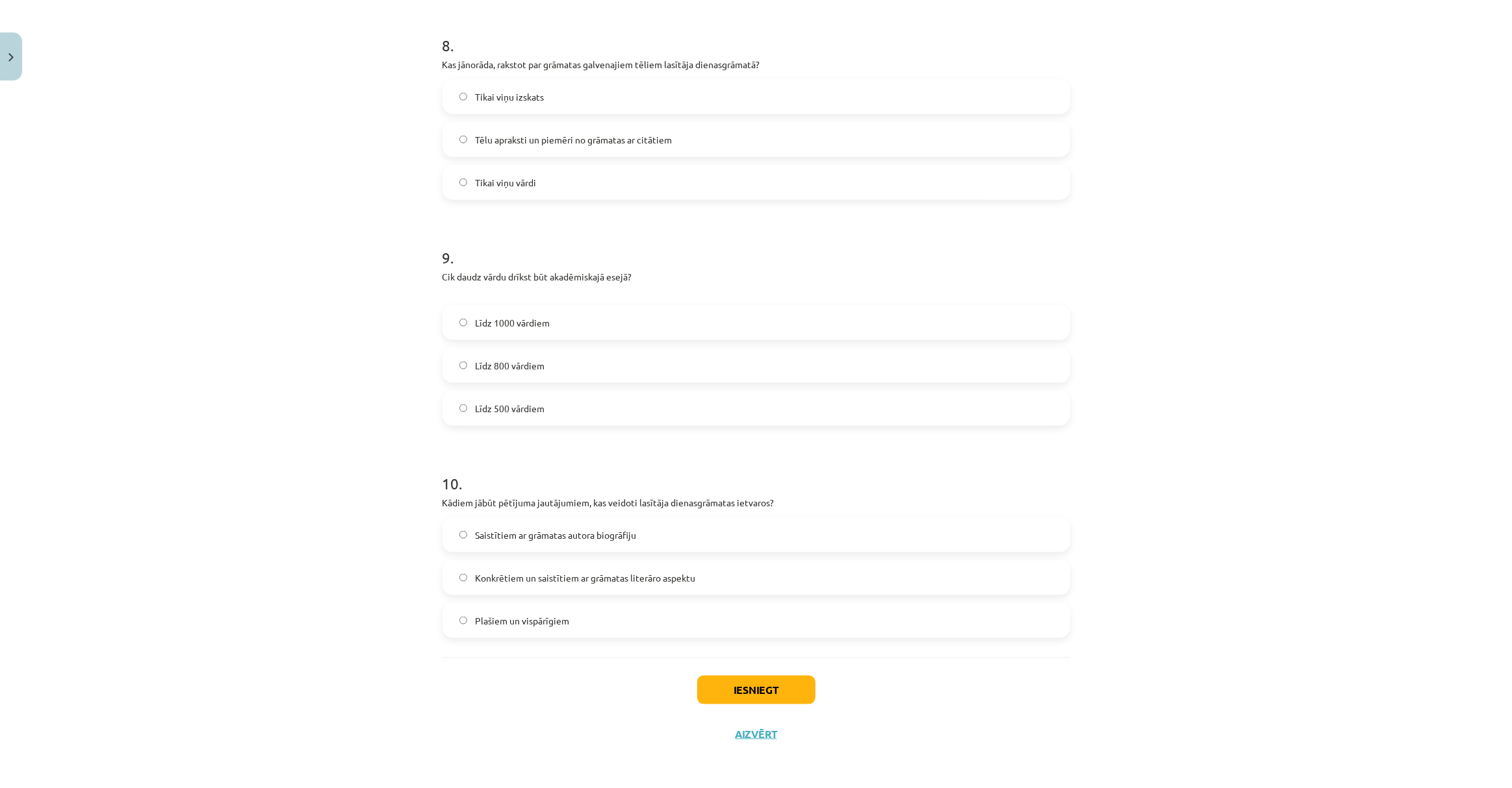
click at [522, 571] on span "Konkrētiem un saistītiem ar grāmatas literāro aspektu" at bounding box center [585, 578] width 220 height 14
click at [780, 694] on button "Iesniegt" at bounding box center [756, 690] width 118 height 29
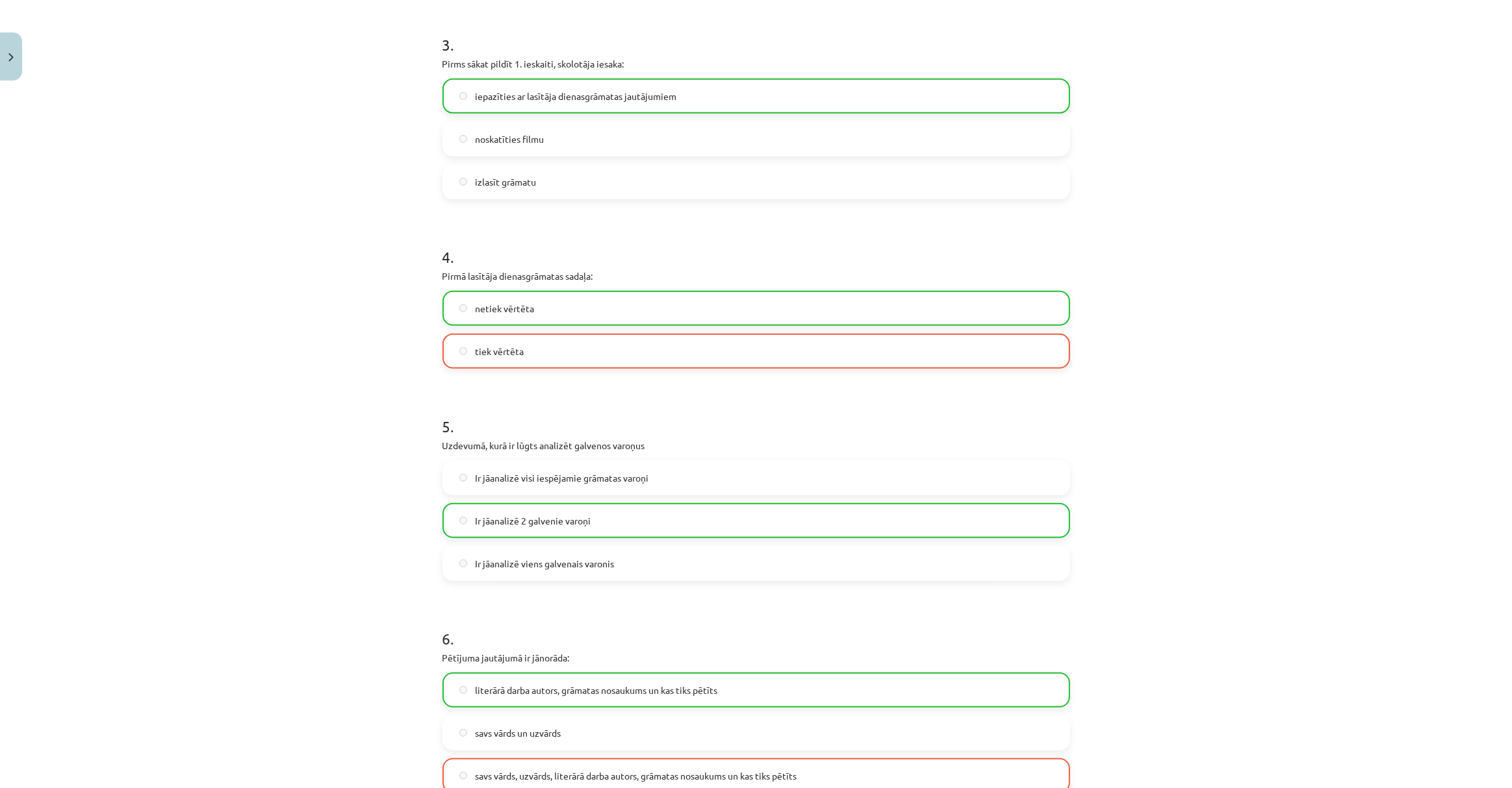
scroll to position [1793, 0]
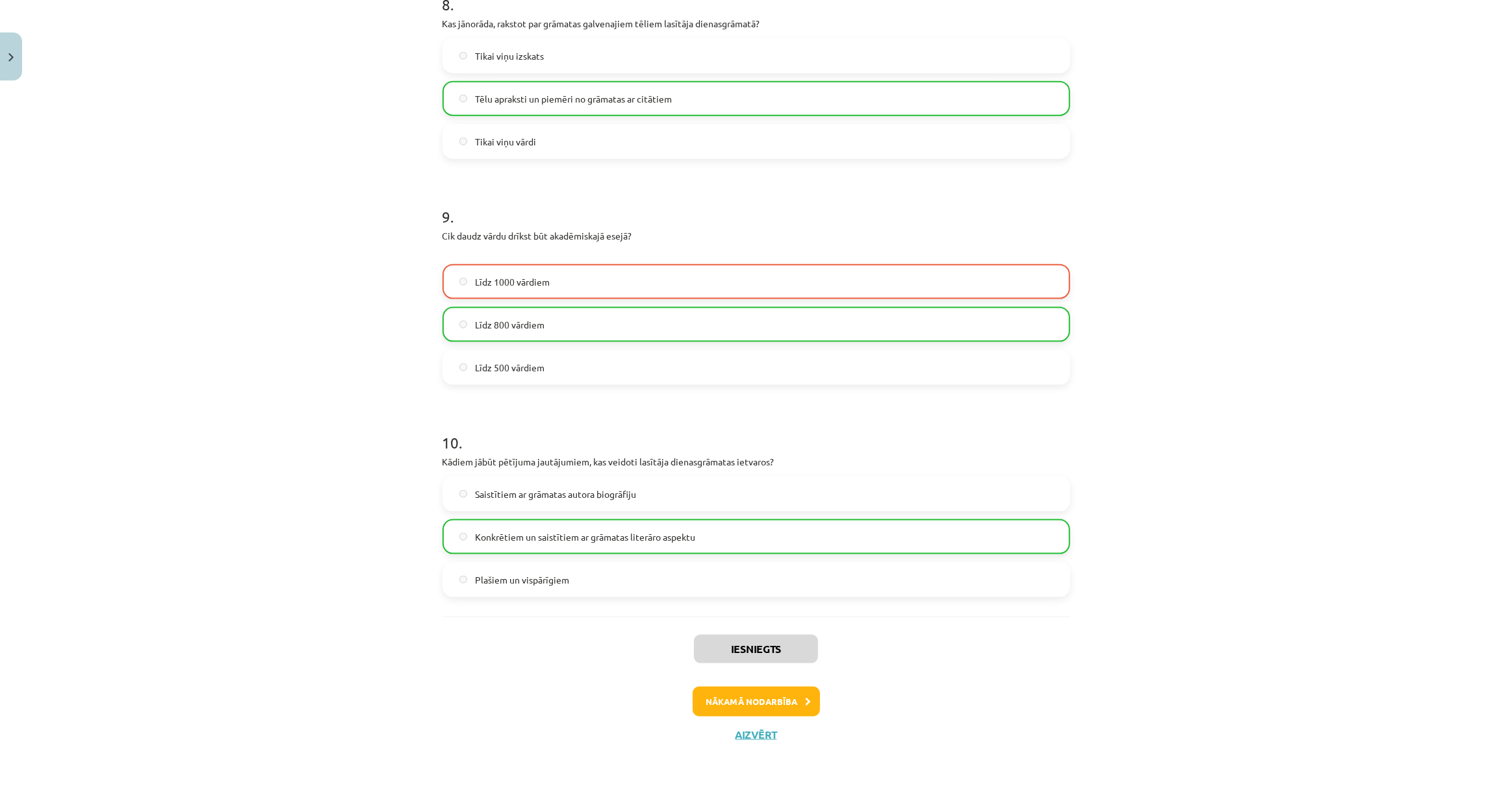
drag, startPoint x: 766, startPoint y: 502, endPoint x: 860, endPoint y: 725, distance: 242.0
click at [768, 692] on button "Nākamā nodarbība" at bounding box center [756, 702] width 127 height 30
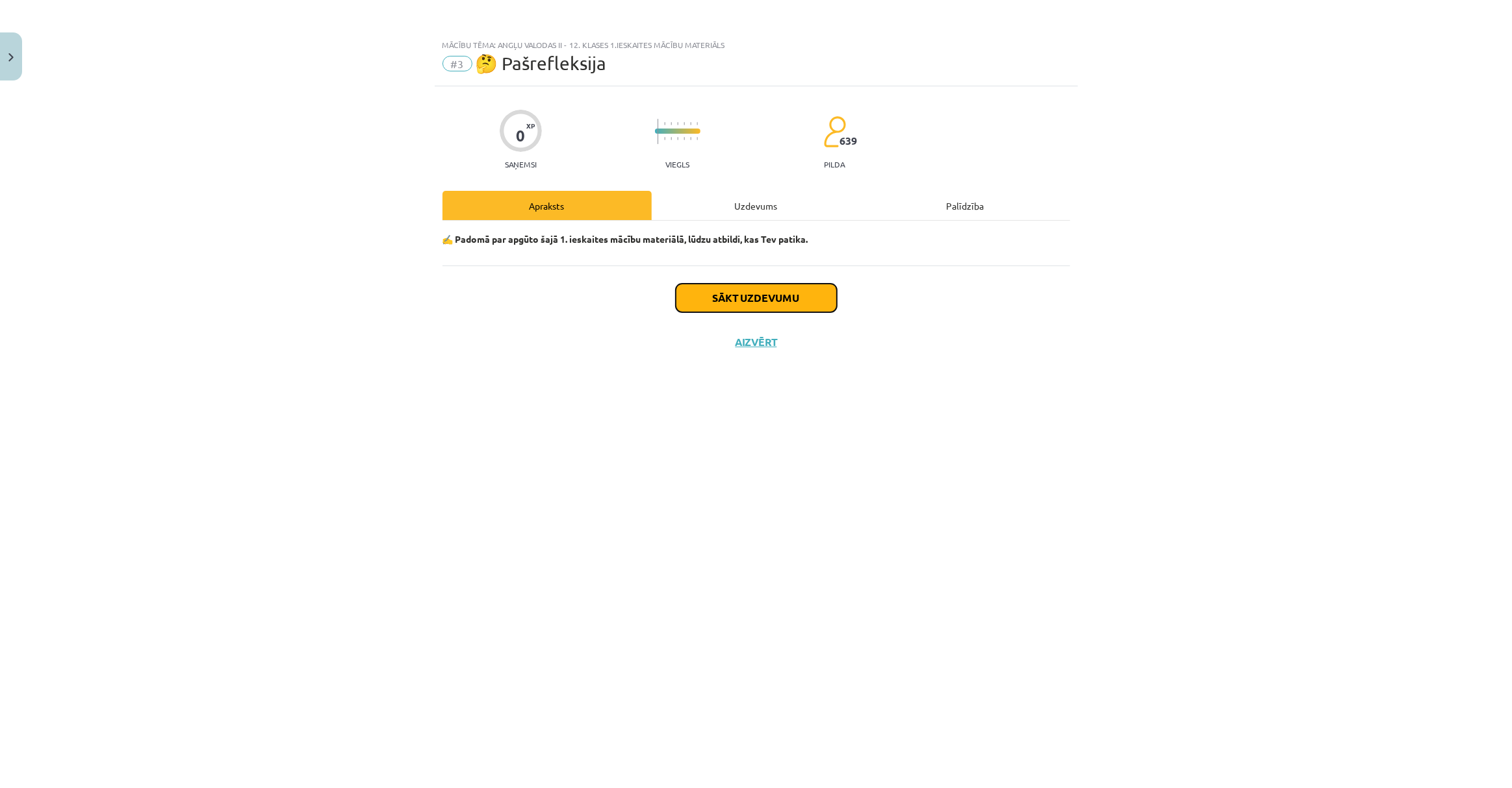
click at [756, 292] on button "Sākt uzdevumu" at bounding box center [756, 298] width 161 height 29
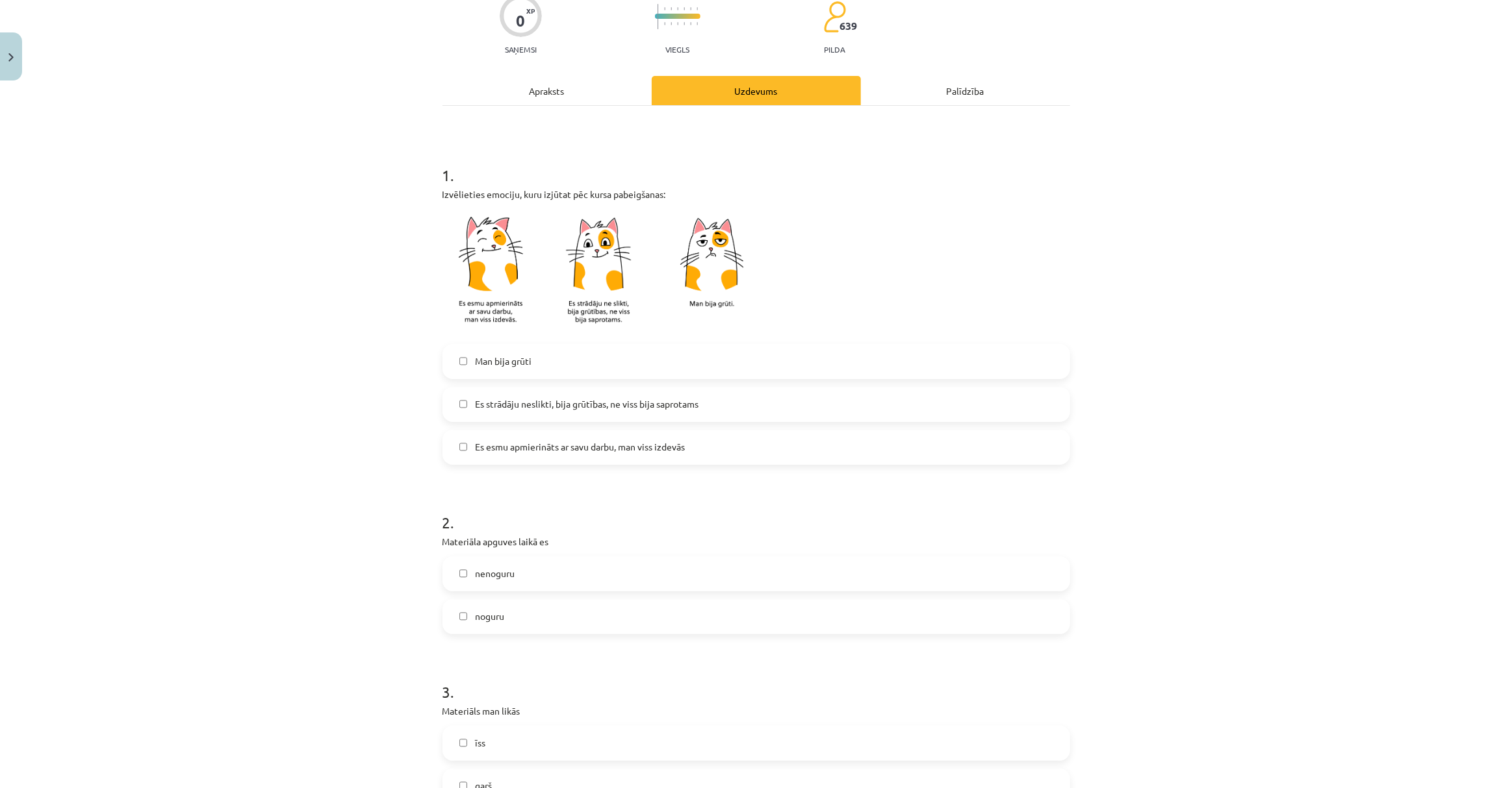
scroll to position [118, 0]
click at [617, 409] on label "Es strādāju neslikti, bija grūtības, ne viss bija saprotams" at bounding box center [756, 402] width 625 height 32
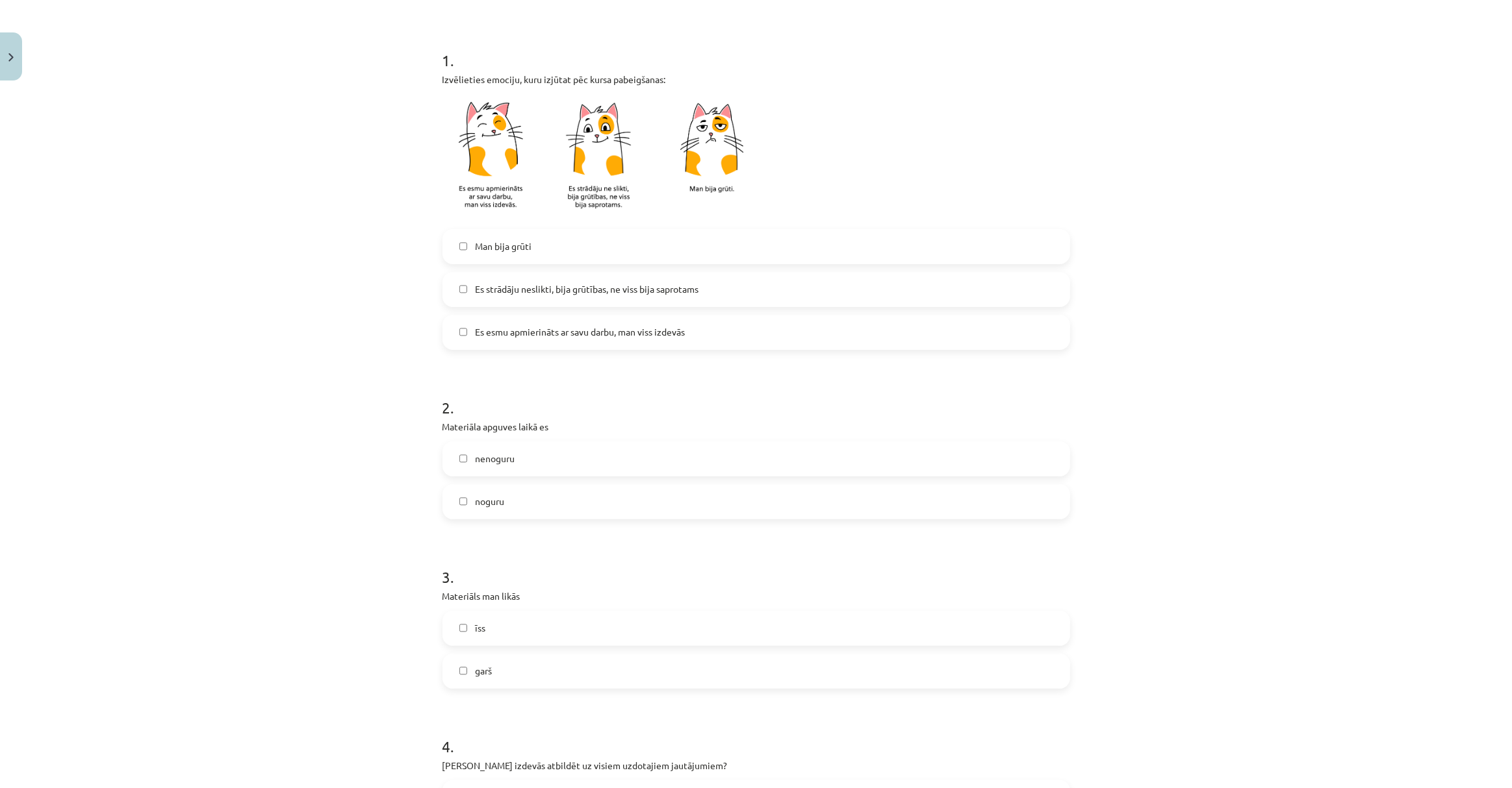
scroll to position [295, 0]
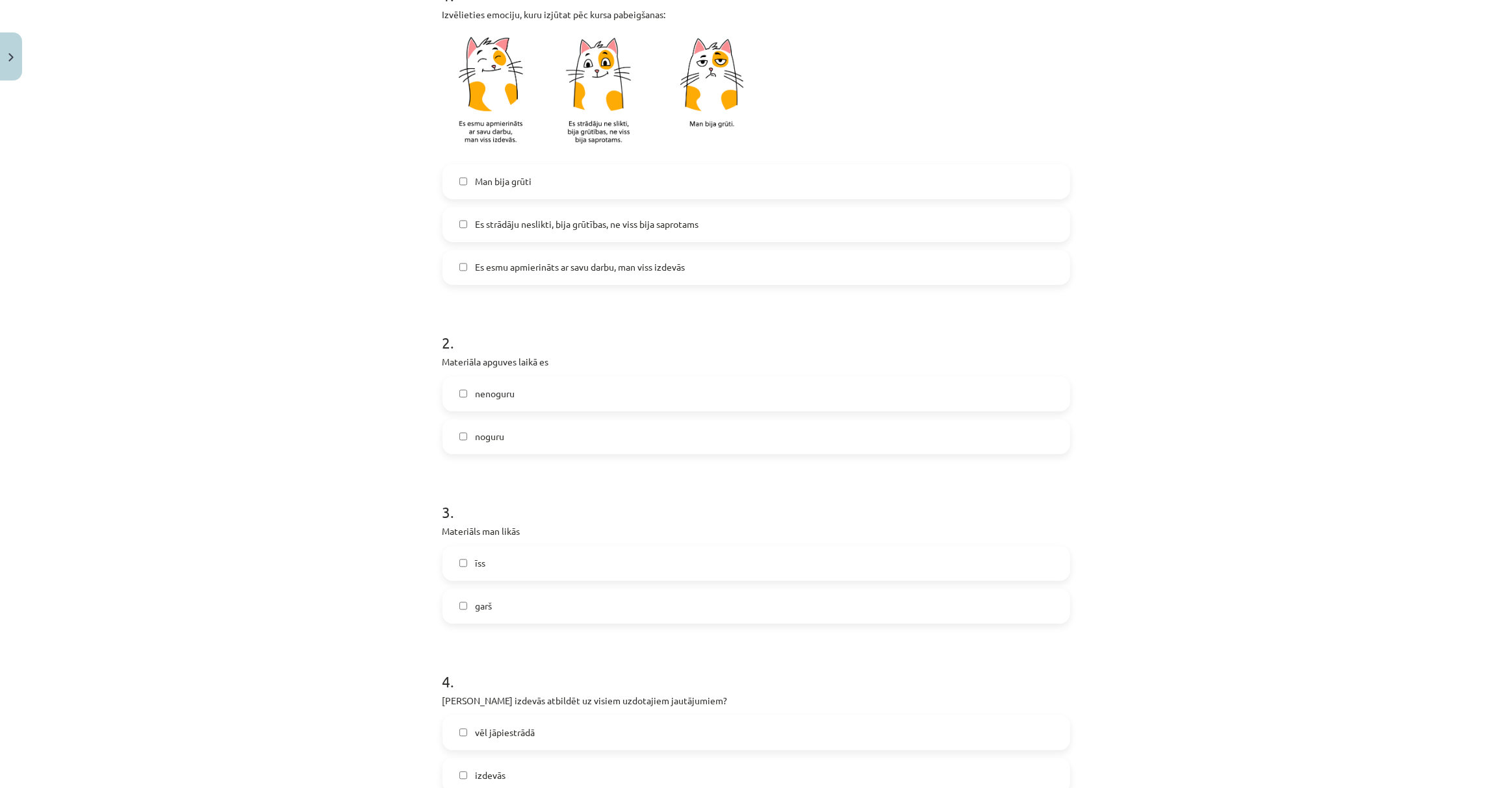
click at [513, 395] on label "nenoguru" at bounding box center [756, 394] width 625 height 32
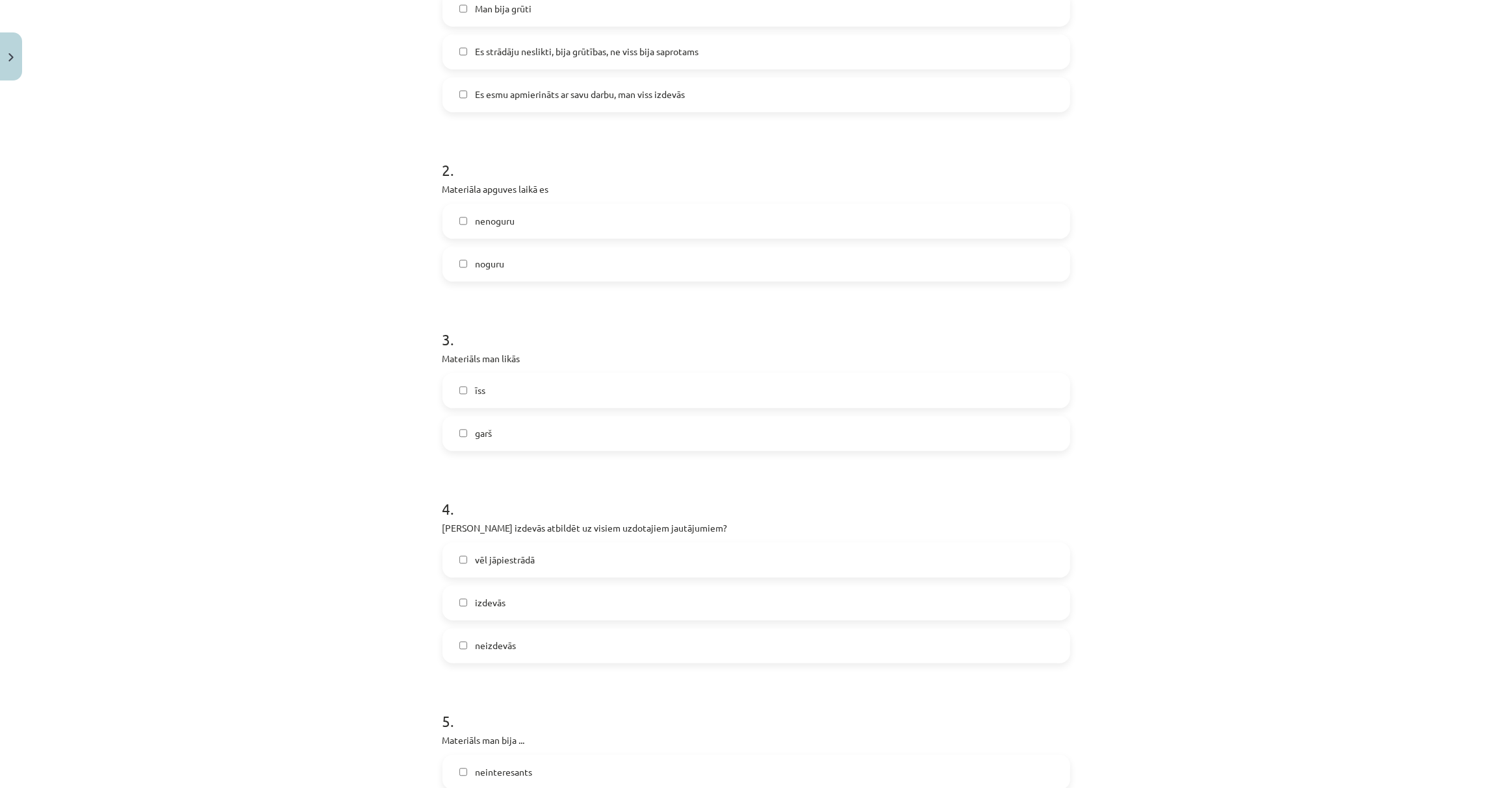
scroll to position [472, 0]
click at [463, 391] on label "īss" at bounding box center [756, 387] width 625 height 32
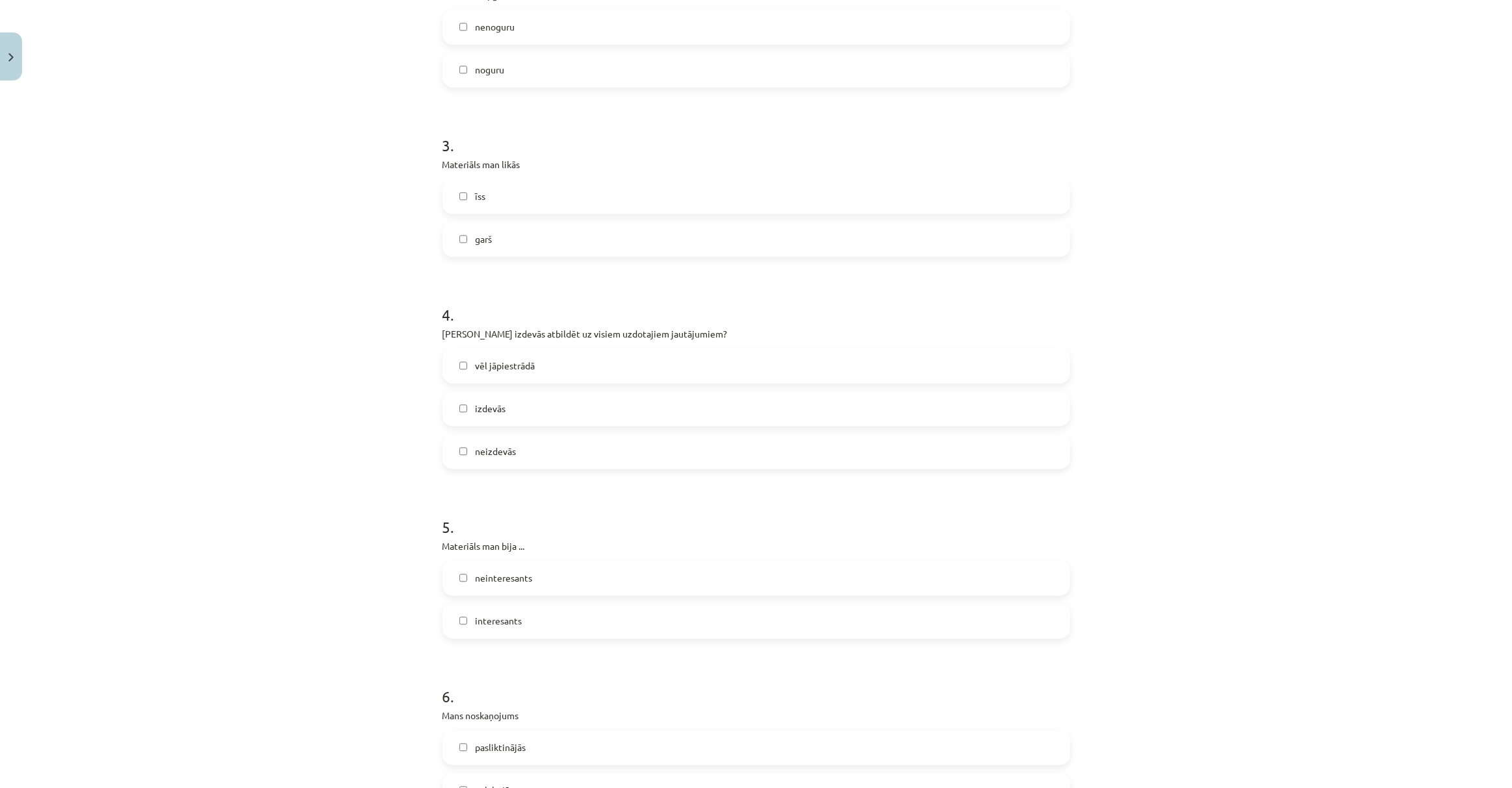
scroll to position [708, 0]
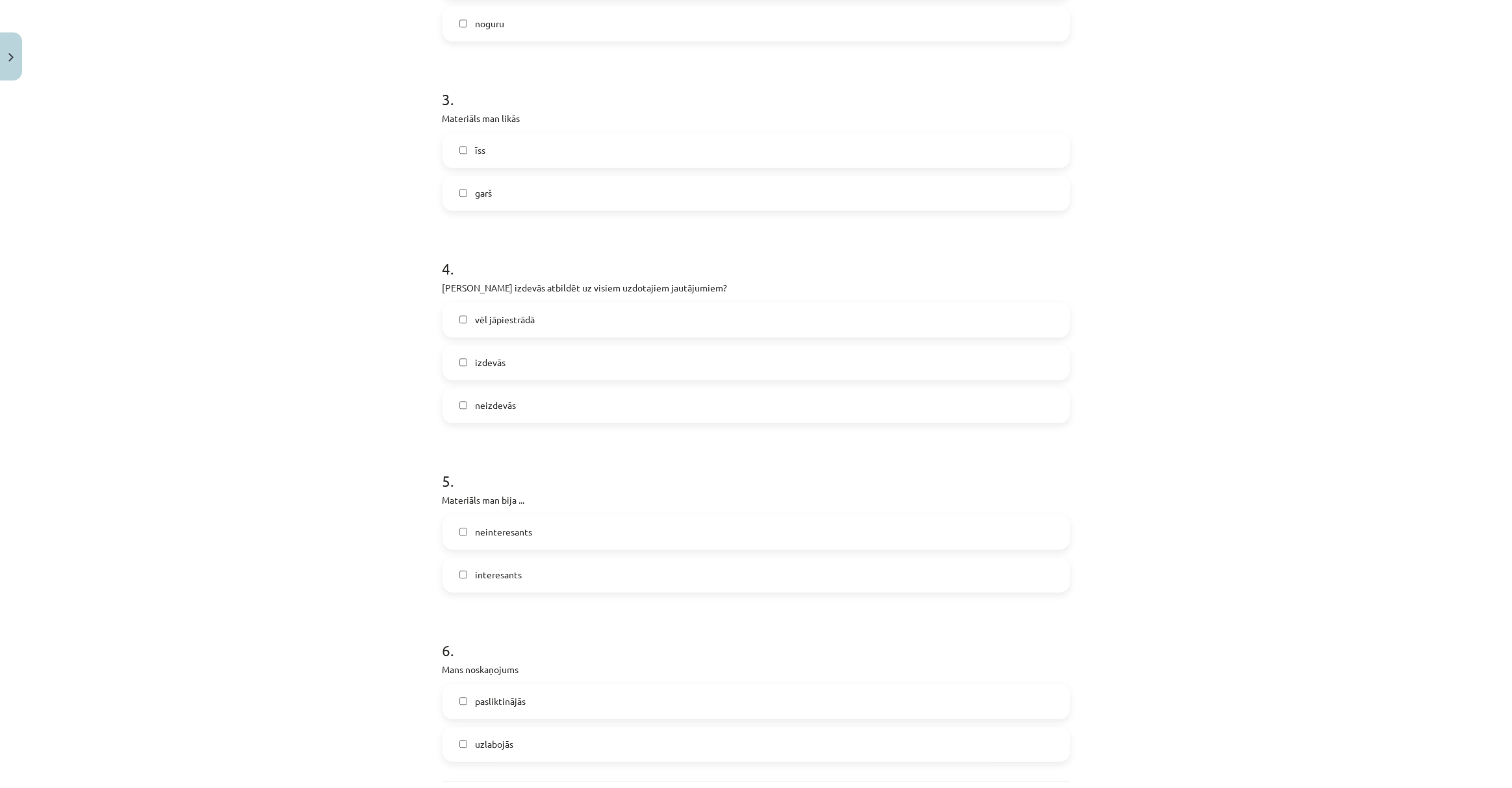
click at [535, 306] on label "vēl jāpiestrādā" at bounding box center [756, 320] width 625 height 32
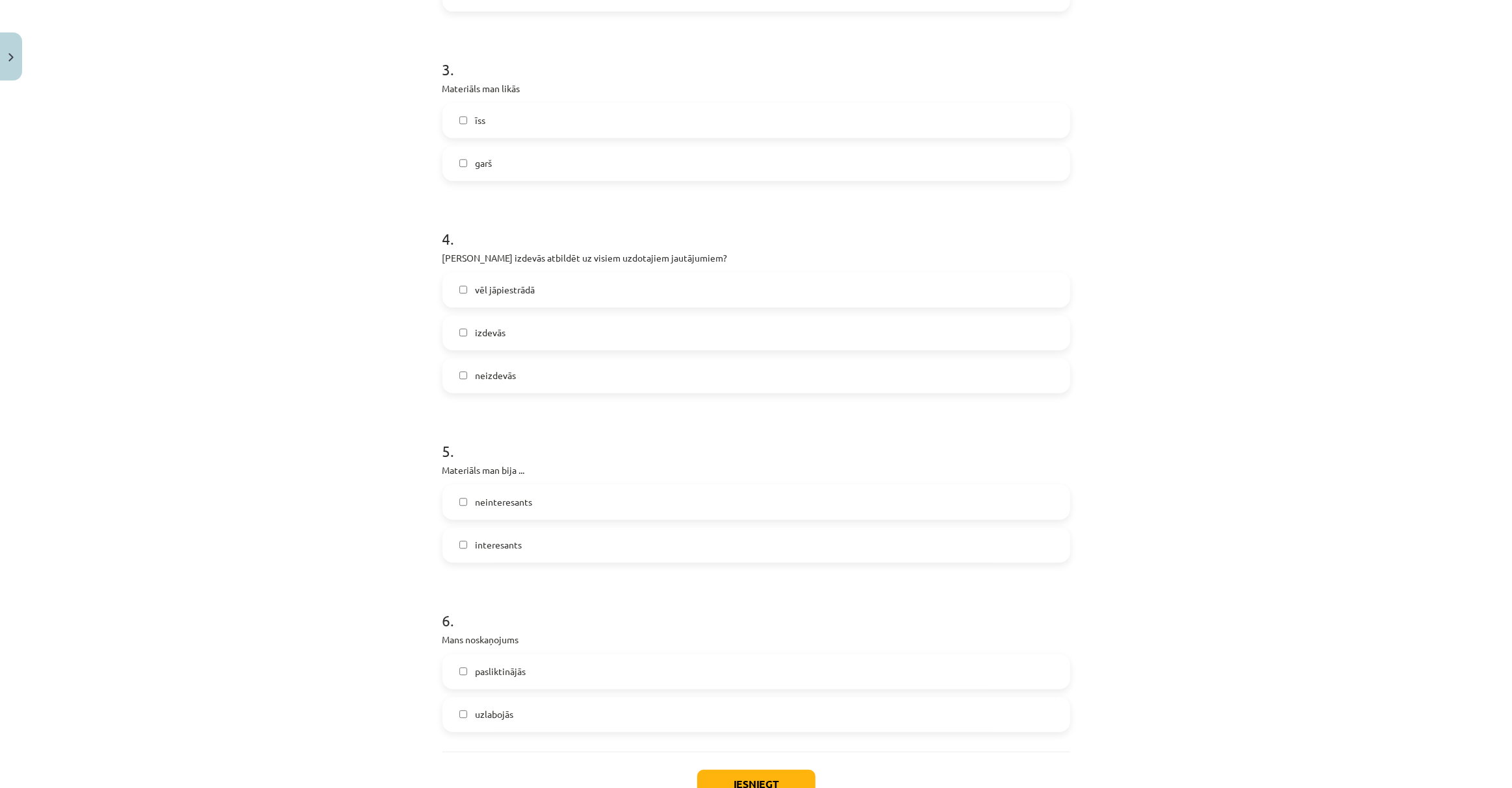
scroll to position [826, 0]
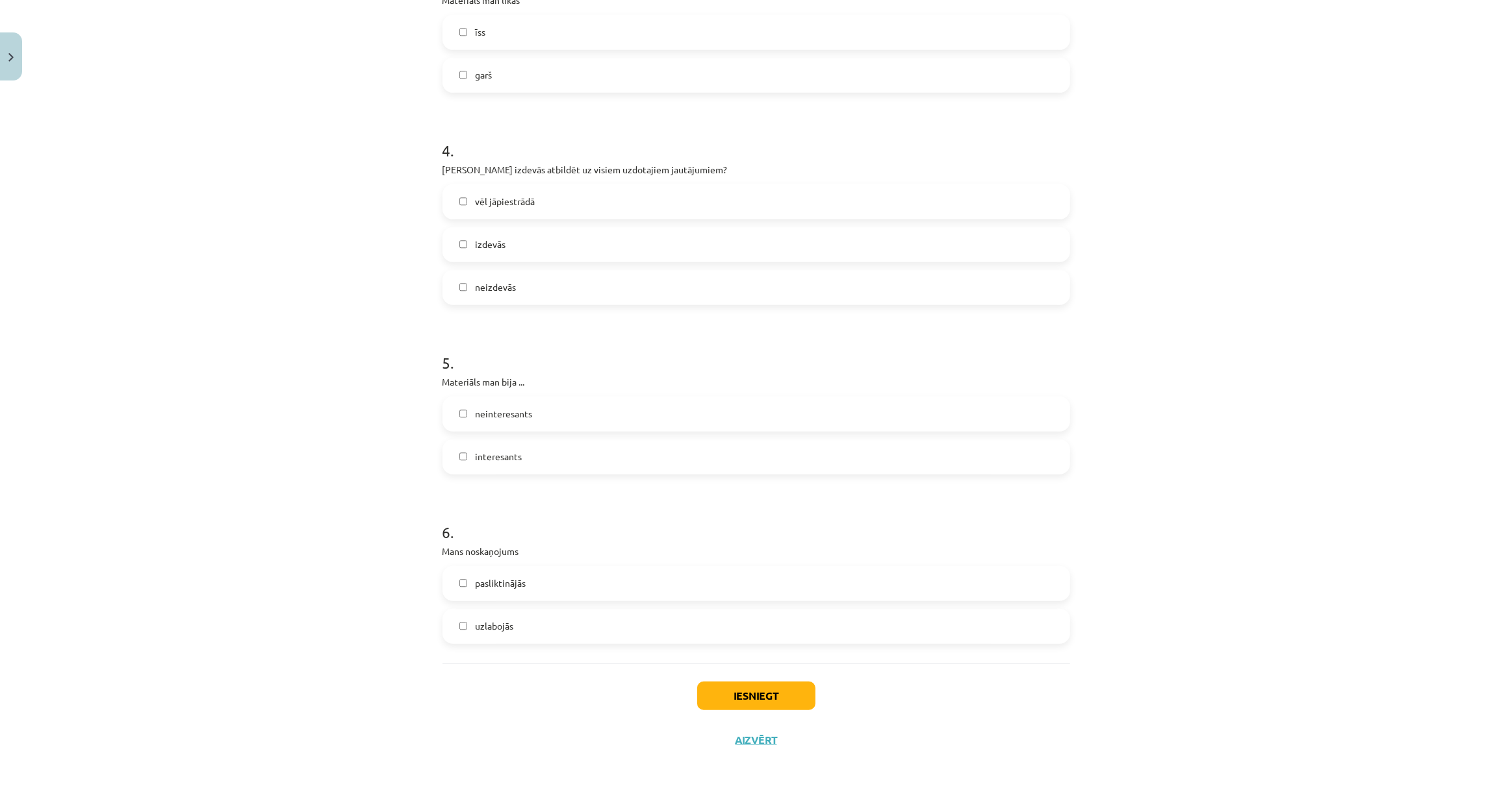
click at [526, 462] on label "interesants" at bounding box center [756, 457] width 625 height 32
click at [496, 625] on span "uzlabojās" at bounding box center [494, 621] width 38 height 14
click at [514, 616] on label "uzlabojās" at bounding box center [756, 622] width 625 height 32
click at [742, 686] on button "Iesniegt" at bounding box center [756, 691] width 118 height 29
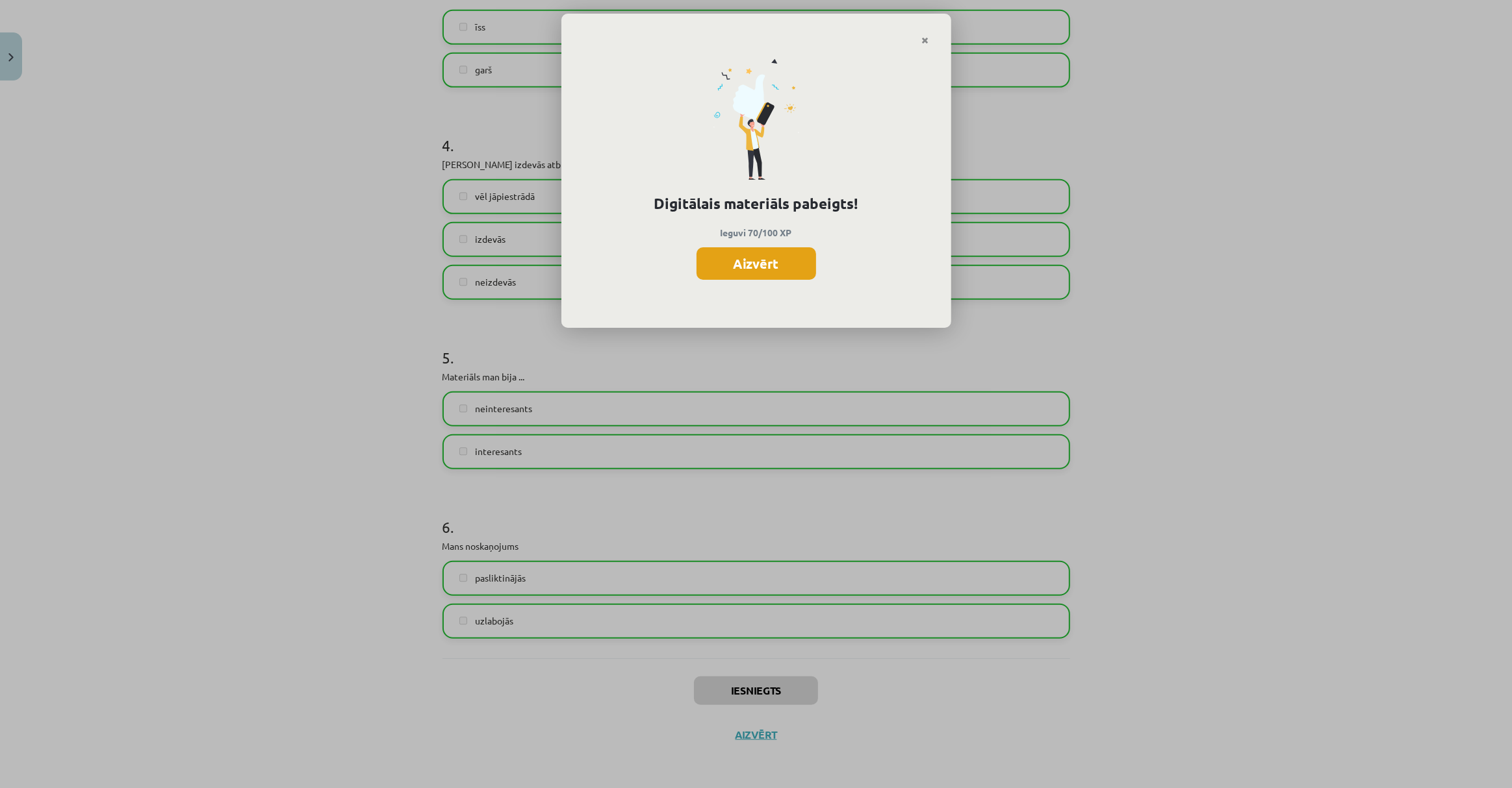
click at [738, 247] on button "Aizvērt" at bounding box center [756, 264] width 119 height 32
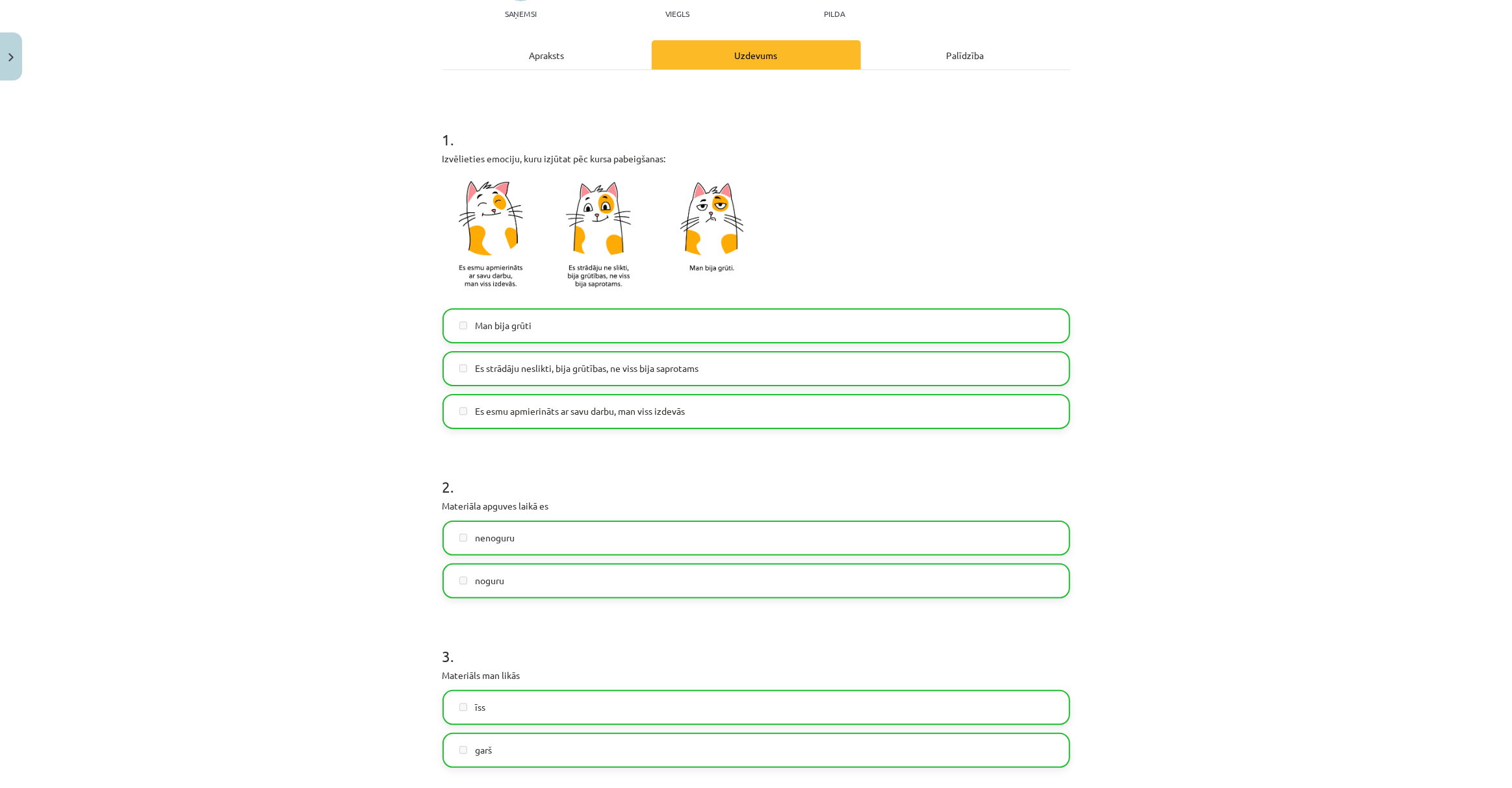
scroll to position [0, 0]
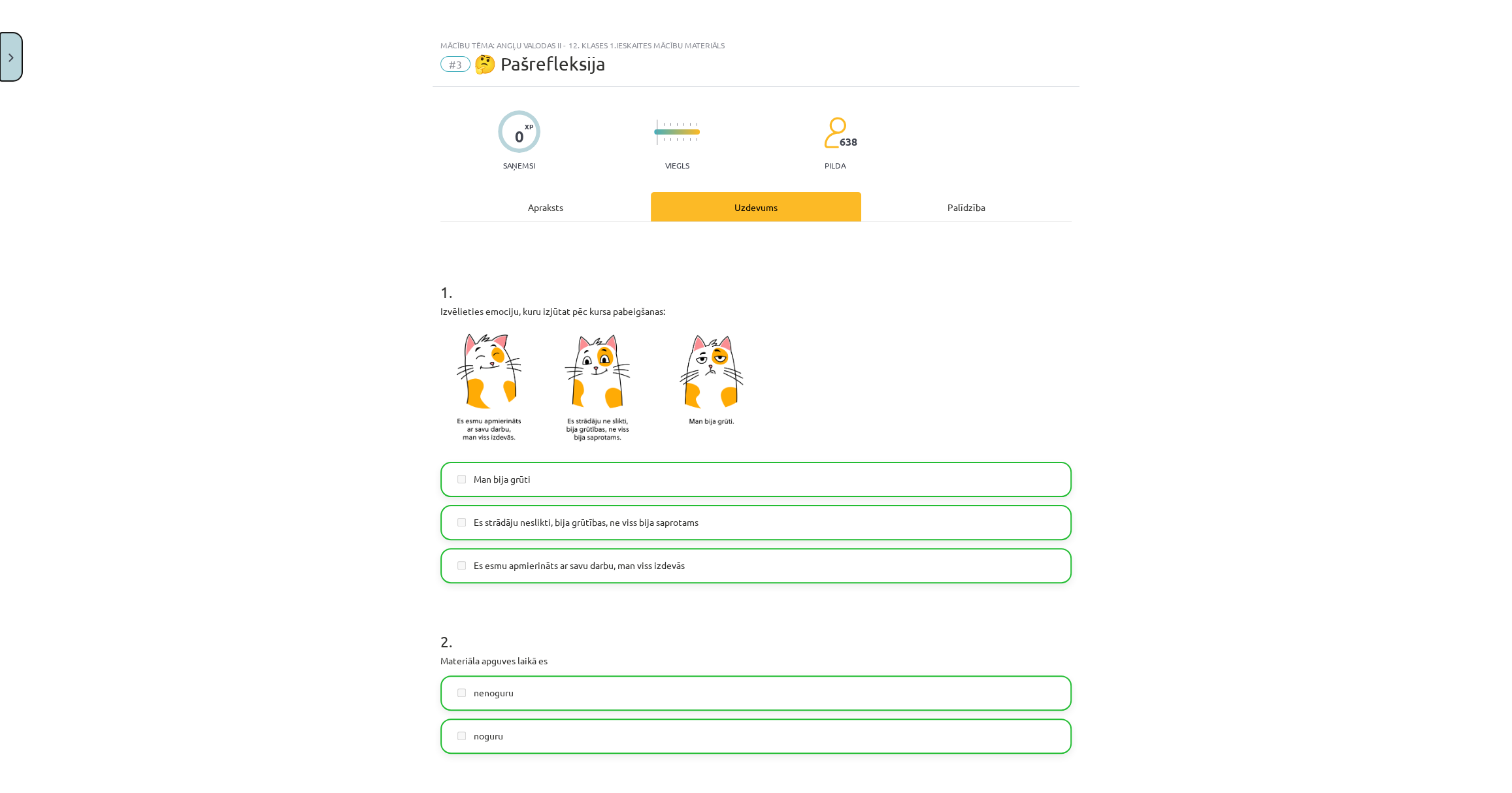
click at [8, 53] on button "Close" at bounding box center [11, 56] width 22 height 48
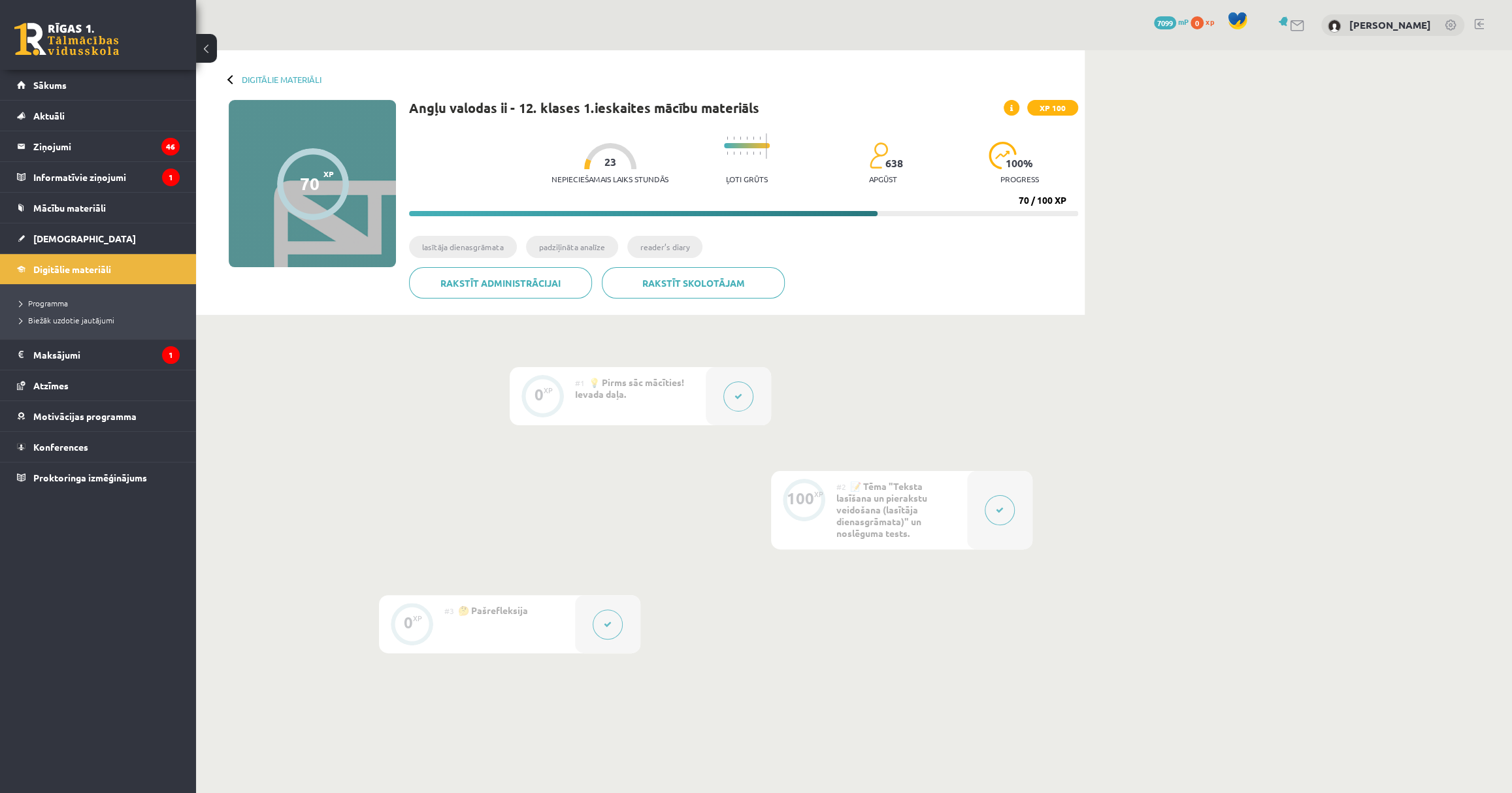
click at [830, 687] on div "0 XP #1 💡 Pirms sāc mācīties! Ievada daļa. 100 XP #2 📝 Tēma "Teksta lasīšana un…" at bounding box center [640, 533] width 889 height 437
click at [141, 87] on link "Sākums" at bounding box center [99, 84] width 163 height 30
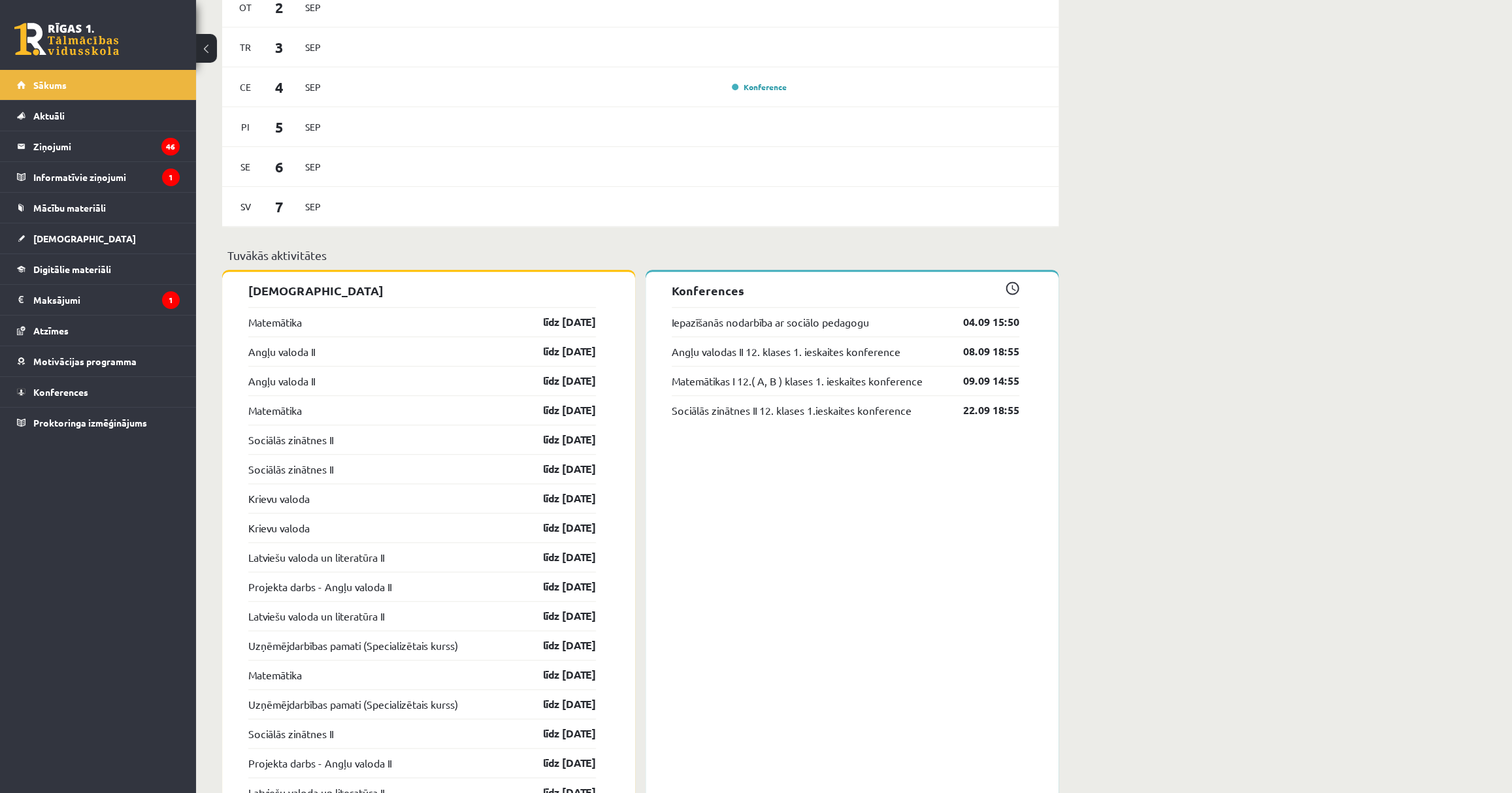
scroll to position [895, 0]
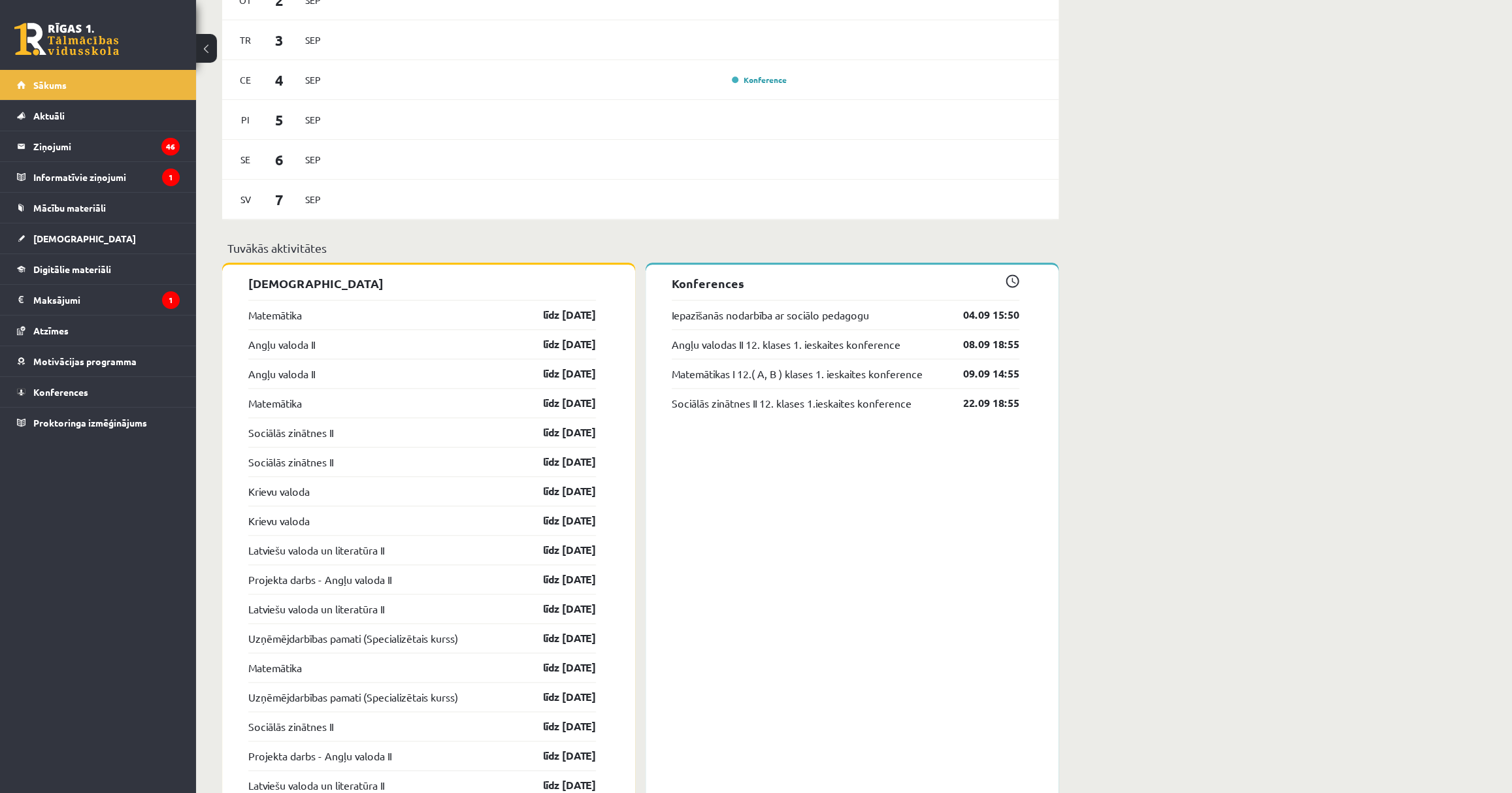
drag, startPoint x: 1043, startPoint y: 706, endPoint x: 1026, endPoint y: 713, distance: 18.4
click at [1043, 706] on div "Konferences Iepazīšanās nodarbība ar sociālo pedagogu 04.09 15:50 Angļu valodas…" at bounding box center [852, 780] width 413 height 1031
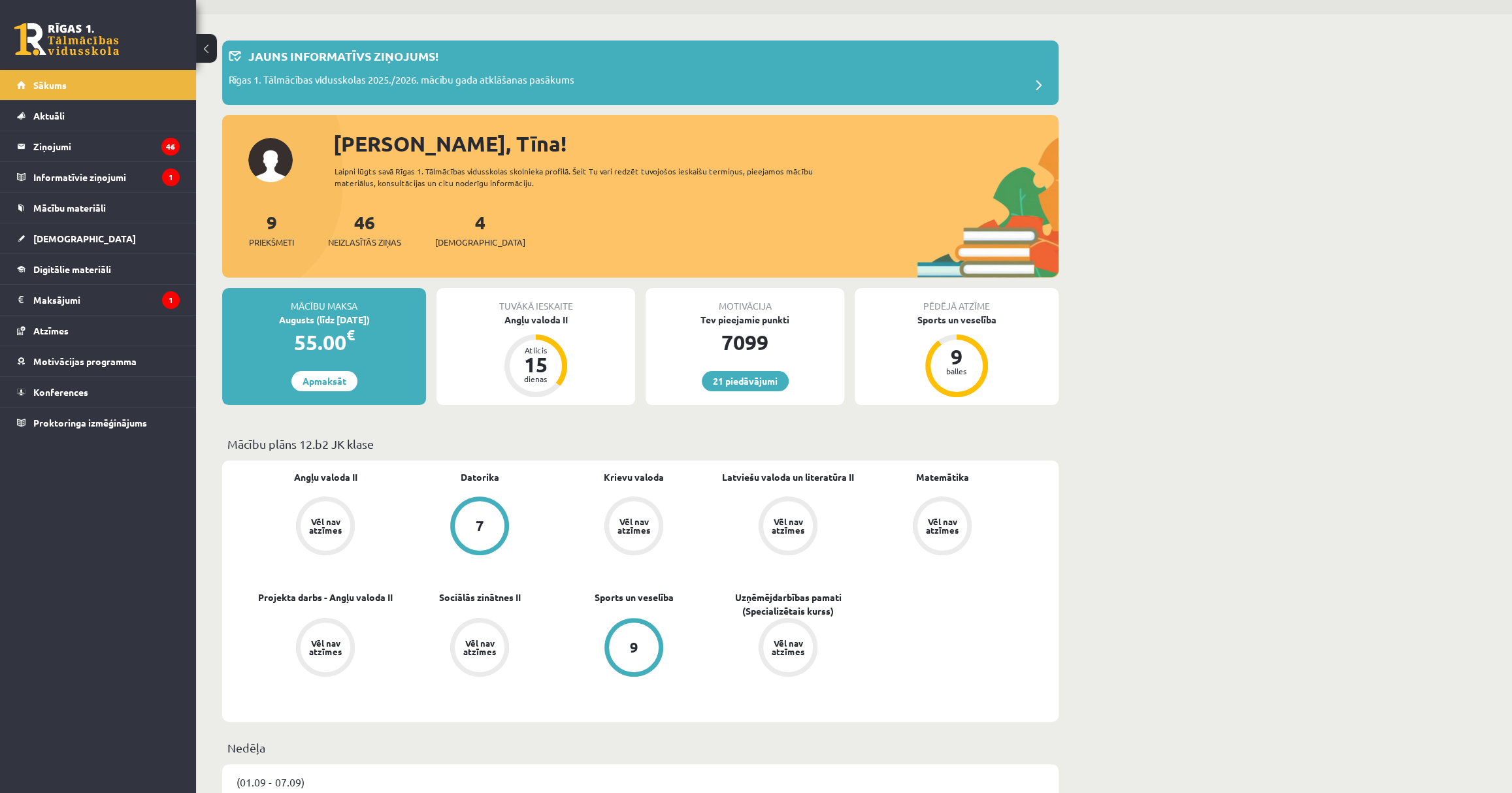
scroll to position [0, 0]
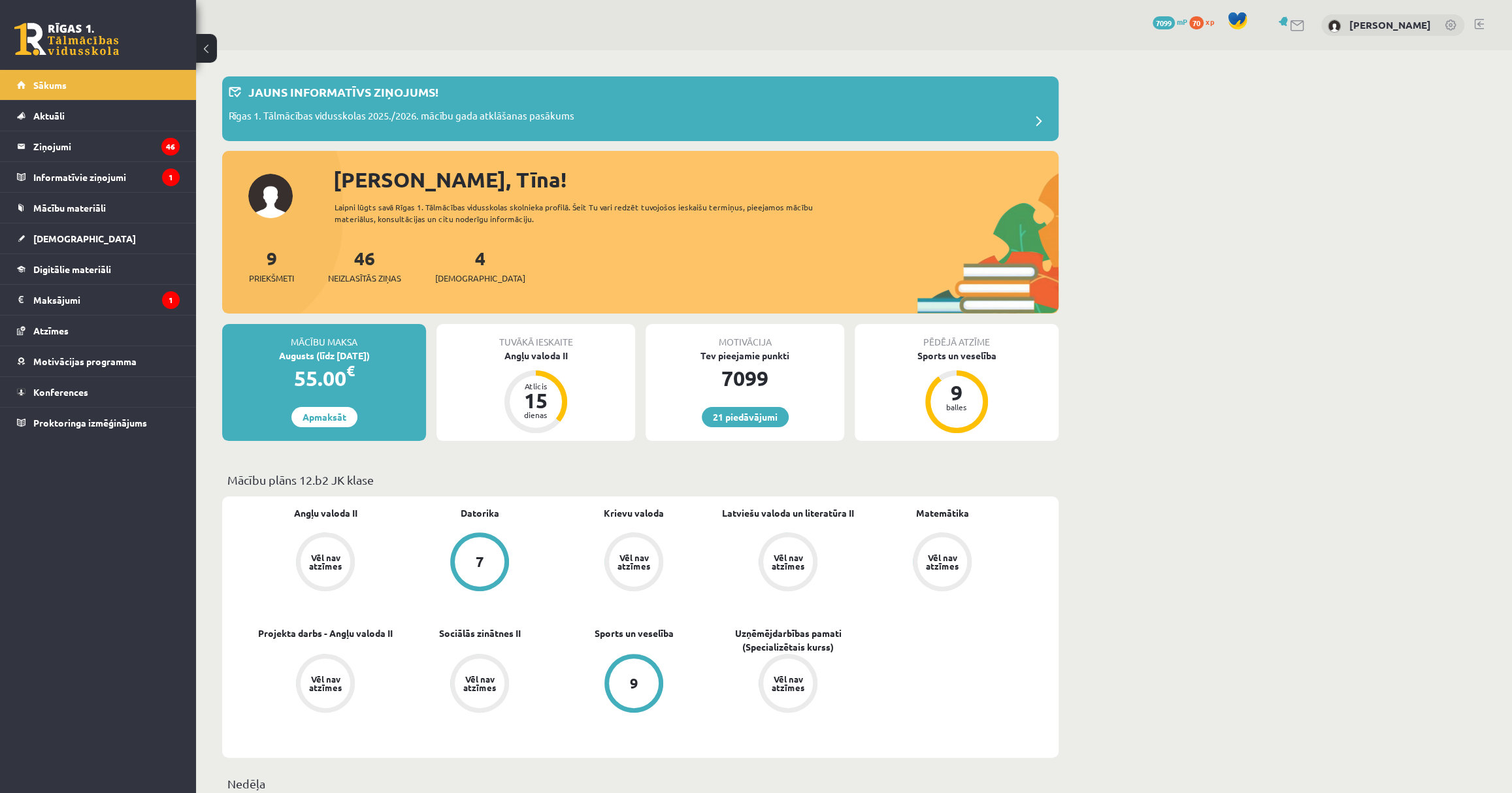
click at [1175, 17] on span "7099" at bounding box center [1164, 23] width 22 height 13
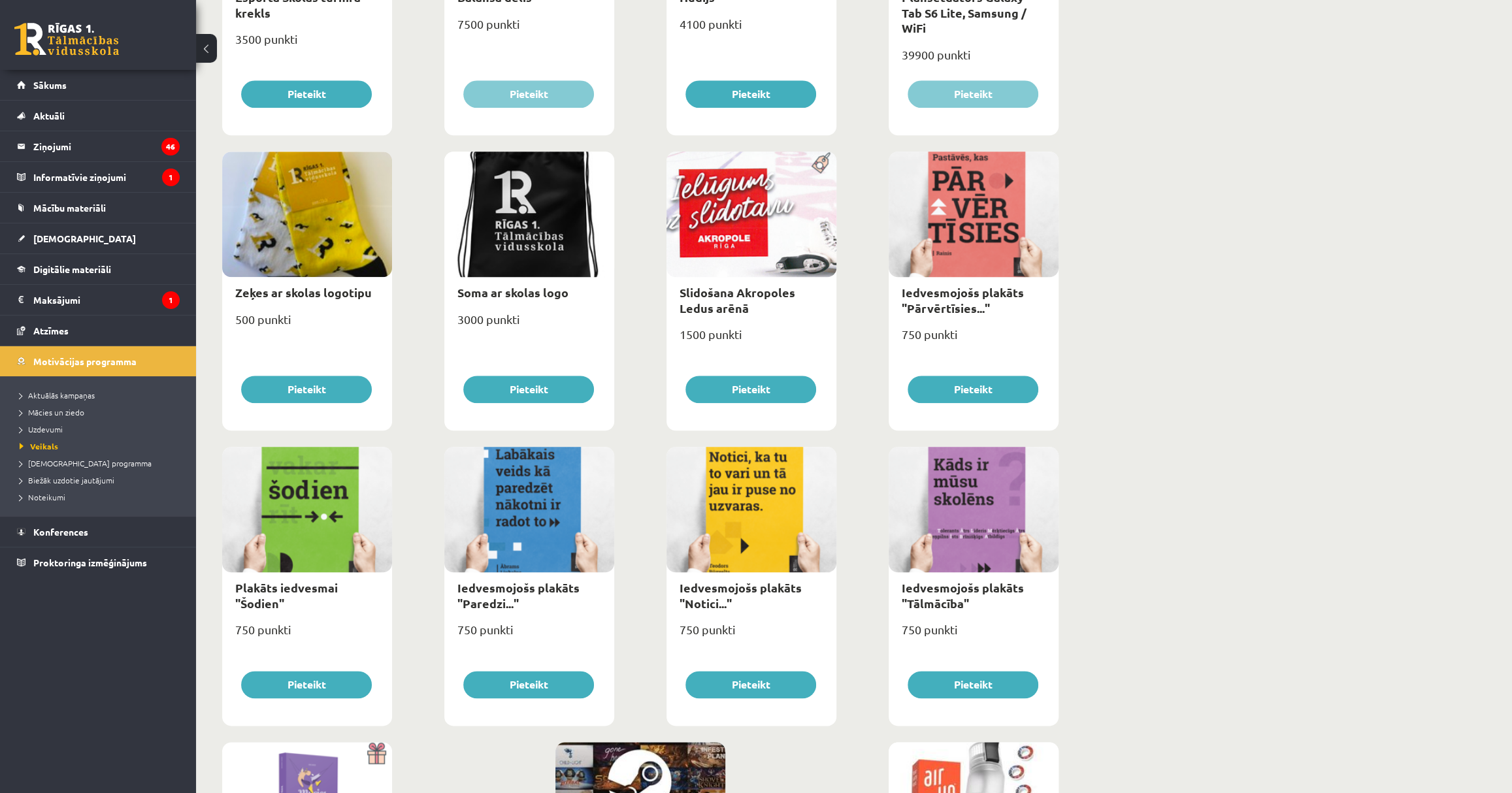
scroll to position [1215, 0]
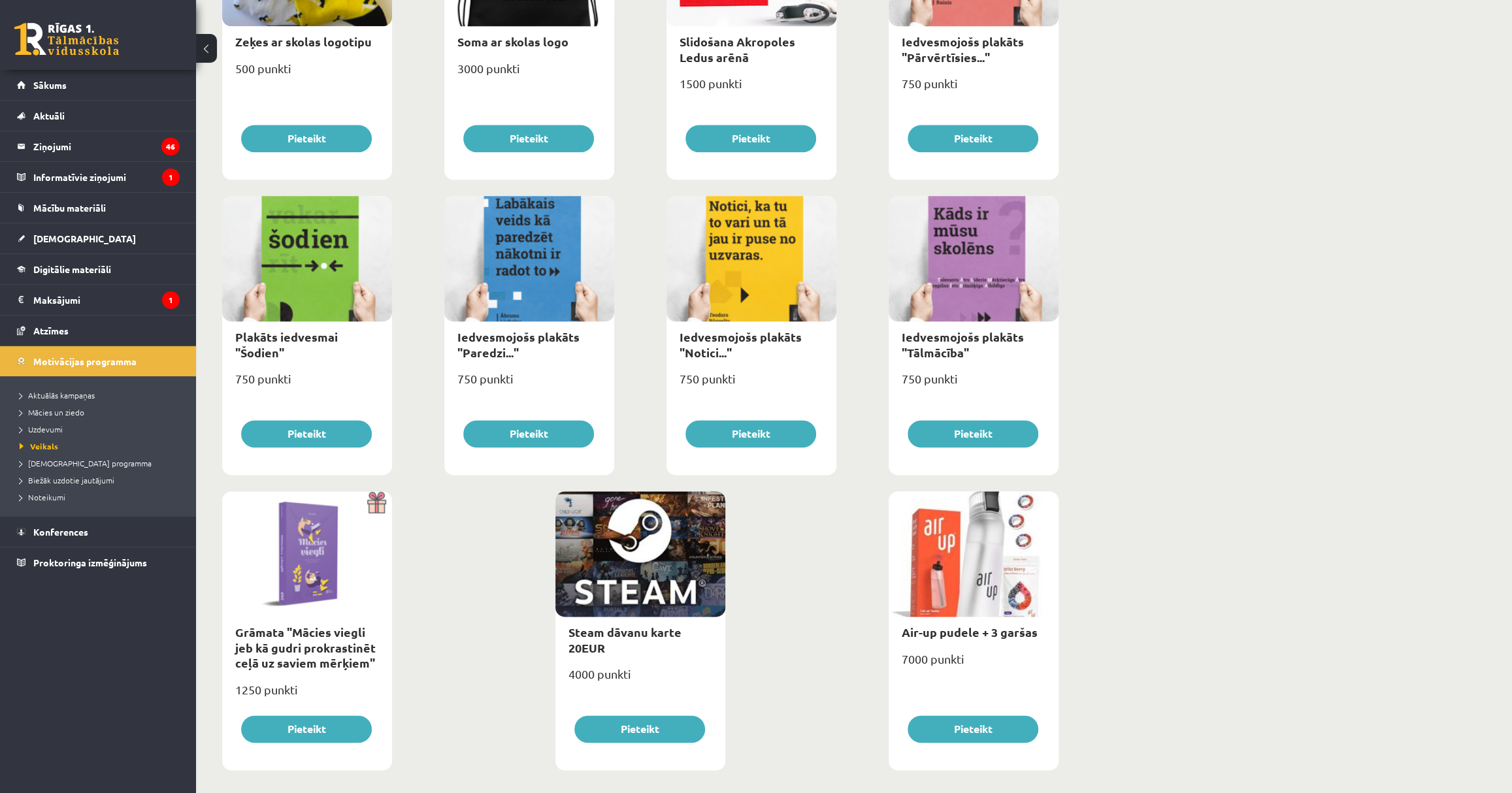
drag, startPoint x: 1235, startPoint y: 331, endPoint x: 1224, endPoint y: 312, distance: 22.0
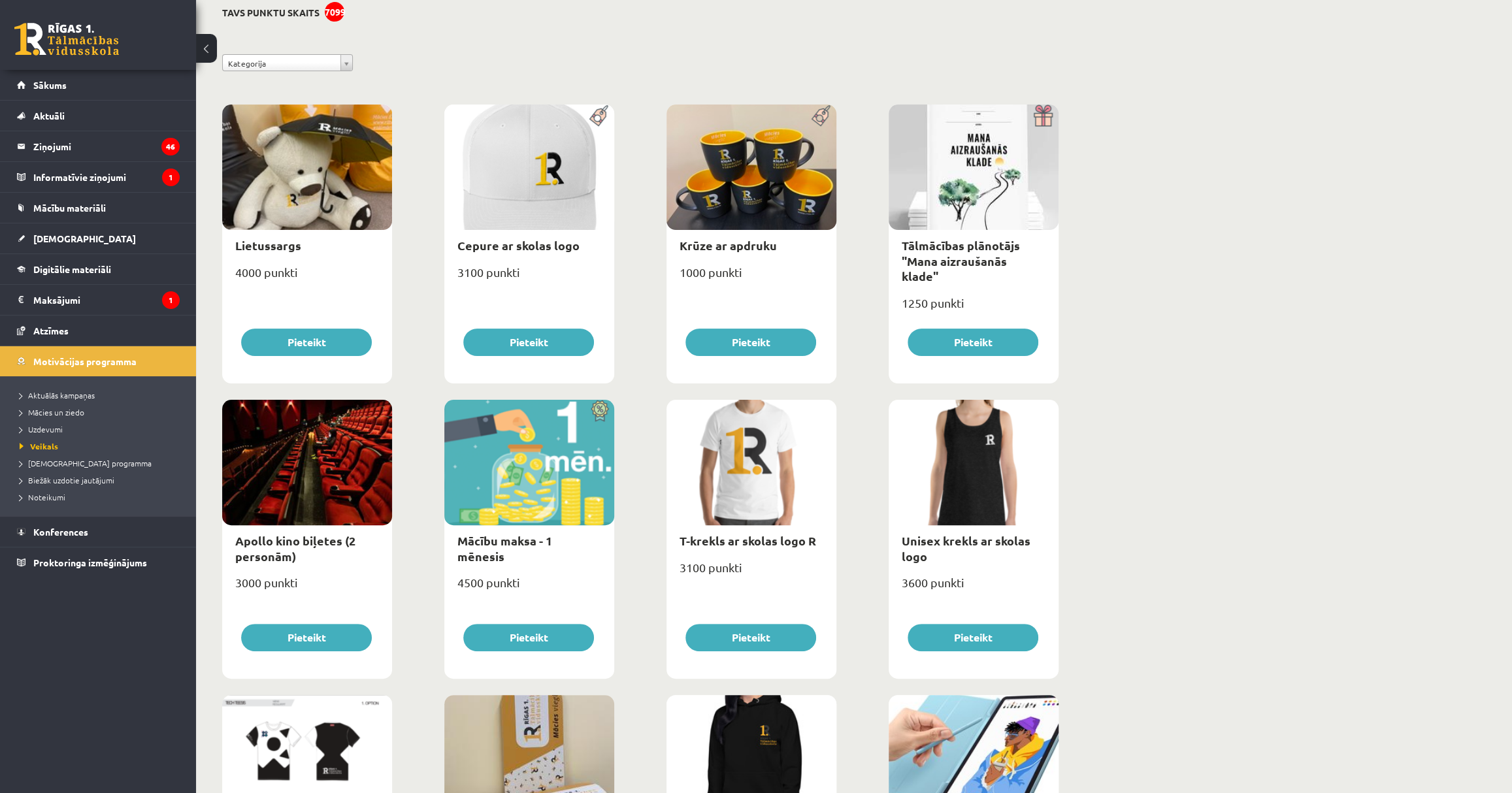
scroll to position [69, 0]
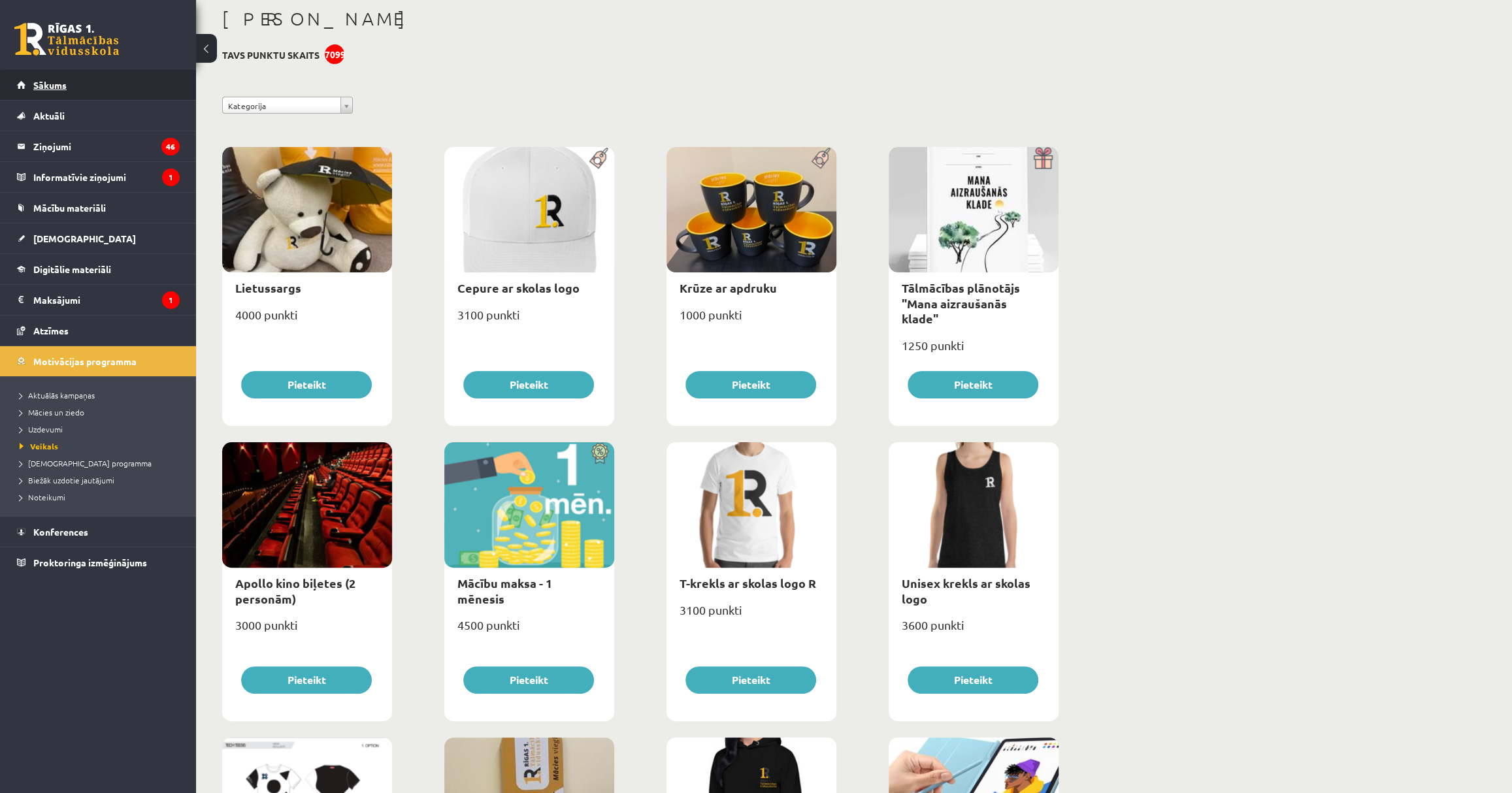
click at [86, 86] on link "Sākums" at bounding box center [99, 84] width 163 height 30
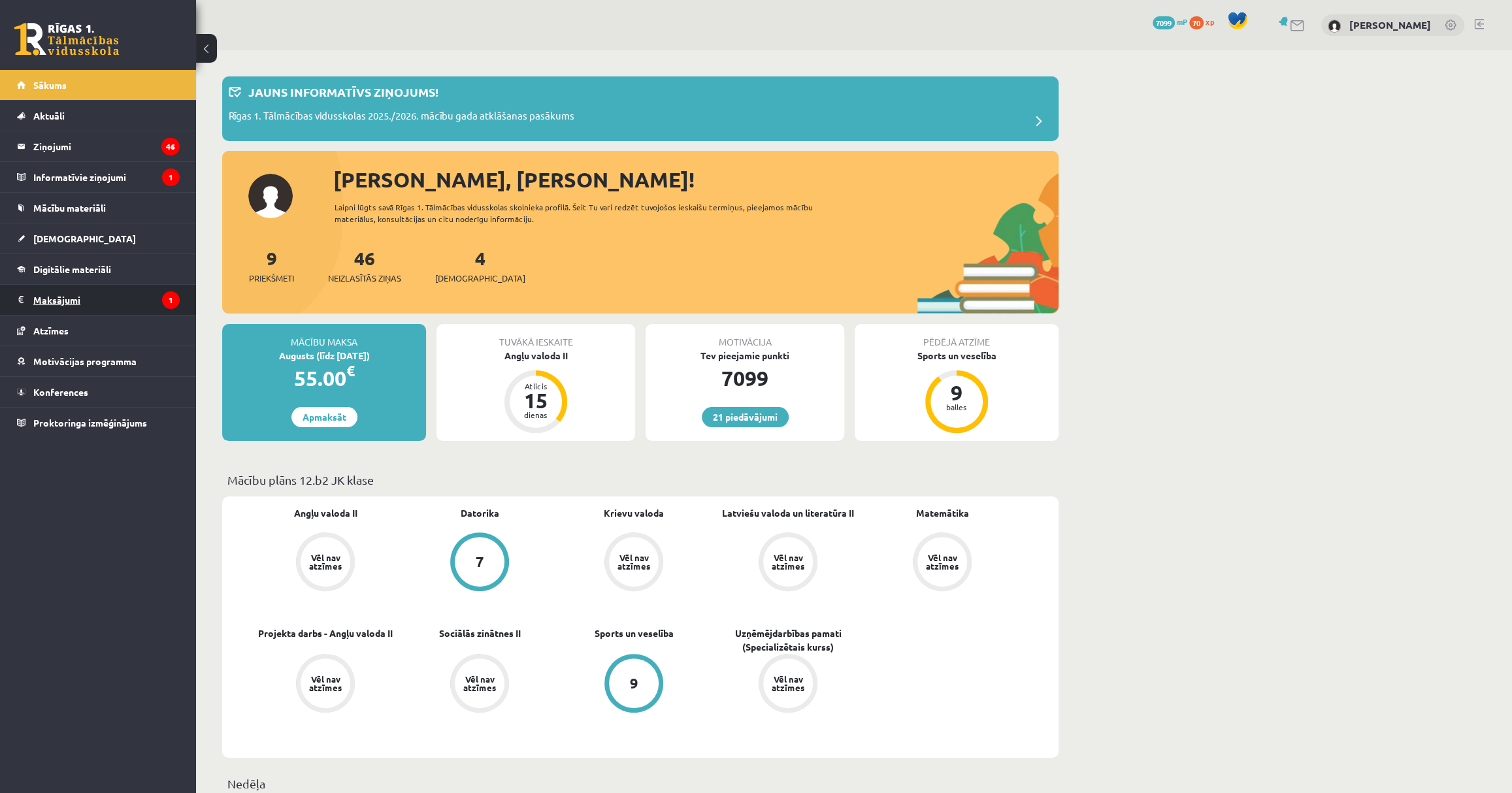
click at [86, 305] on legend "Maksājumi 1" at bounding box center [107, 299] width 147 height 30
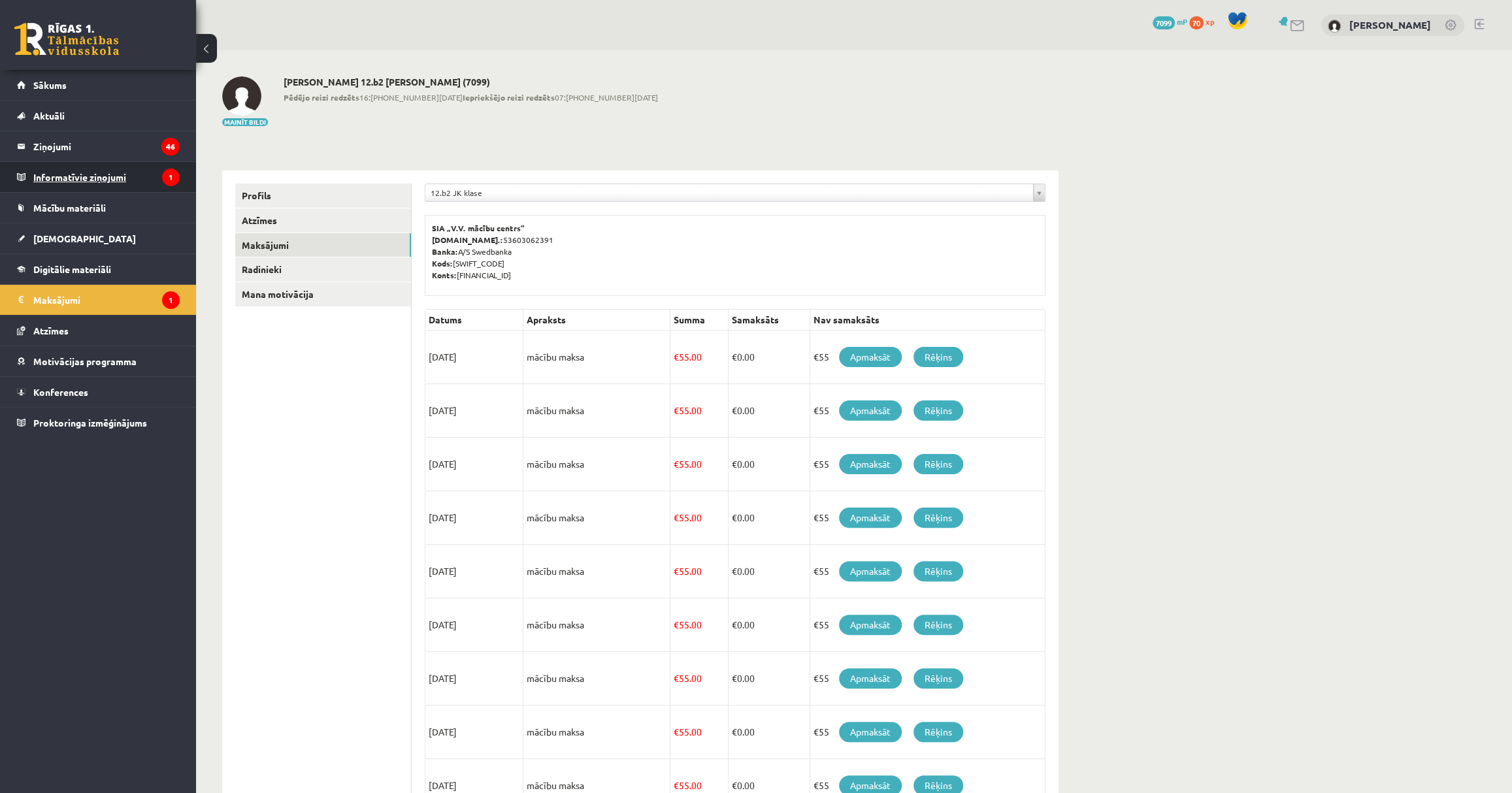
click at [119, 182] on legend "Informatīvie ziņojumi 1" at bounding box center [107, 177] width 147 height 30
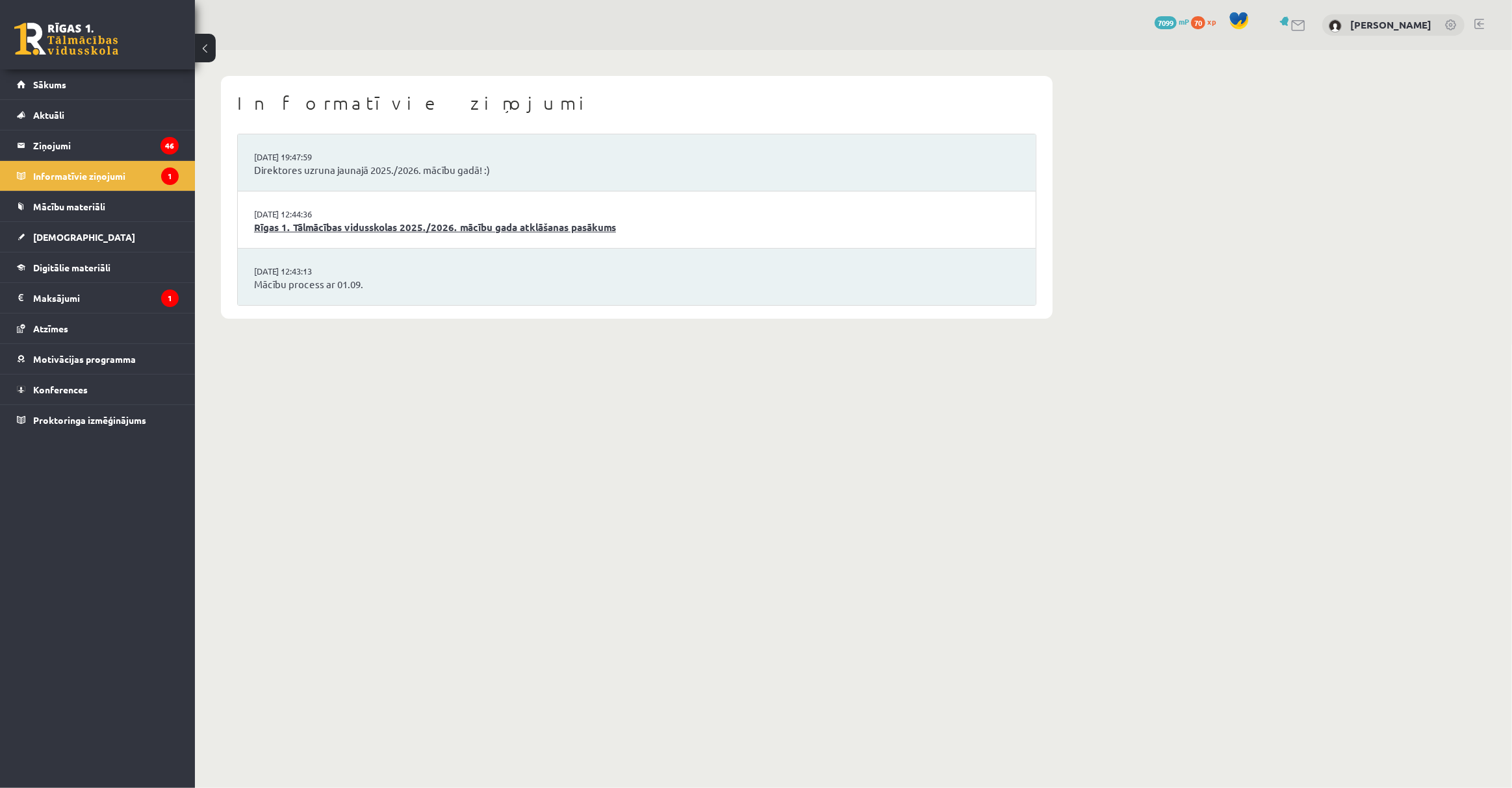
click at [327, 220] on link "Rīgas 1. Tālmācības vidusskolas 2025./2026. mācību gada atklāšanas pasākums" at bounding box center [637, 228] width 766 height 15
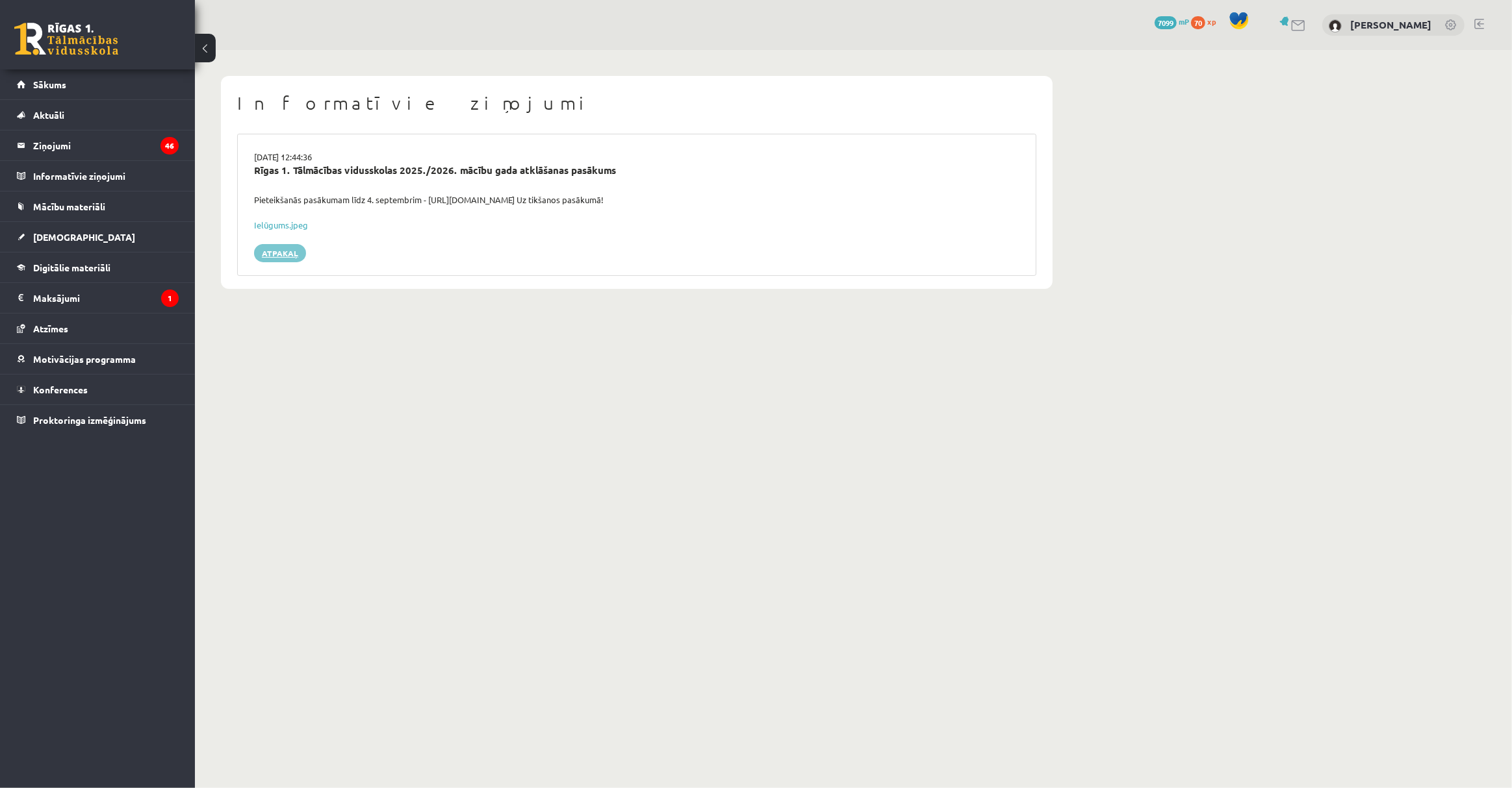
click at [278, 255] on link "Atpakaļ" at bounding box center [280, 253] width 52 height 18
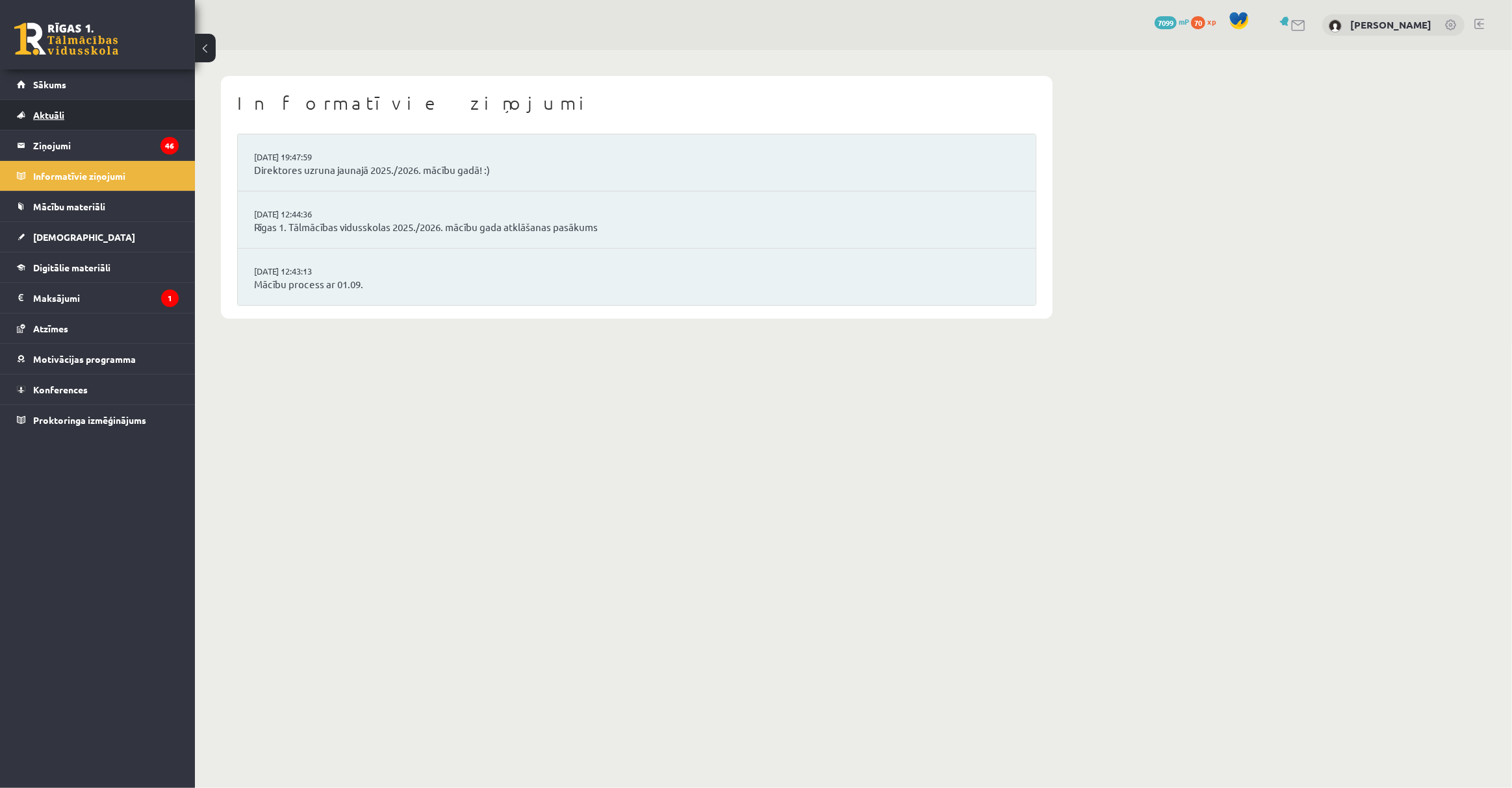
click at [65, 113] on link "Aktuāli" at bounding box center [98, 115] width 162 height 30
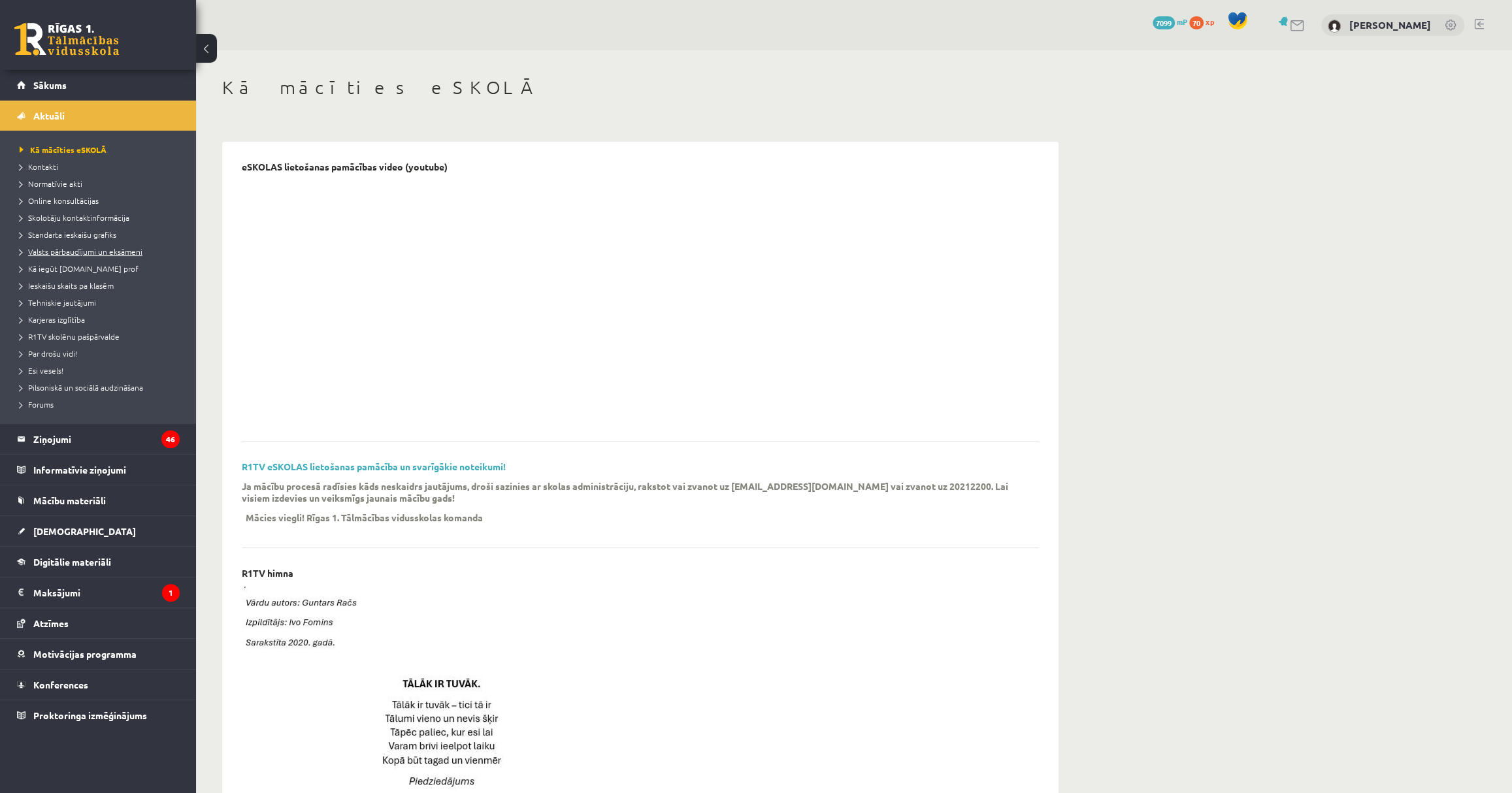
drag, startPoint x: 64, startPoint y: 244, endPoint x: 70, endPoint y: 251, distance: 9.2
drag, startPoint x: 70, startPoint y: 251, endPoint x: 176, endPoint y: 202, distance: 116.8
click at [176, 202] on link "Online konsultācijas" at bounding box center [101, 201] width 163 height 12
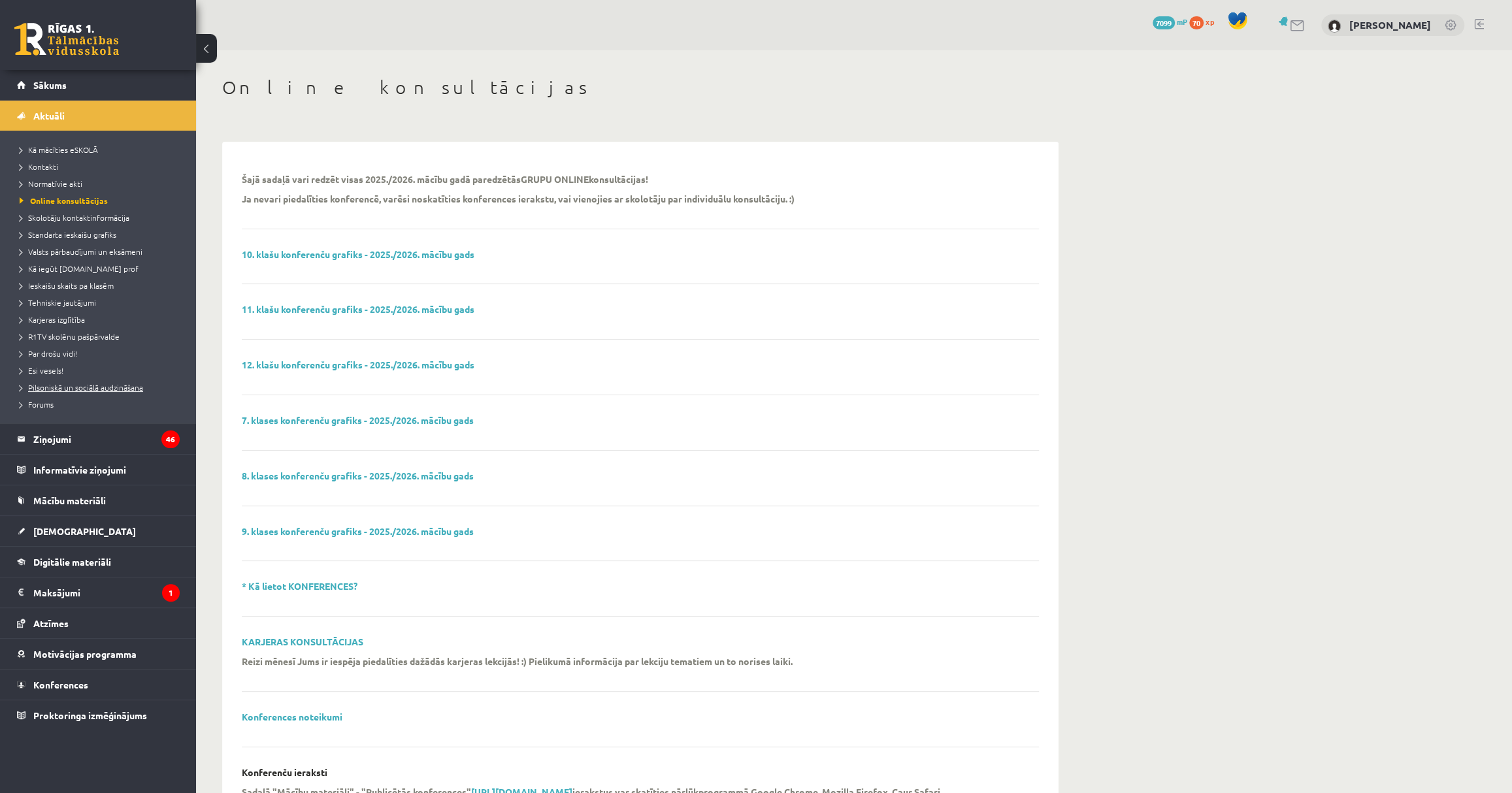
click at [96, 386] on span "Pilsoniskā un sociālā audzināšana" at bounding box center [81, 388] width 124 height 10
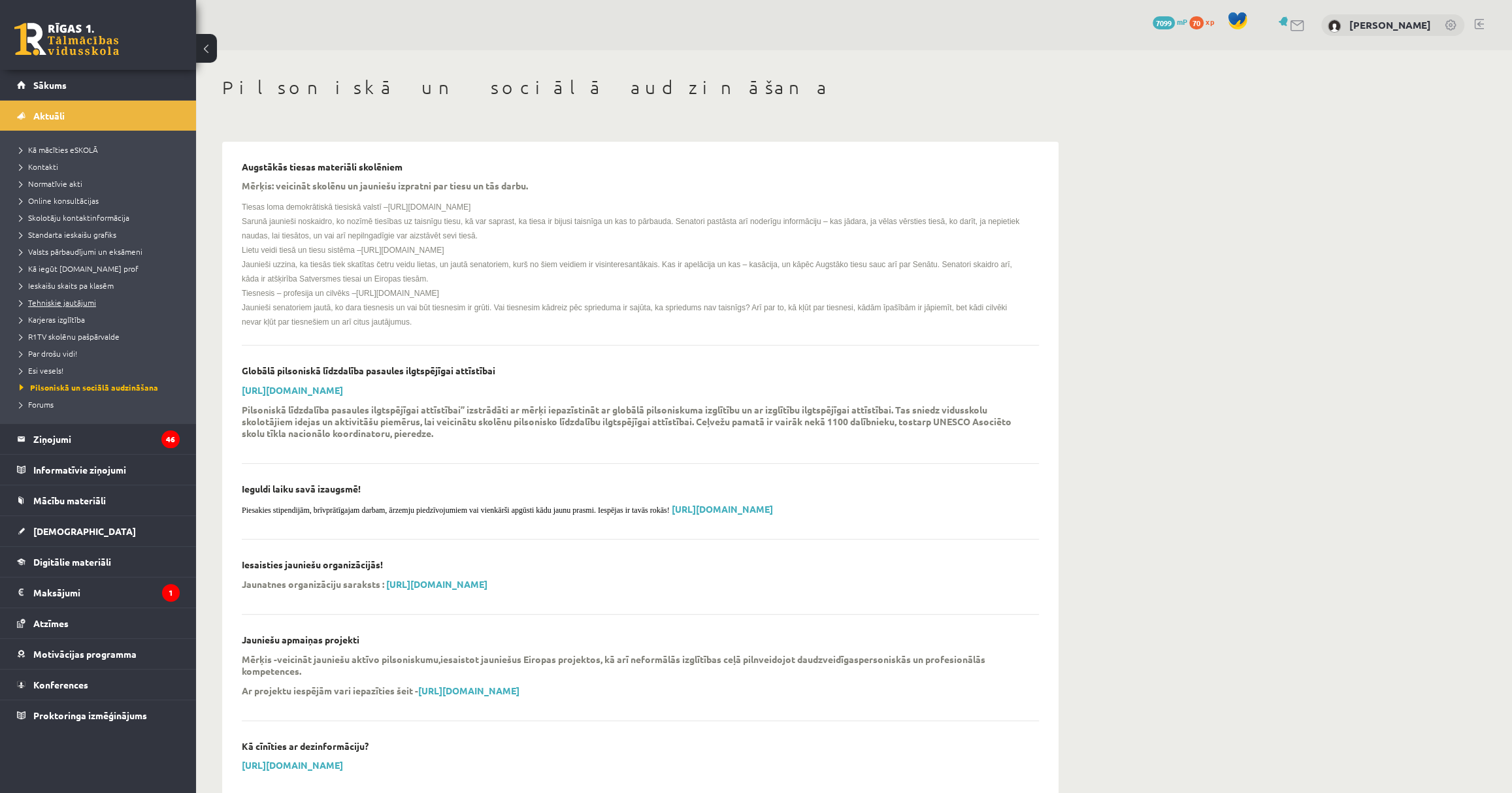
click at [78, 296] on link "Tehniskie jautājumi" at bounding box center [101, 302] width 163 height 12
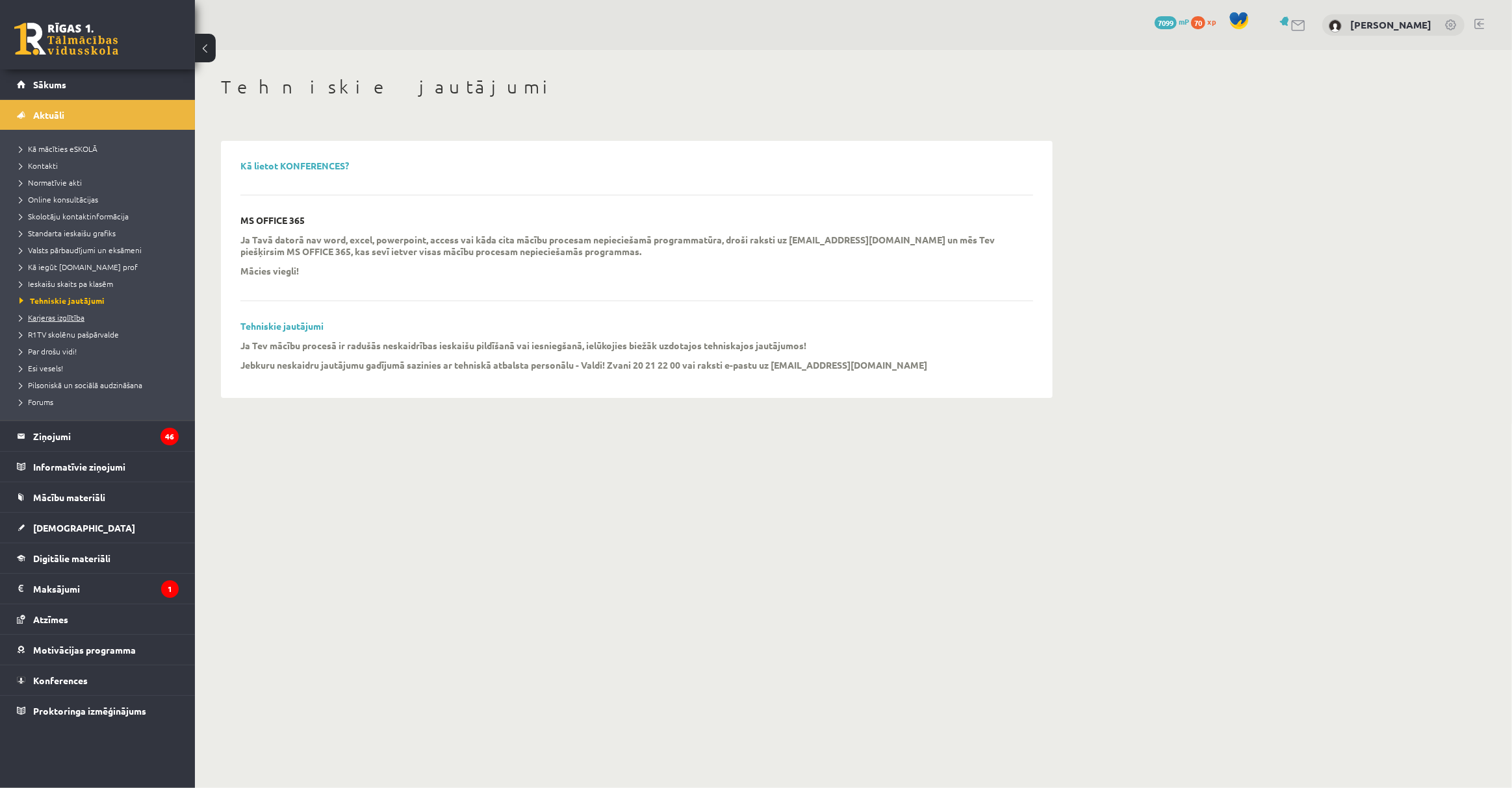
click at [68, 322] on link "Karjeras izglītība" at bounding box center [100, 317] width 162 height 12
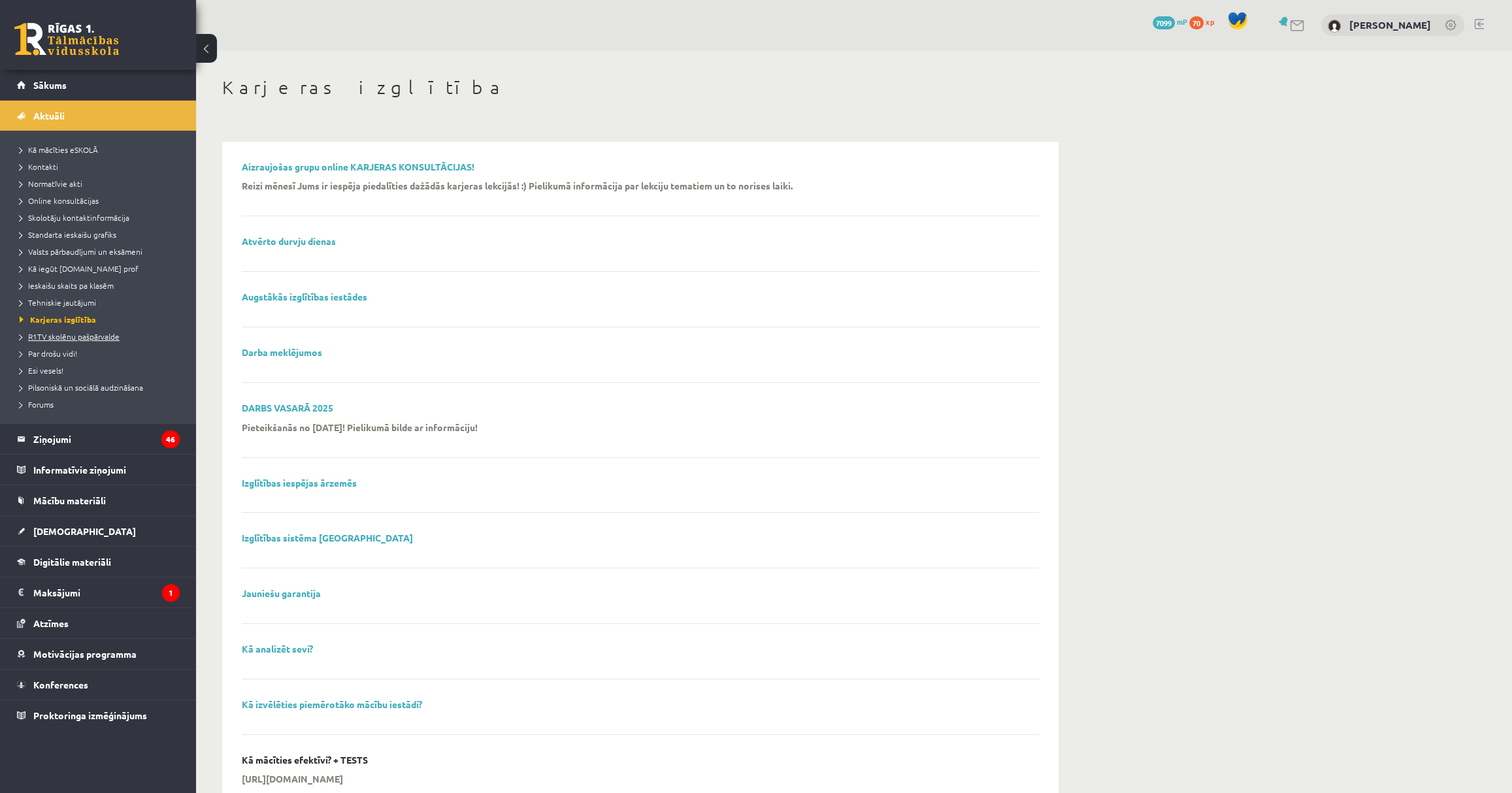
click at [78, 340] on link "R1TV skolēnu pašpārvalde" at bounding box center [101, 336] width 163 height 12
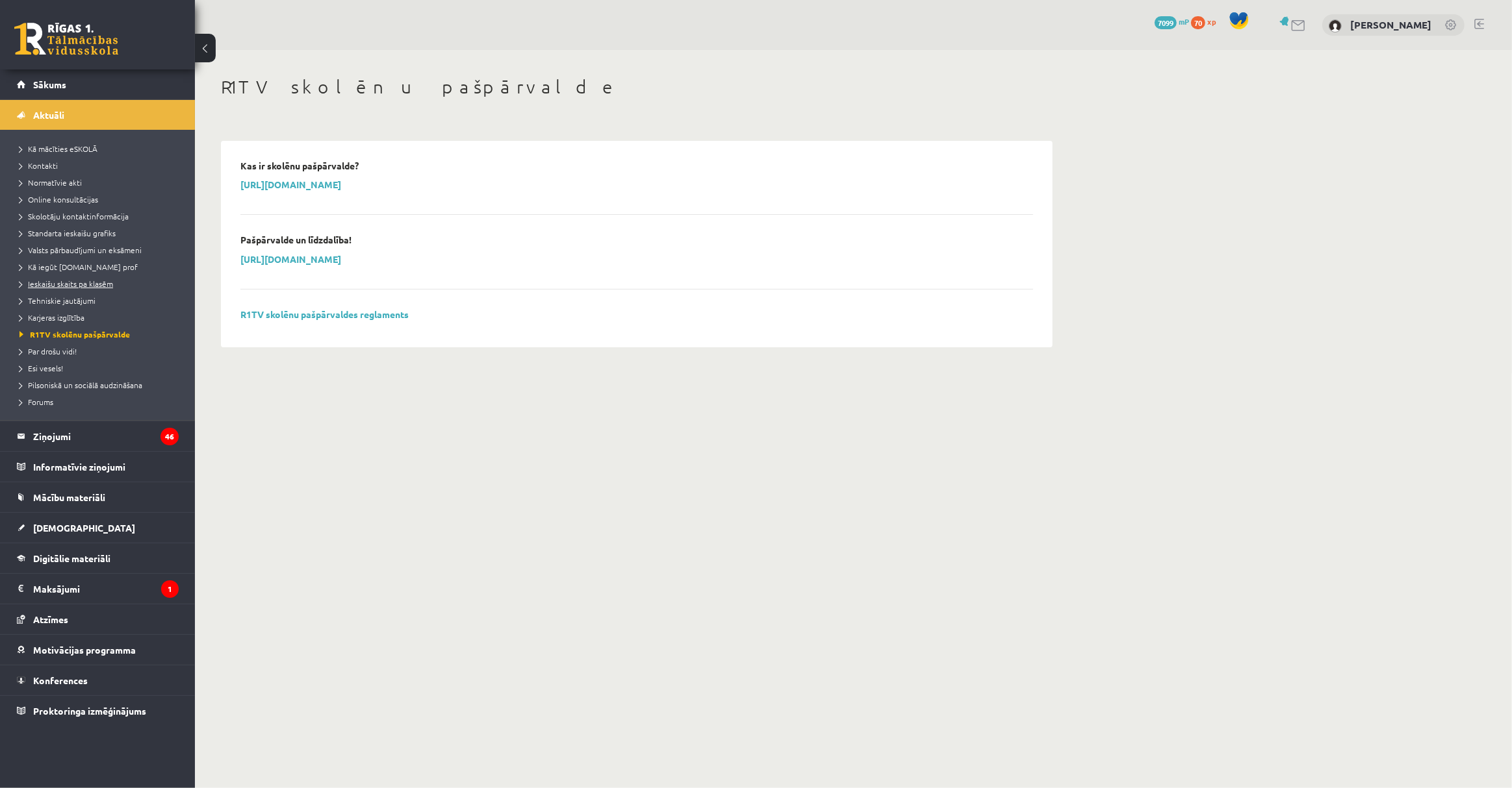
click at [80, 284] on span "Ieskaišu skaits pa klasēm" at bounding box center [66, 284] width 94 height 10
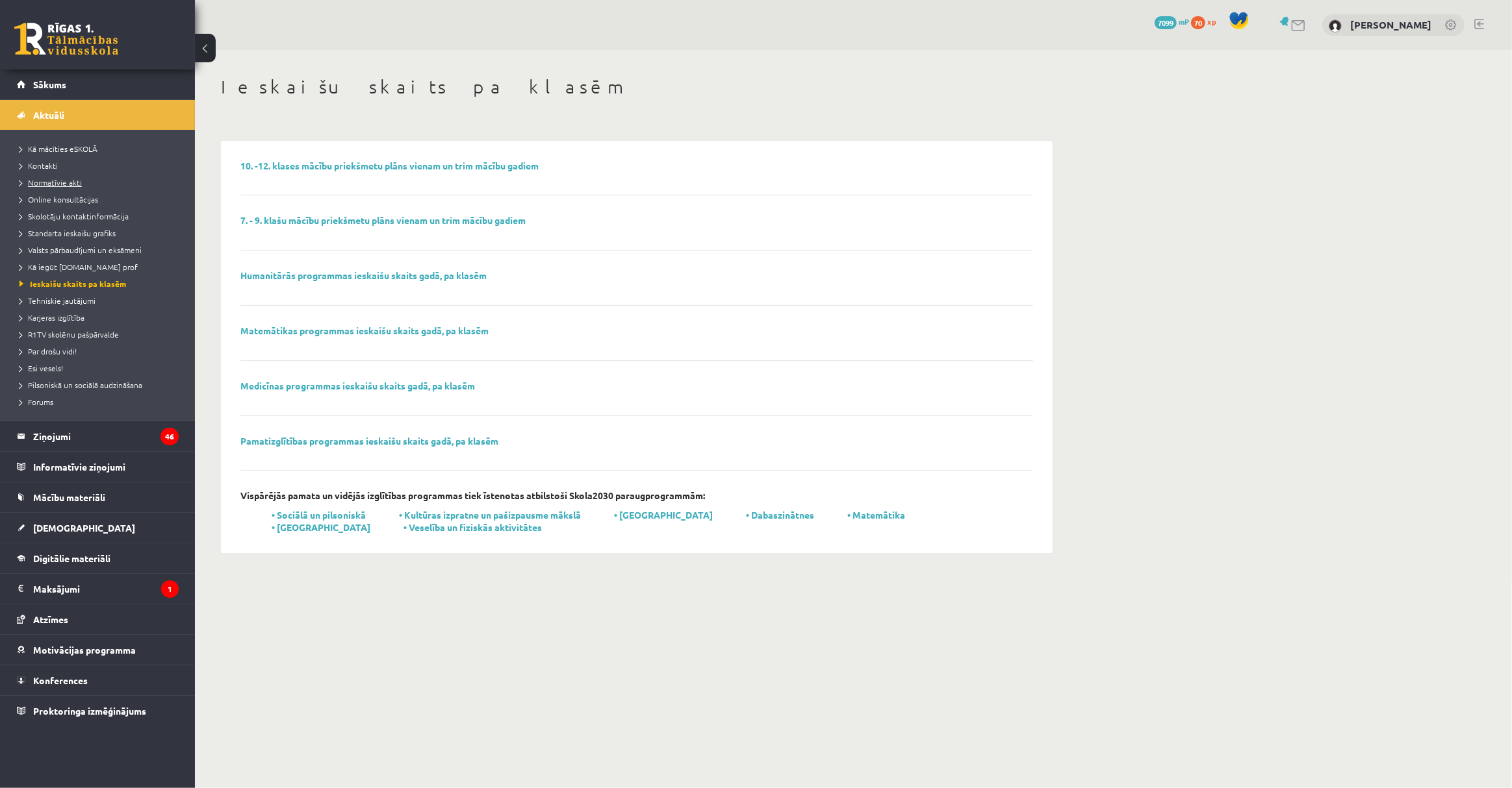
click at [59, 177] on link "Normatīvie akti" at bounding box center [100, 183] width 162 height 12
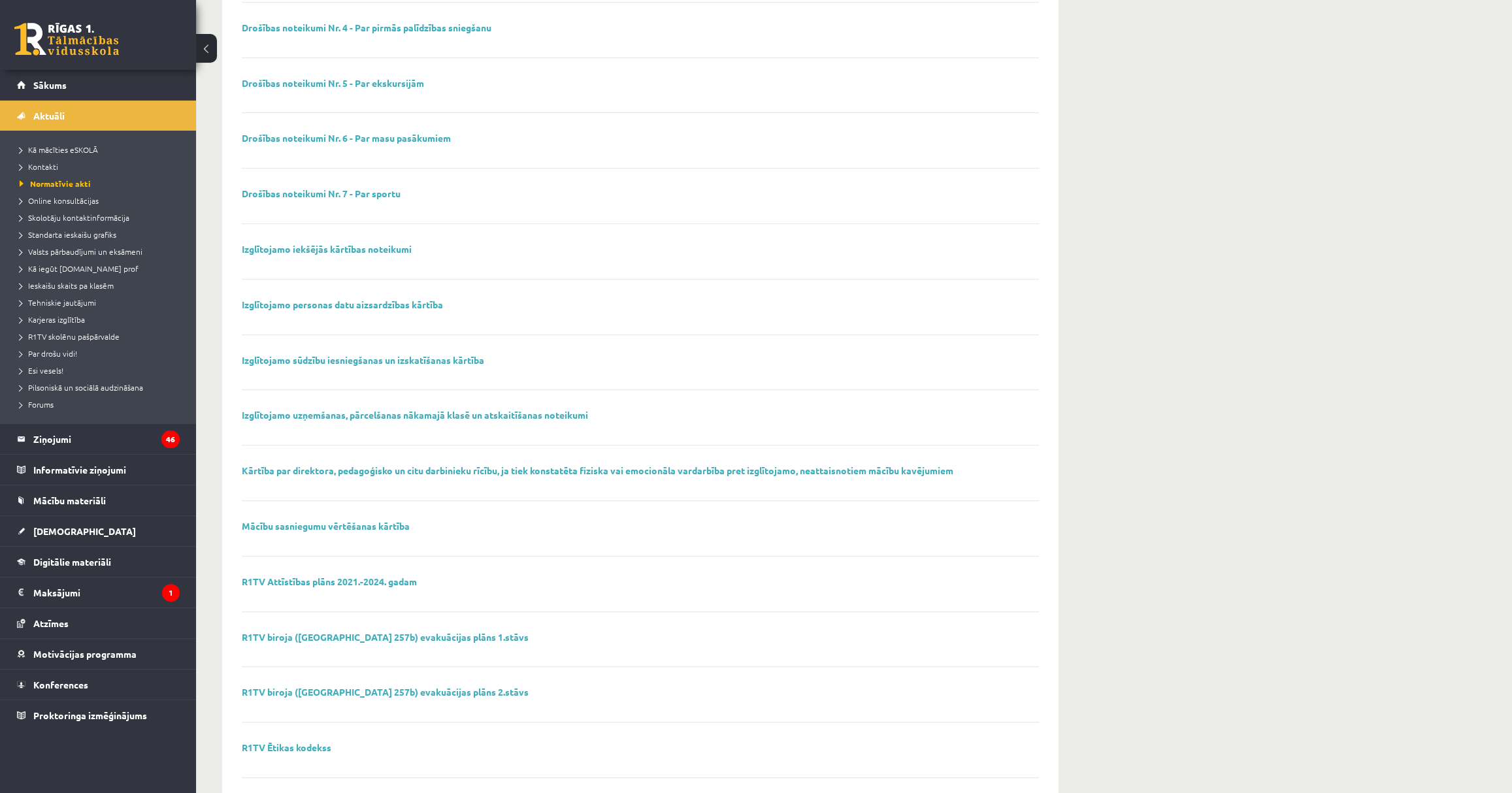
scroll to position [539, 0]
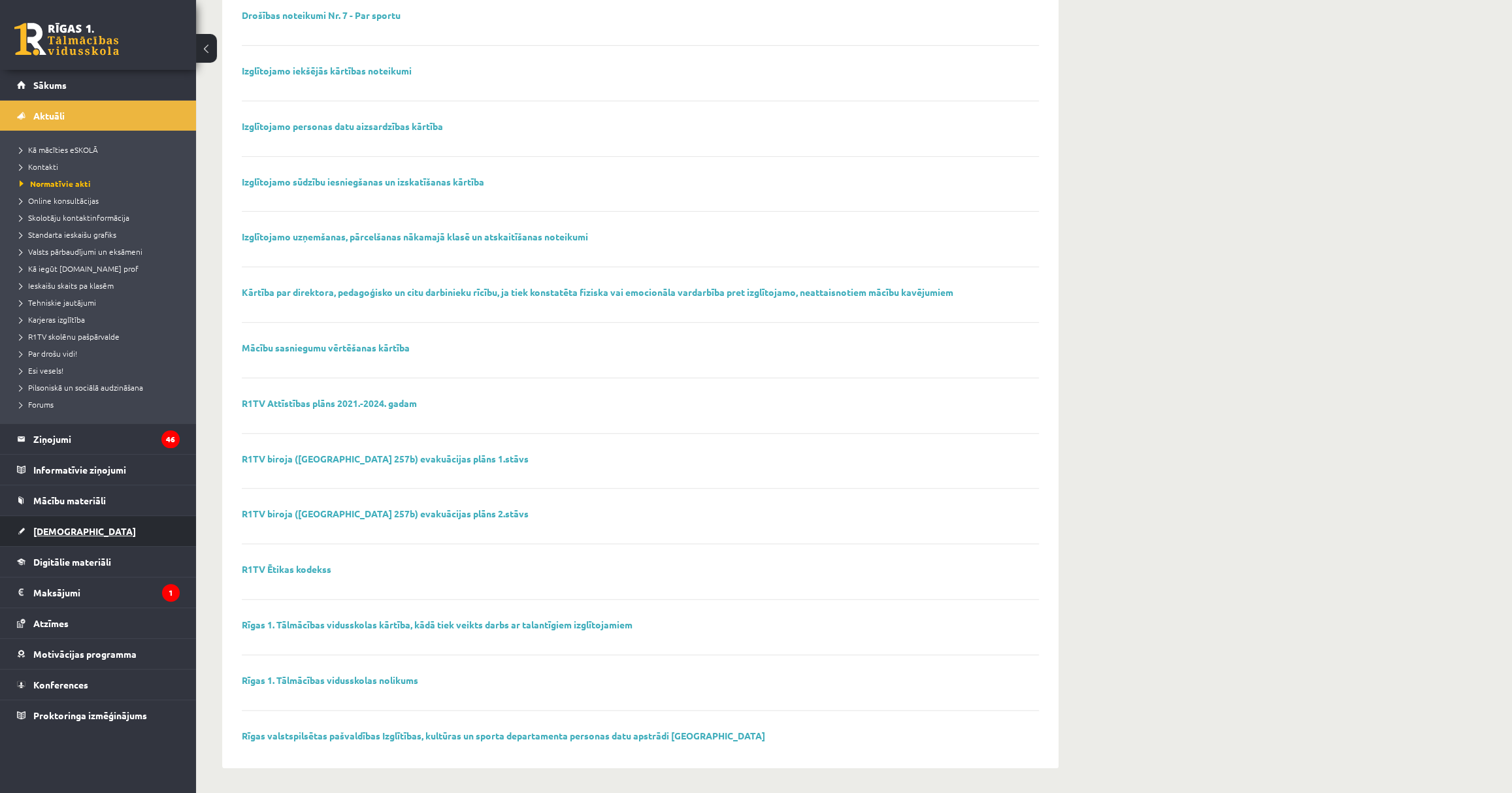
click at [118, 523] on link "[DEMOGRAPHIC_DATA]" at bounding box center [99, 531] width 163 height 30
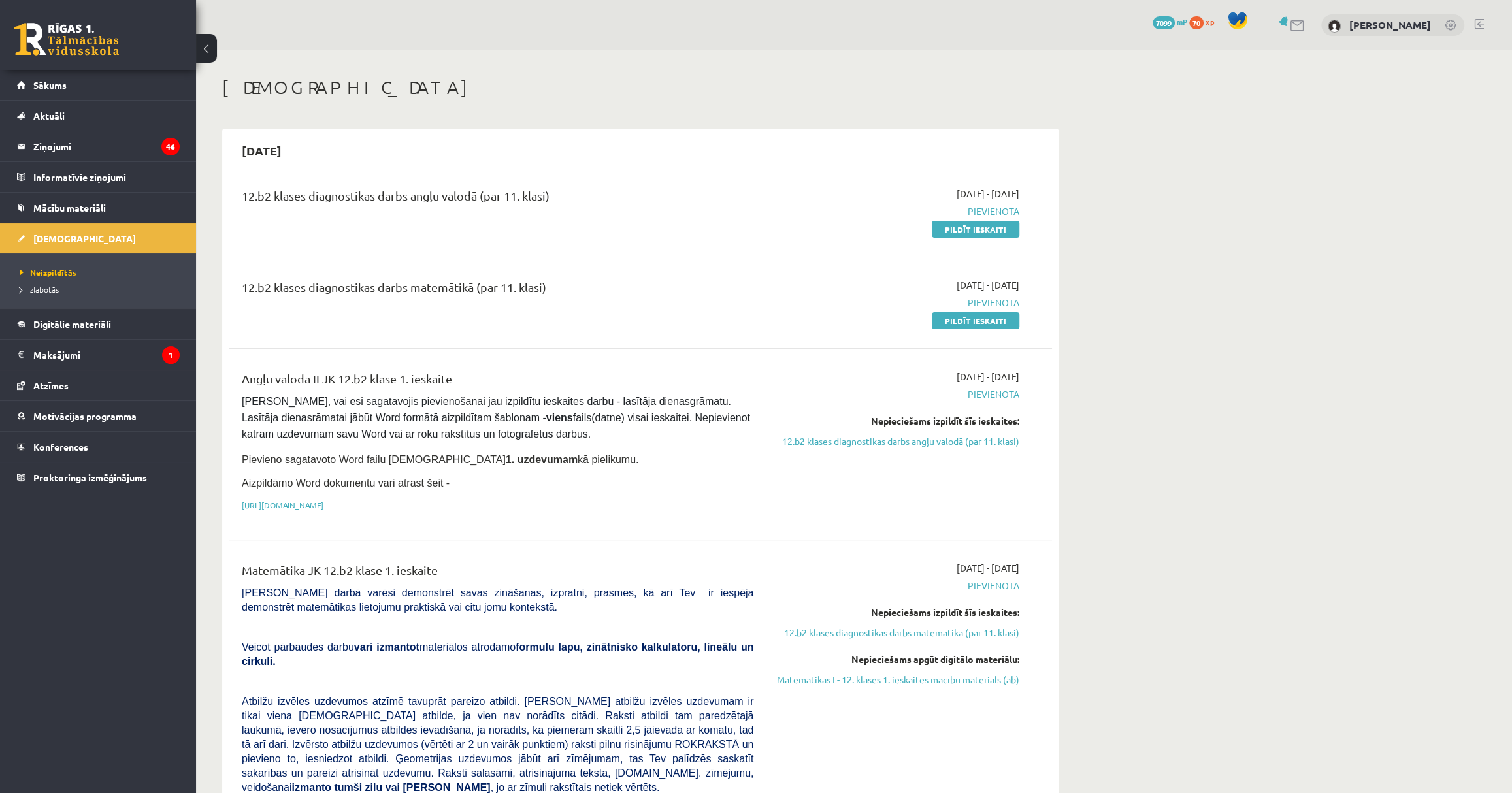
drag, startPoint x: 478, startPoint y: 503, endPoint x: 388, endPoint y: 307, distance: 215.7
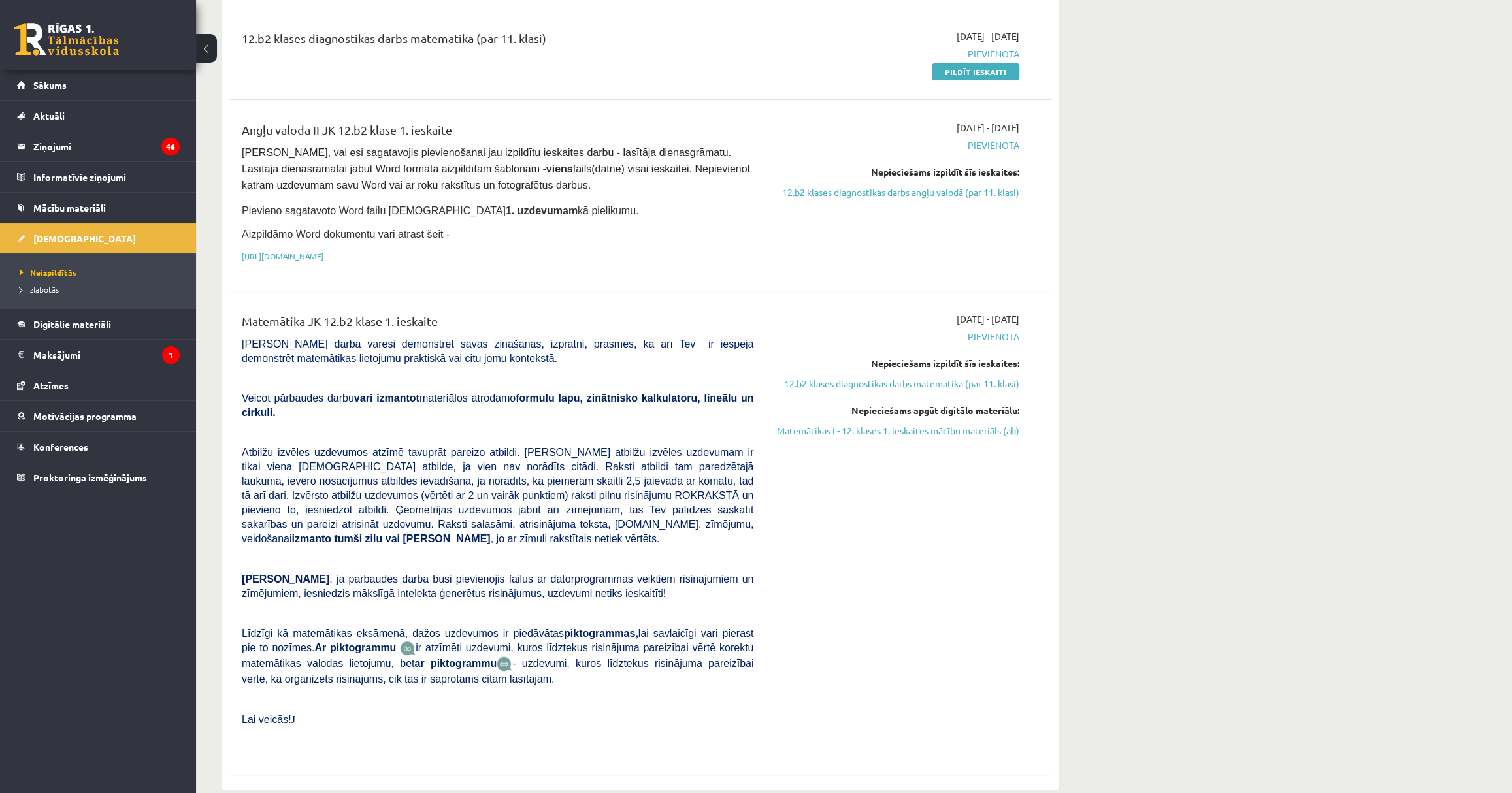
scroll to position [237, 0]
